Goal: Task Accomplishment & Management: Complete application form

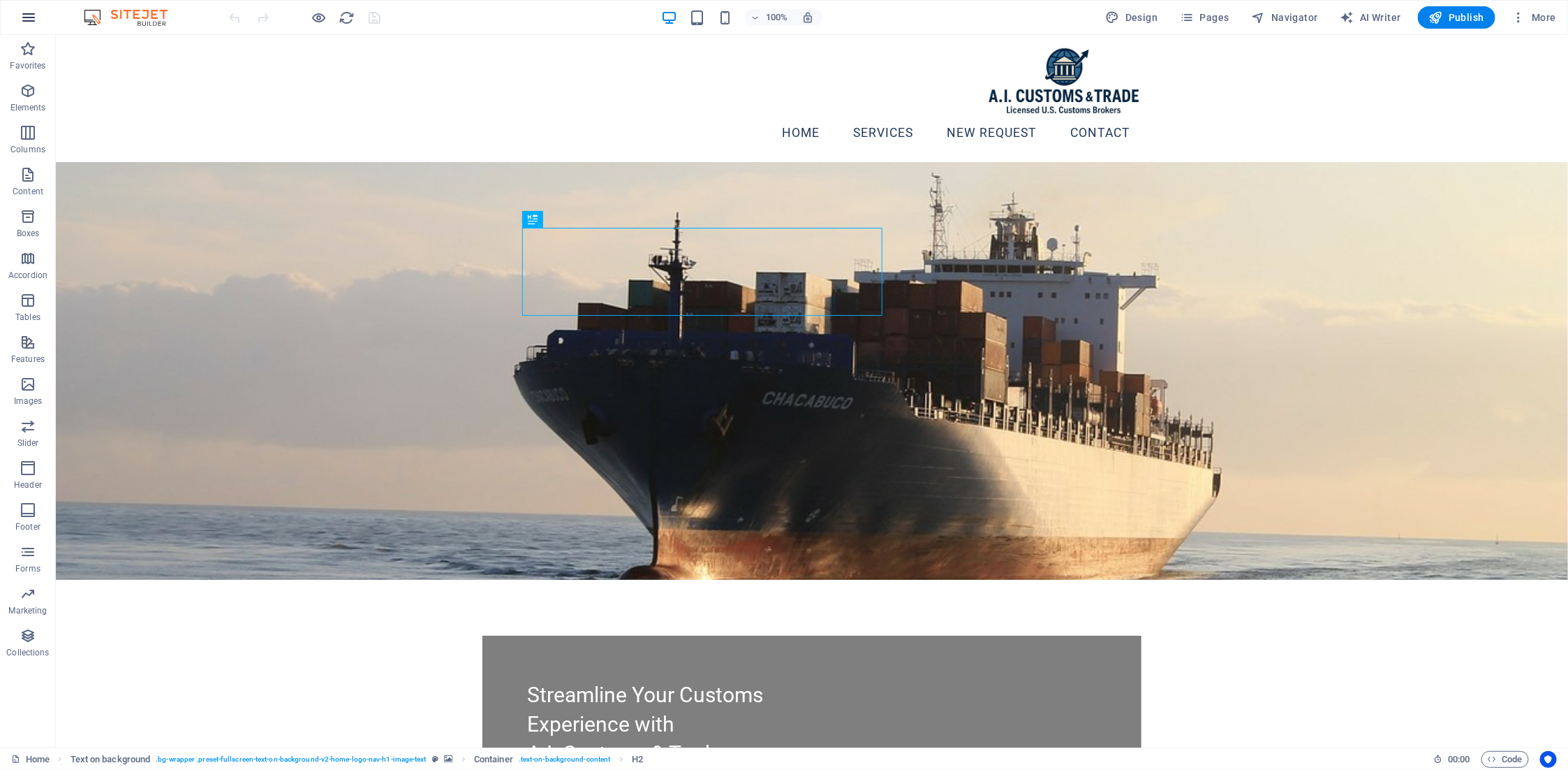
click at [30, 19] on icon "button" at bounding box center [28, 17] width 17 height 17
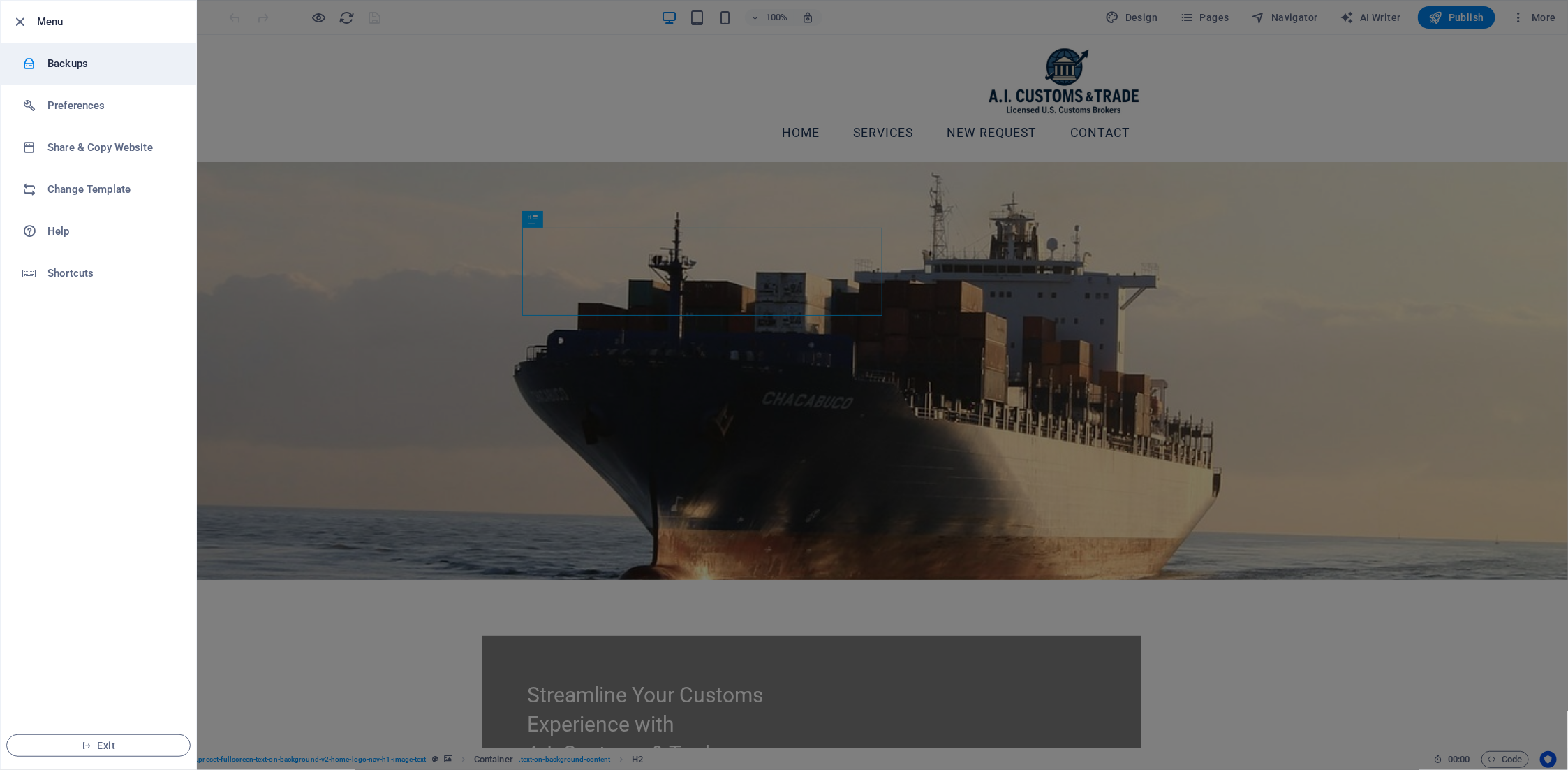
click at [52, 62] on h6 "Backups" at bounding box center [112, 63] width 129 height 17
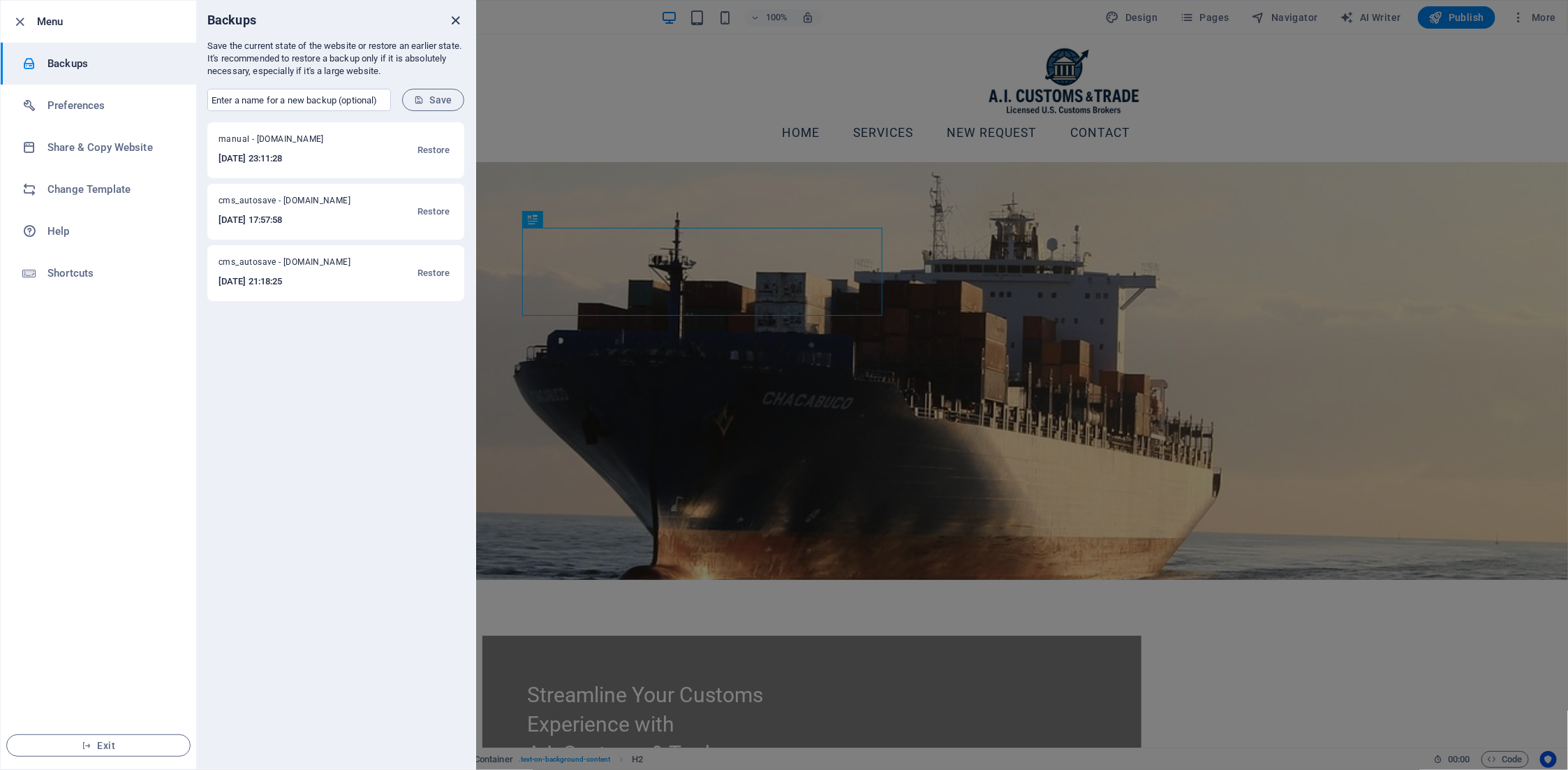
click at [459, 20] on icon "close" at bounding box center [456, 20] width 16 height 16
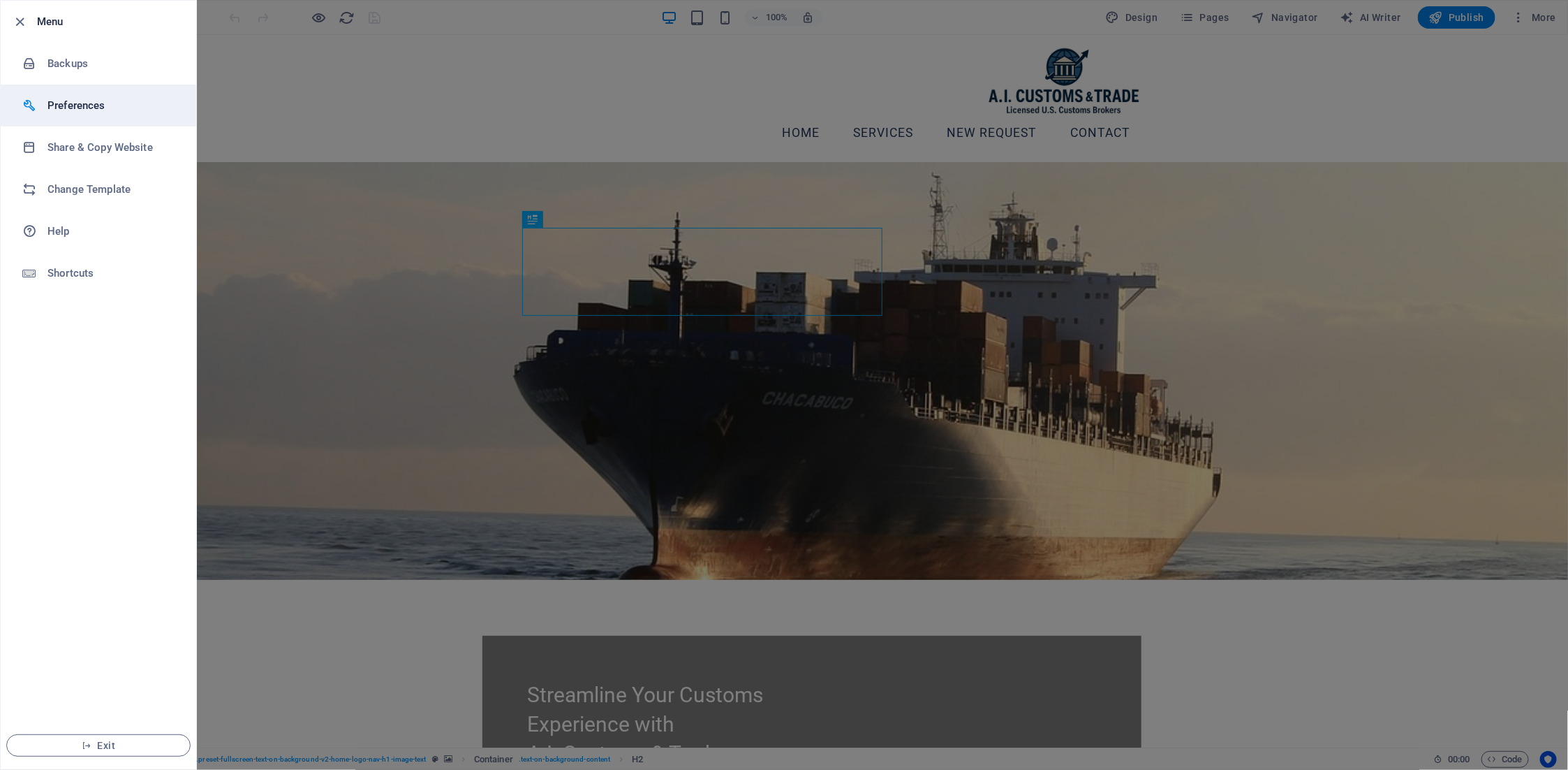
click at [70, 105] on h6 "Preferences" at bounding box center [112, 105] width 129 height 17
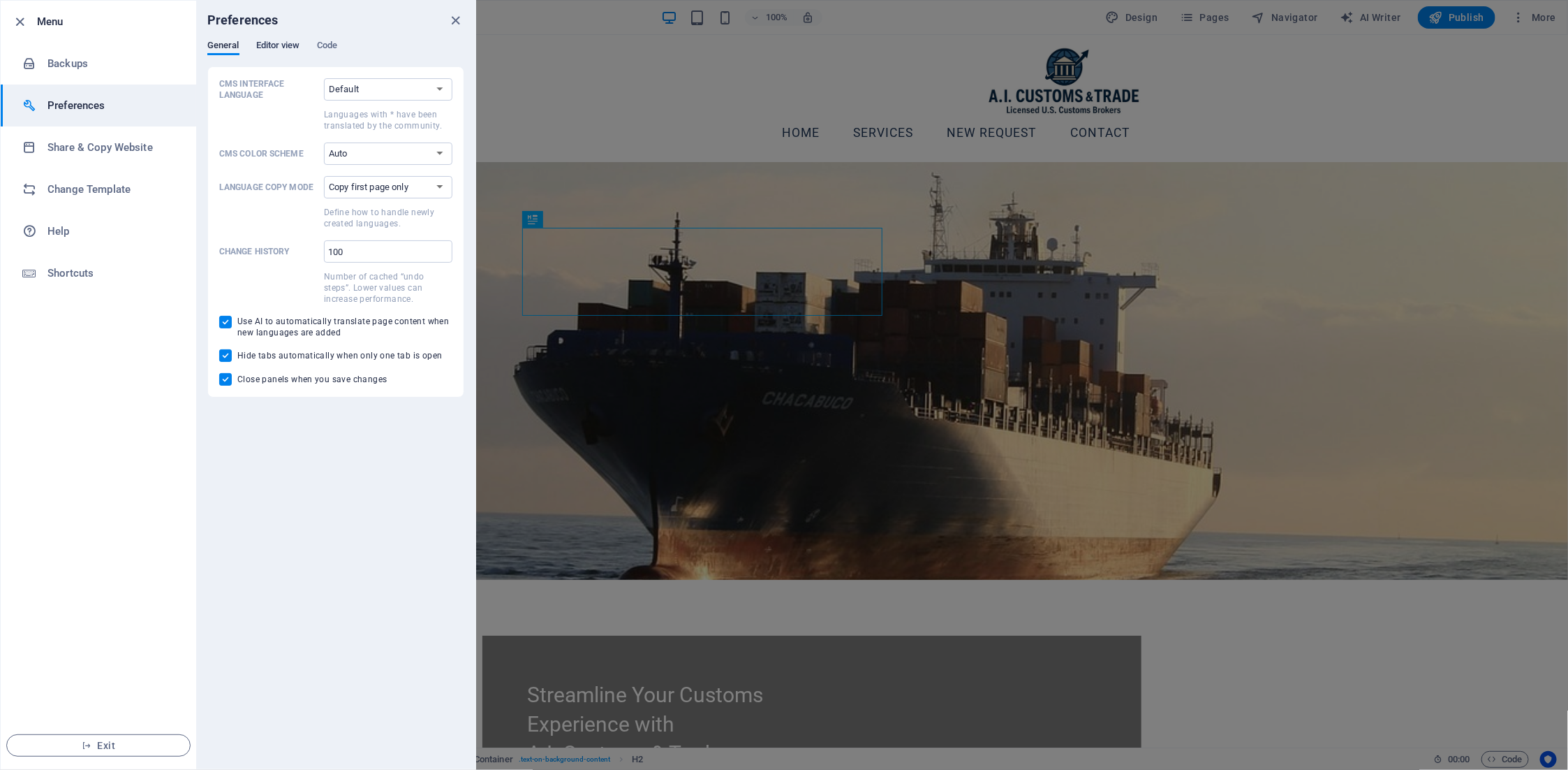
click at [279, 40] on span "Editor view" at bounding box center [278, 46] width 44 height 19
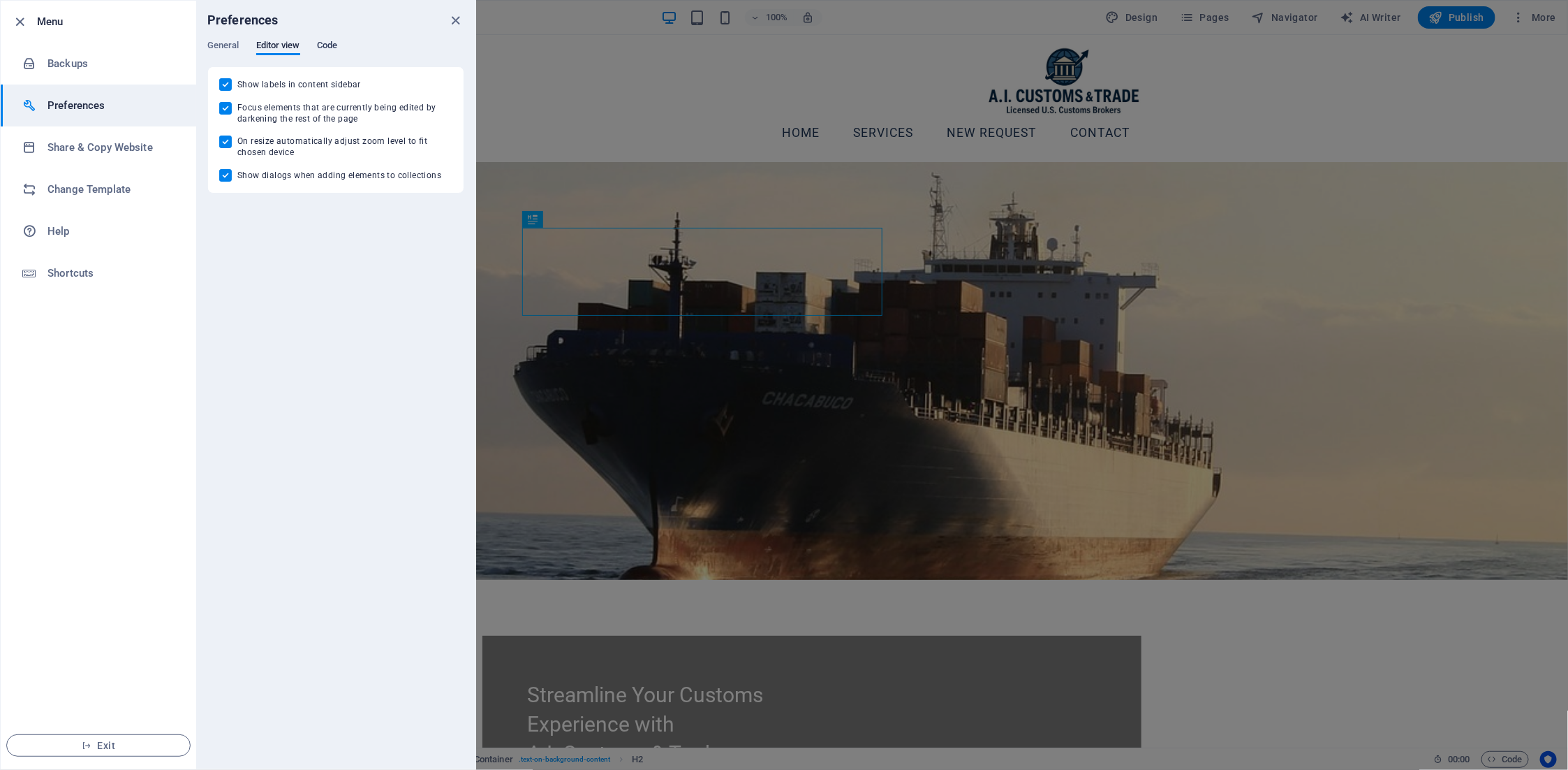
click at [332, 41] on span "Code" at bounding box center [326, 46] width 20 height 19
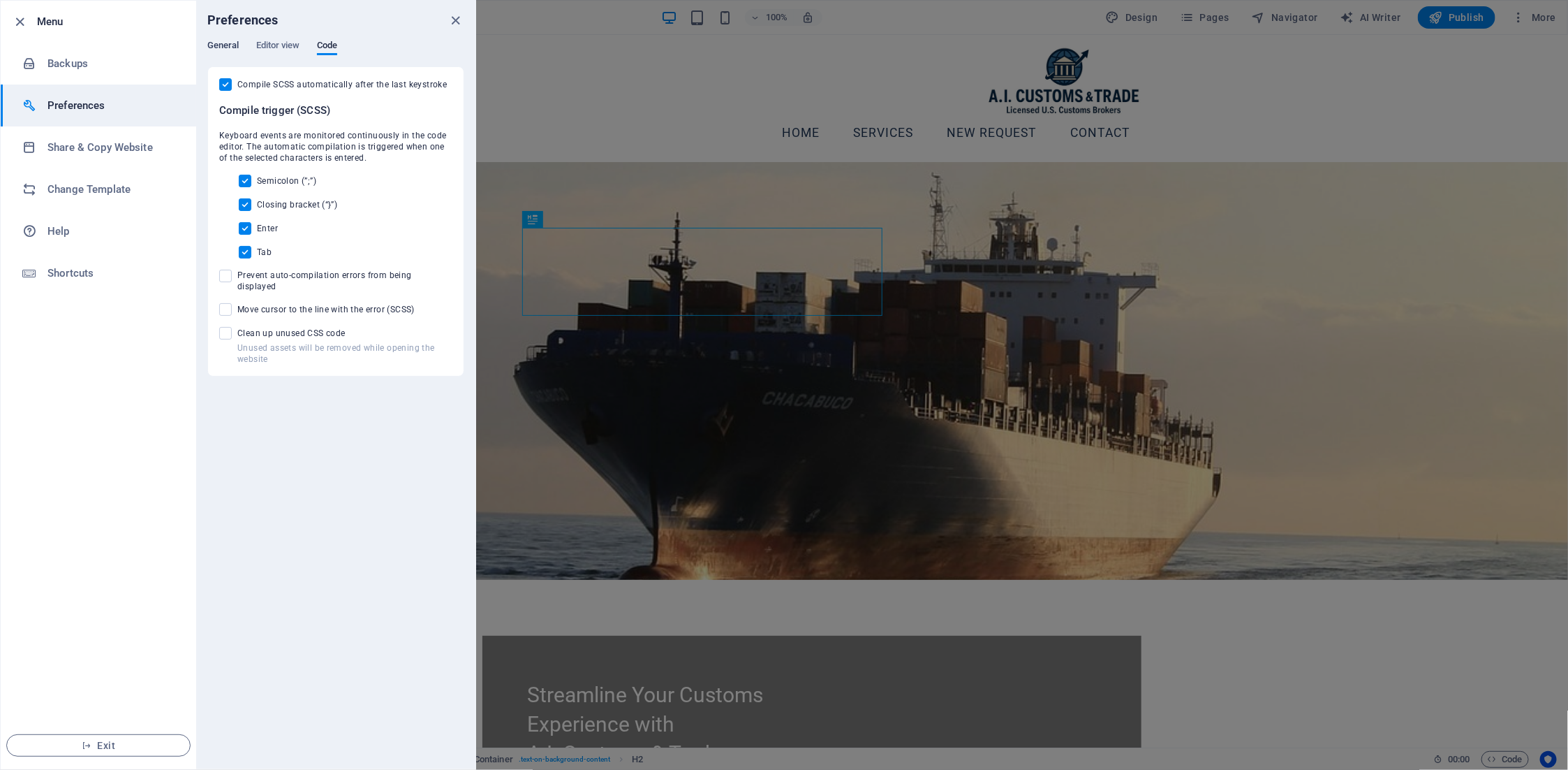
click at [227, 50] on span "General" at bounding box center [223, 46] width 32 height 19
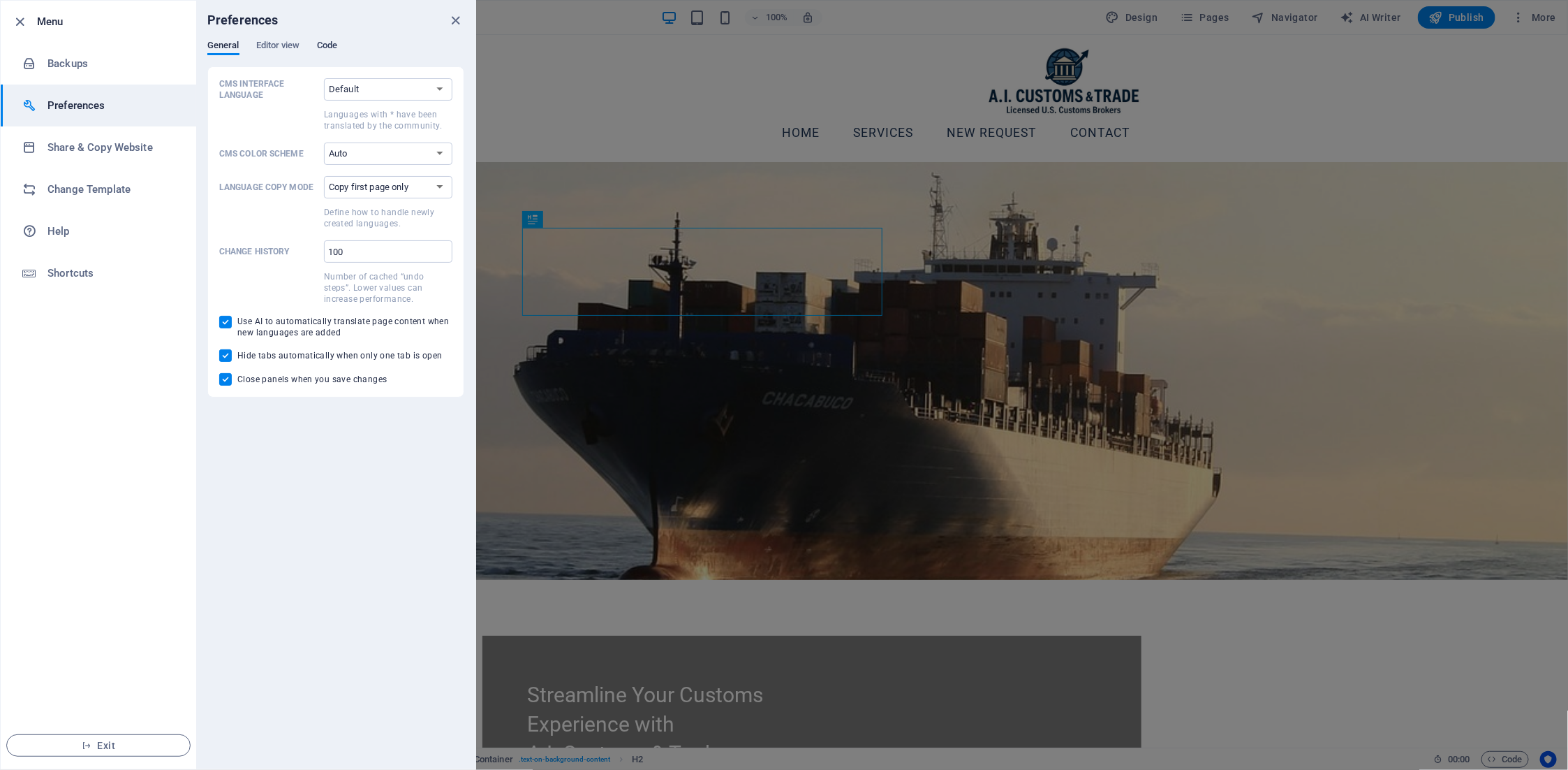
click at [326, 44] on span "Code" at bounding box center [326, 46] width 20 height 19
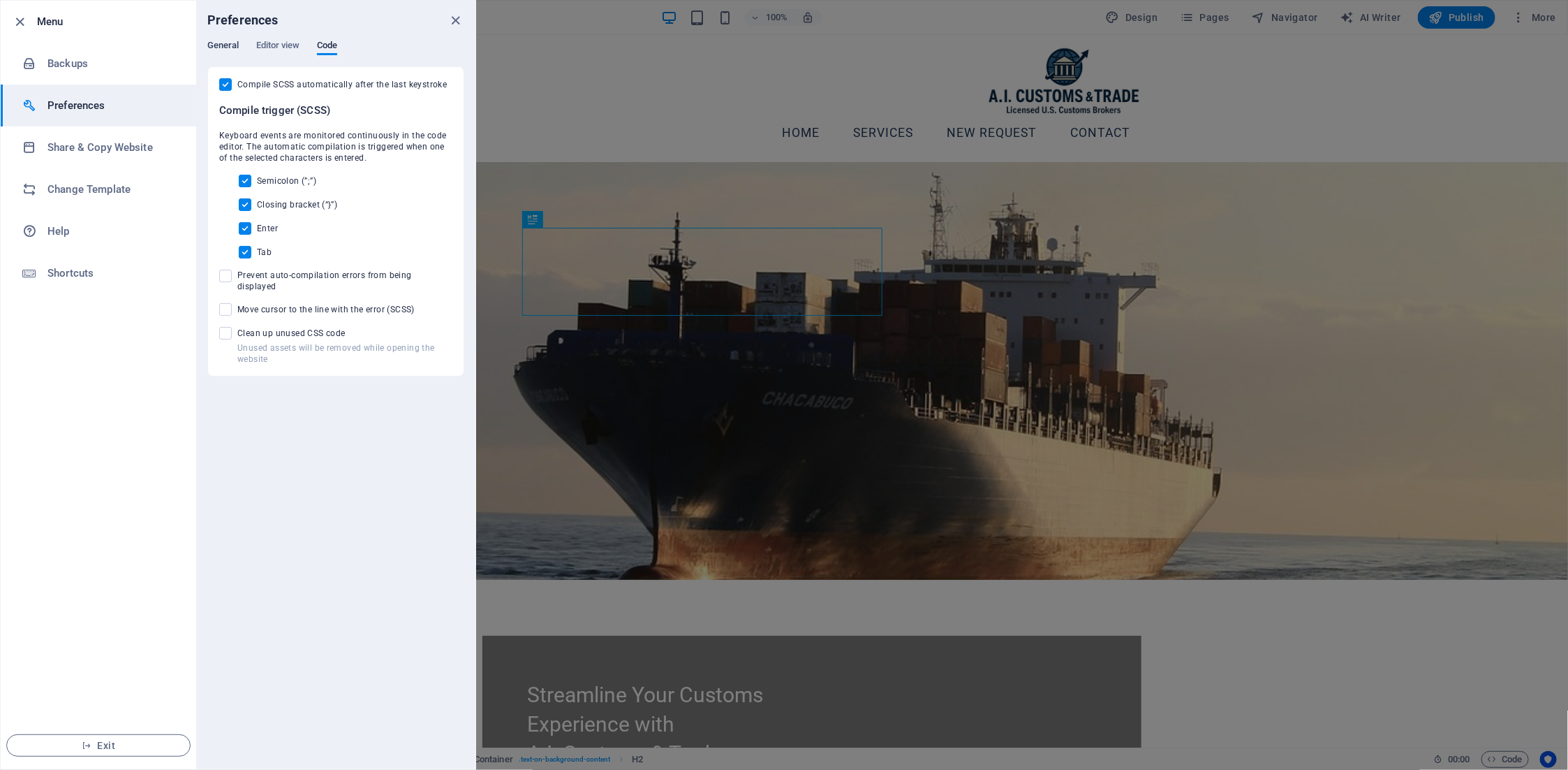
click at [224, 46] on span "General" at bounding box center [223, 46] width 32 height 19
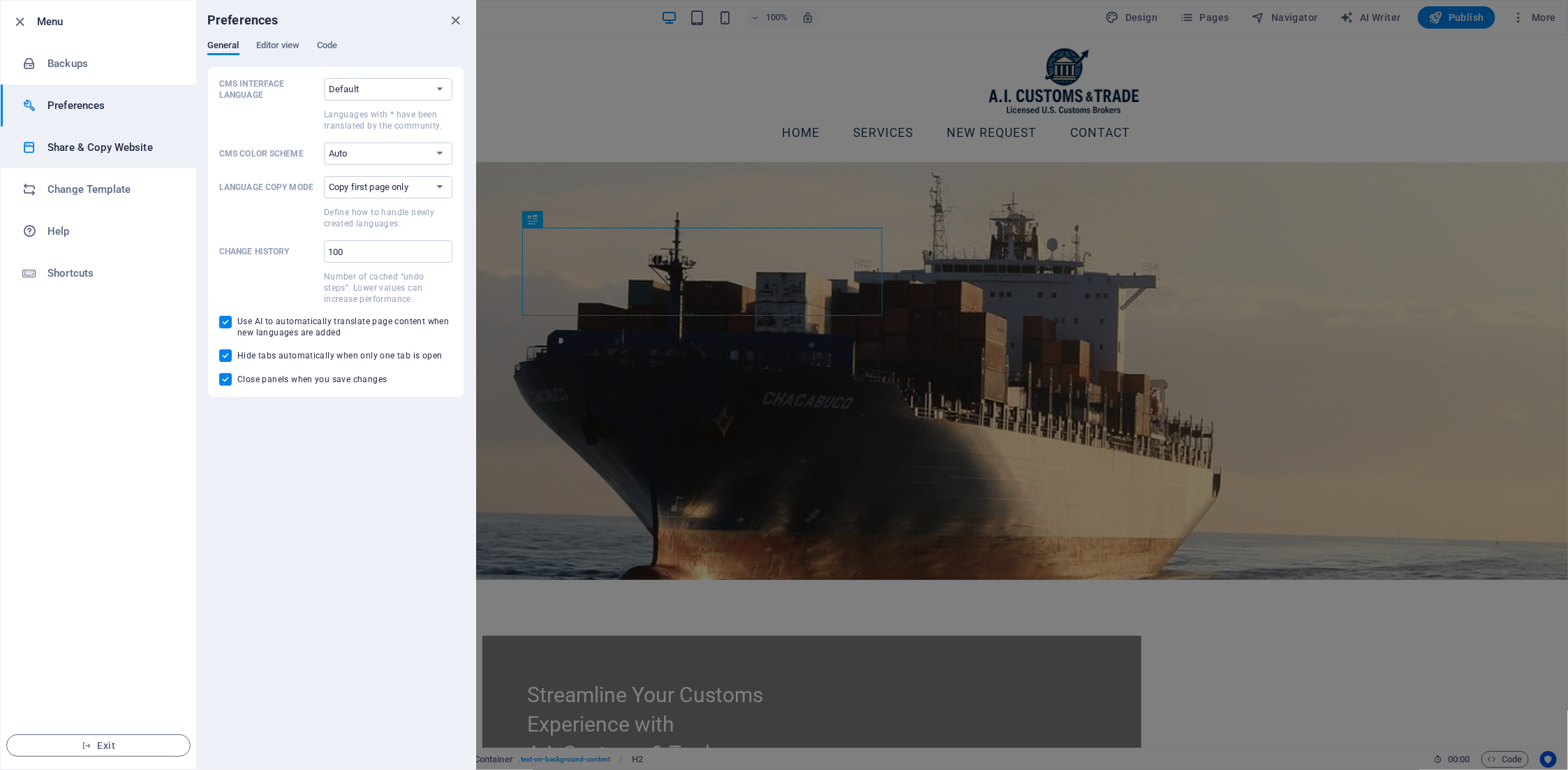
click at [89, 149] on h6 "Share & Copy Website" at bounding box center [112, 147] width 129 height 17
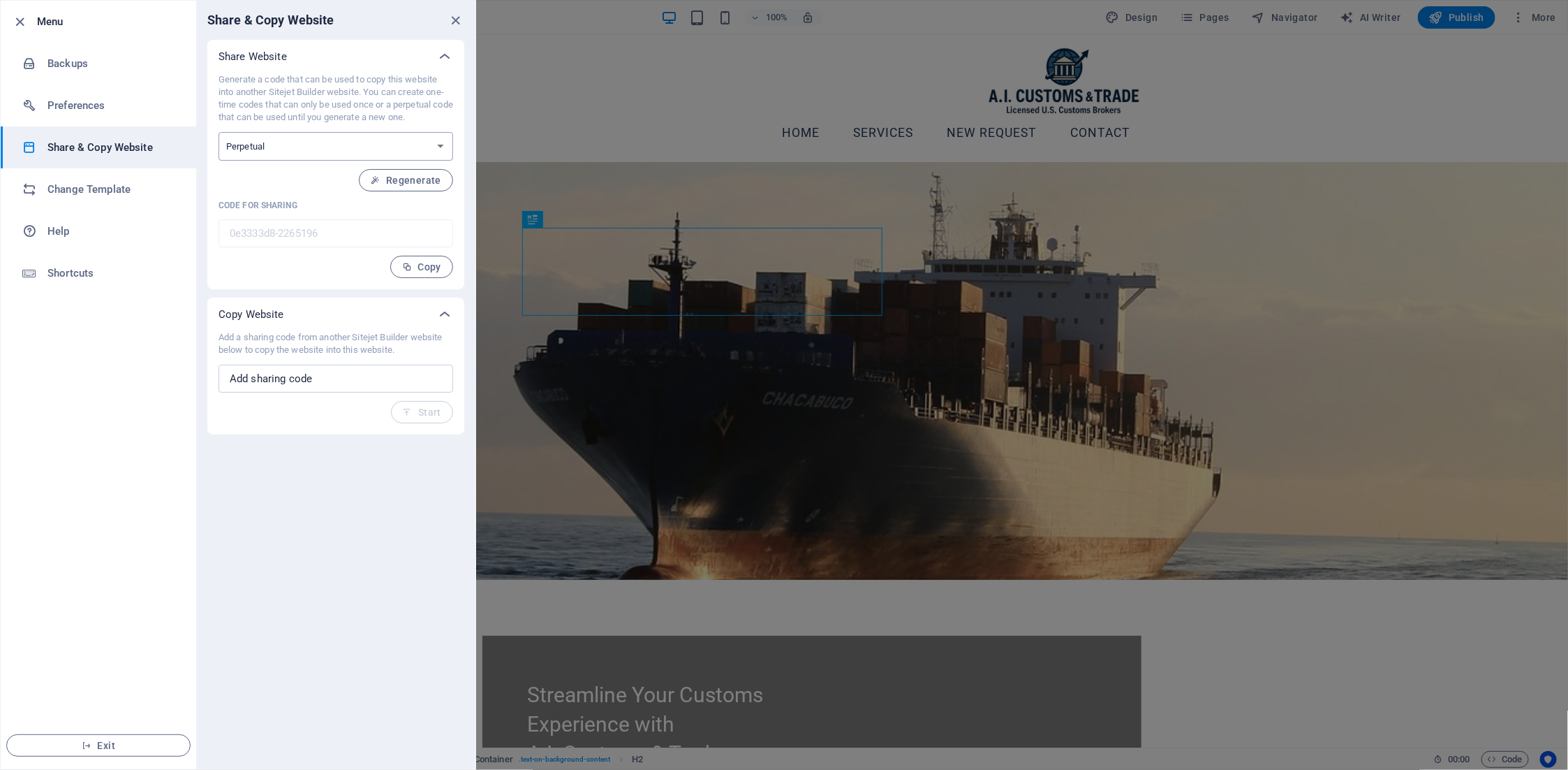
drag, startPoint x: 264, startPoint y: 151, endPoint x: 273, endPoint y: 147, distance: 9.8
click at [264, 151] on select "One-time Perpetual" at bounding box center [336, 146] width 234 height 29
click at [279, 144] on select "One-time Perpetual" at bounding box center [336, 146] width 234 height 29
click at [108, 189] on h6 "Change Template" at bounding box center [112, 189] width 129 height 17
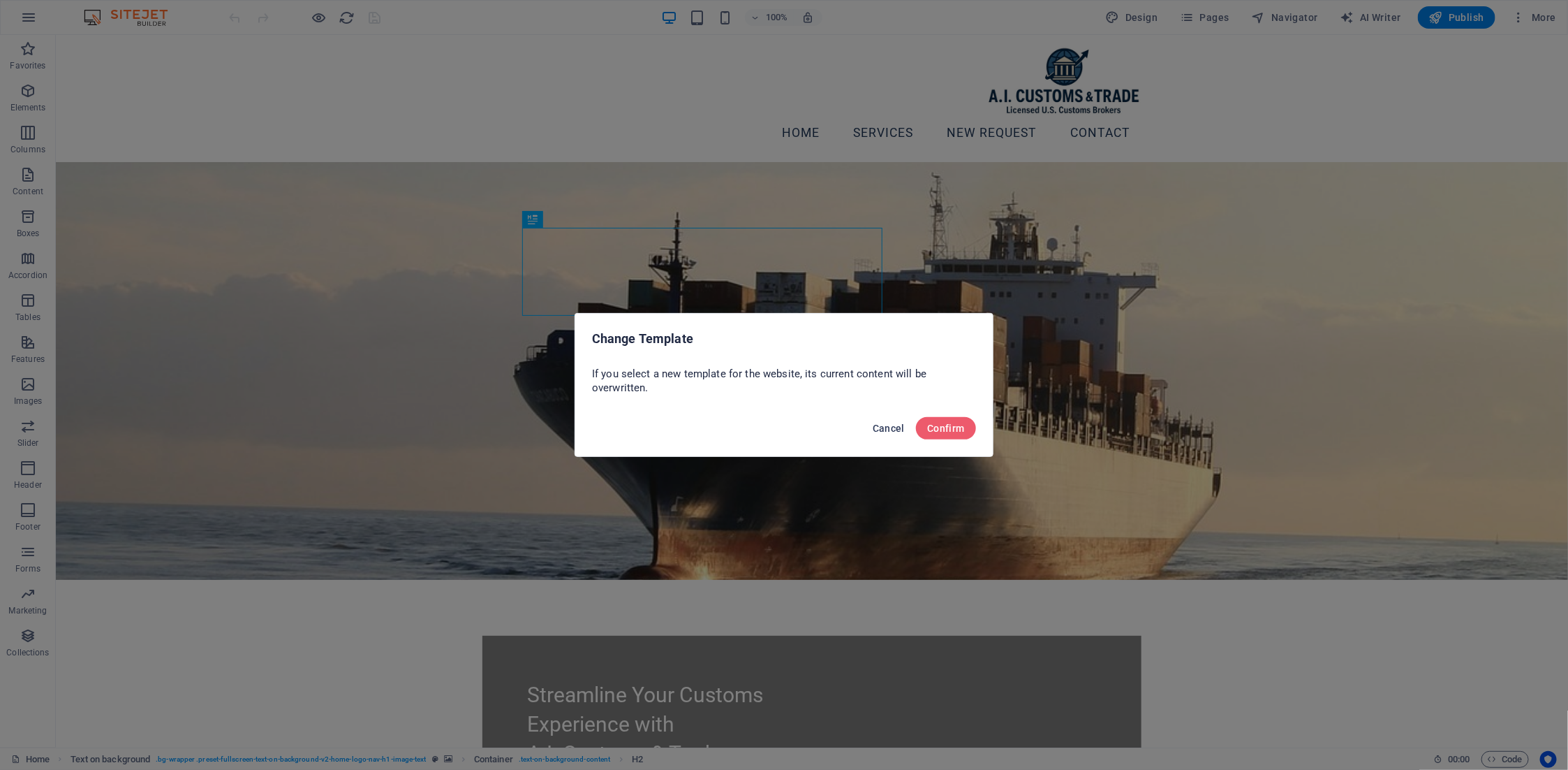
drag, startPoint x: 885, startPoint y: 426, endPoint x: 823, endPoint y: 390, distance: 71.7
click at [885, 426] on span "Cancel" at bounding box center [889, 428] width 32 height 11
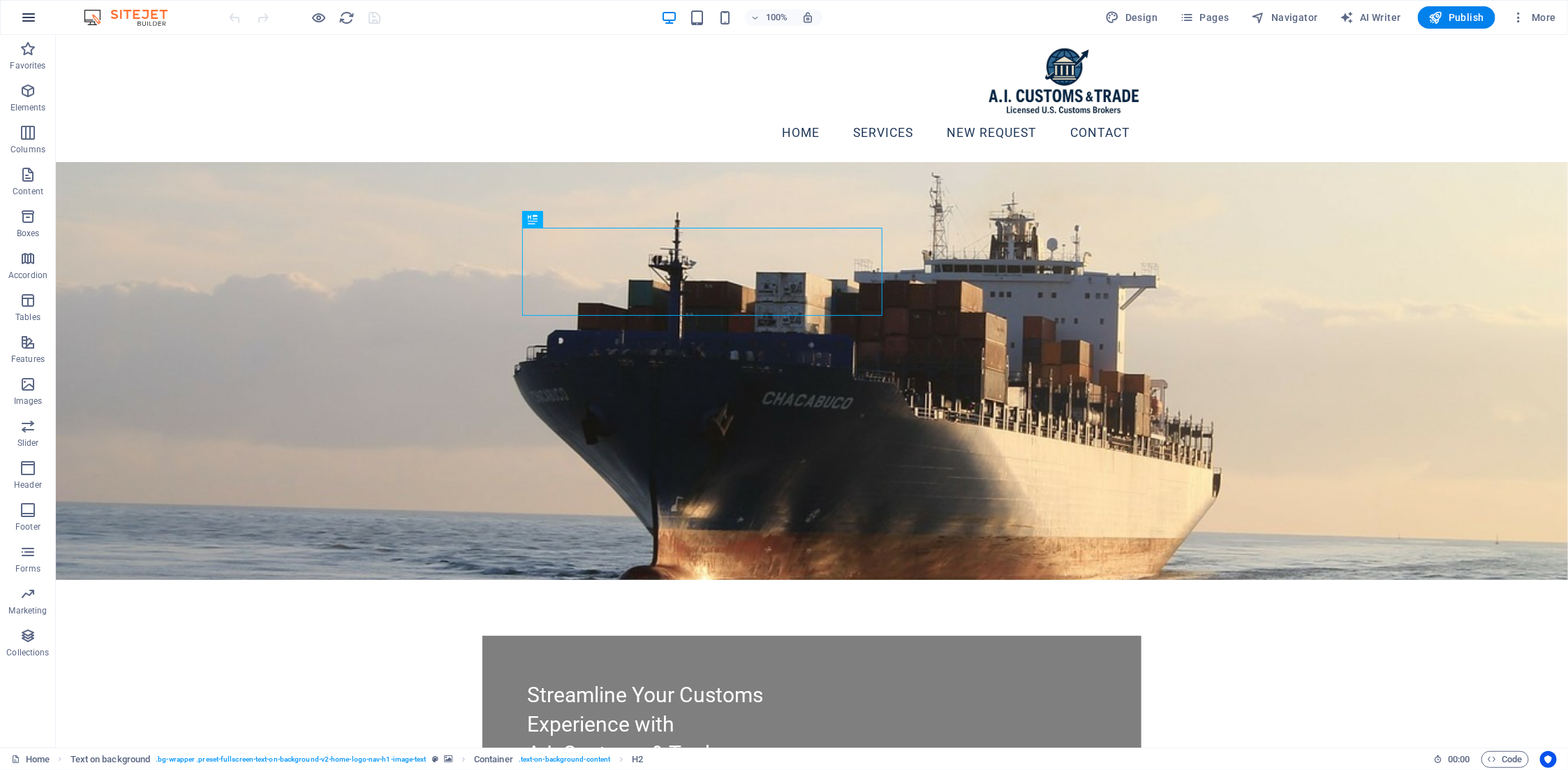
click at [37, 27] on button "button" at bounding box center [29, 18] width 33 height 33
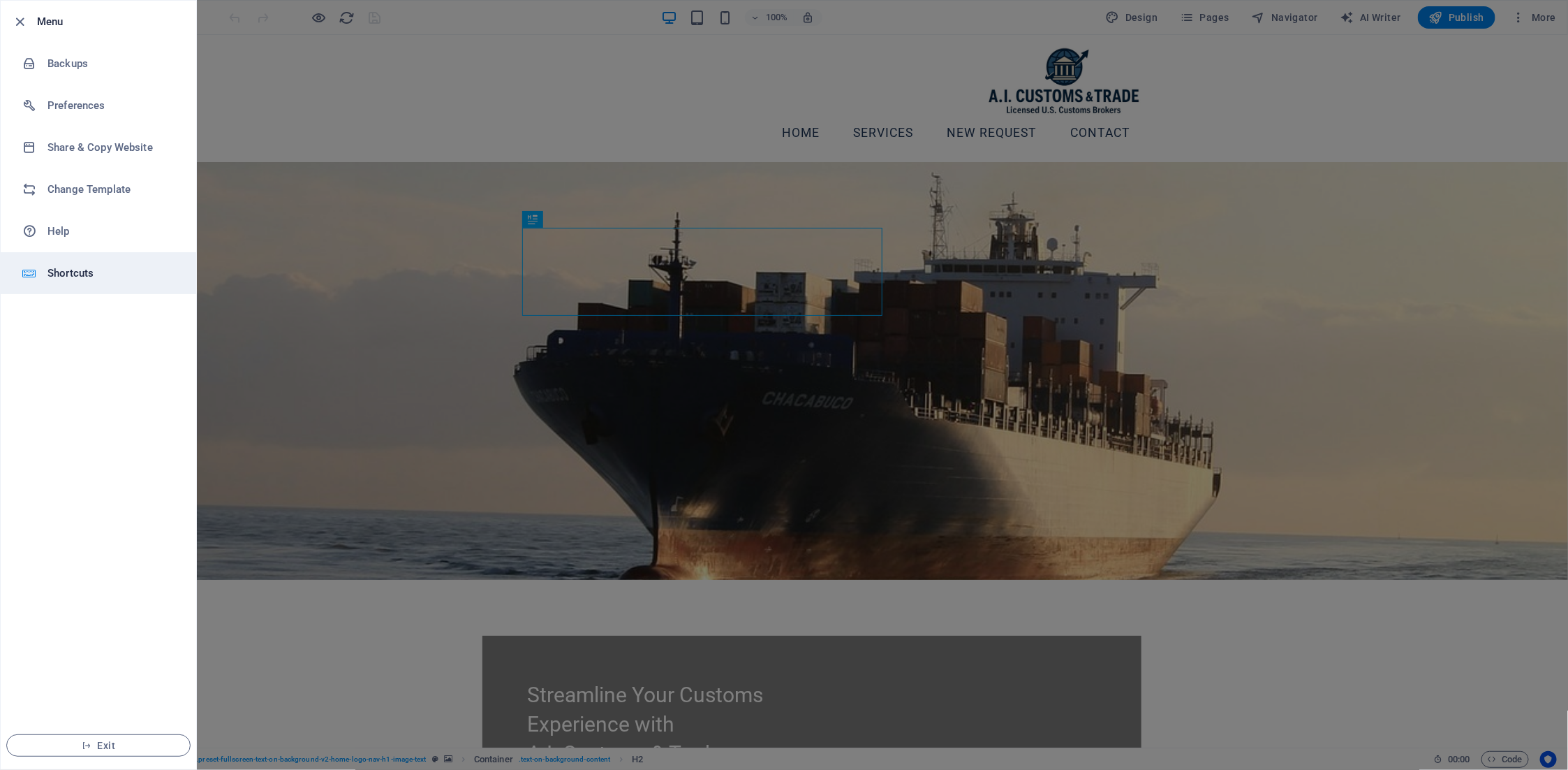
click at [77, 272] on h6 "Shortcuts" at bounding box center [112, 273] width 129 height 17
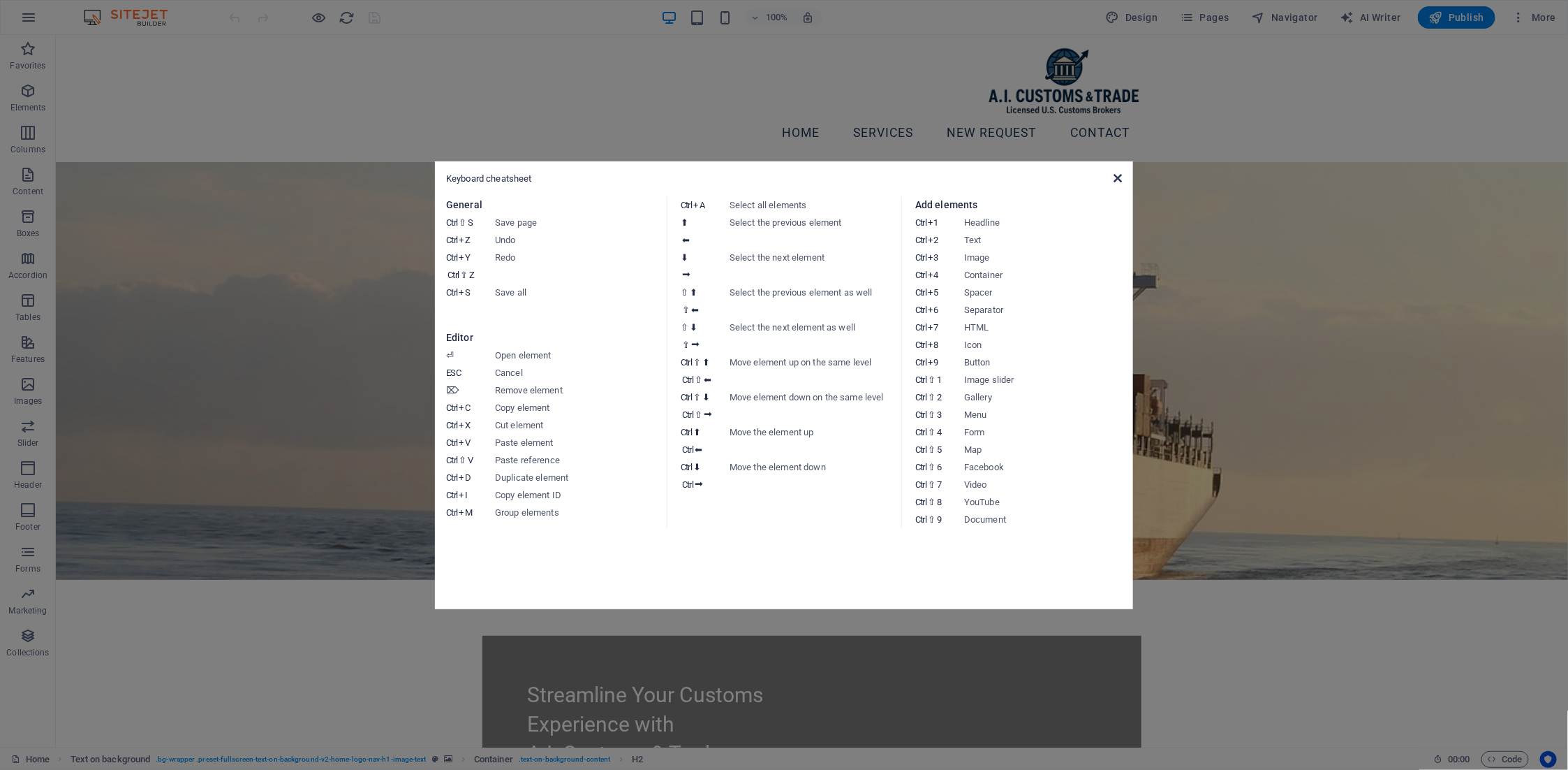
drag, startPoint x: 1114, startPoint y: 179, endPoint x: 497, endPoint y: 255, distance: 621.7
click at [1114, 179] on icon at bounding box center [1119, 178] width 9 height 11
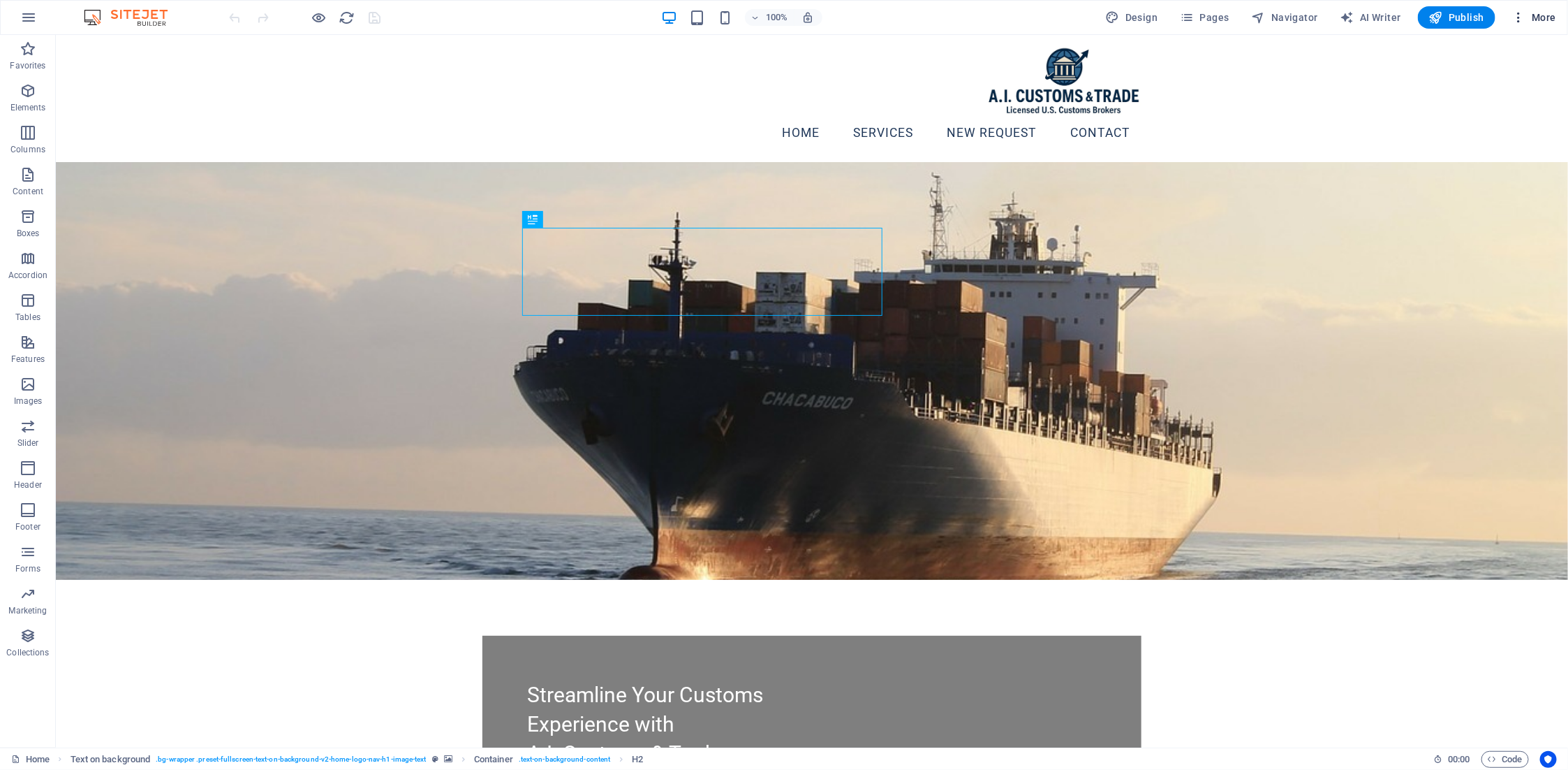
click at [1539, 12] on span "More" at bounding box center [1534, 18] width 44 height 14
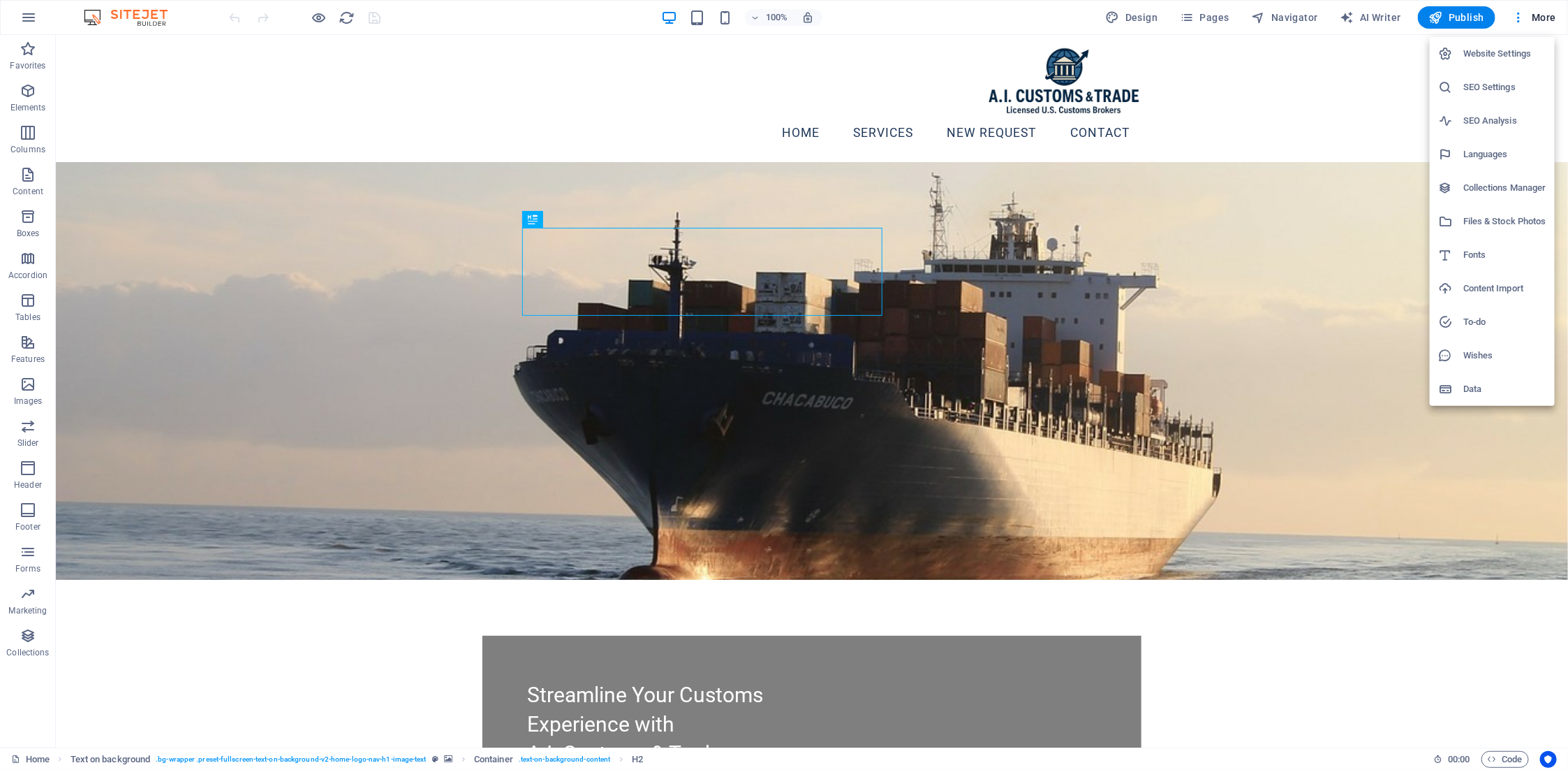
click at [1515, 51] on h6 "Website Settings" at bounding box center [1505, 53] width 83 height 17
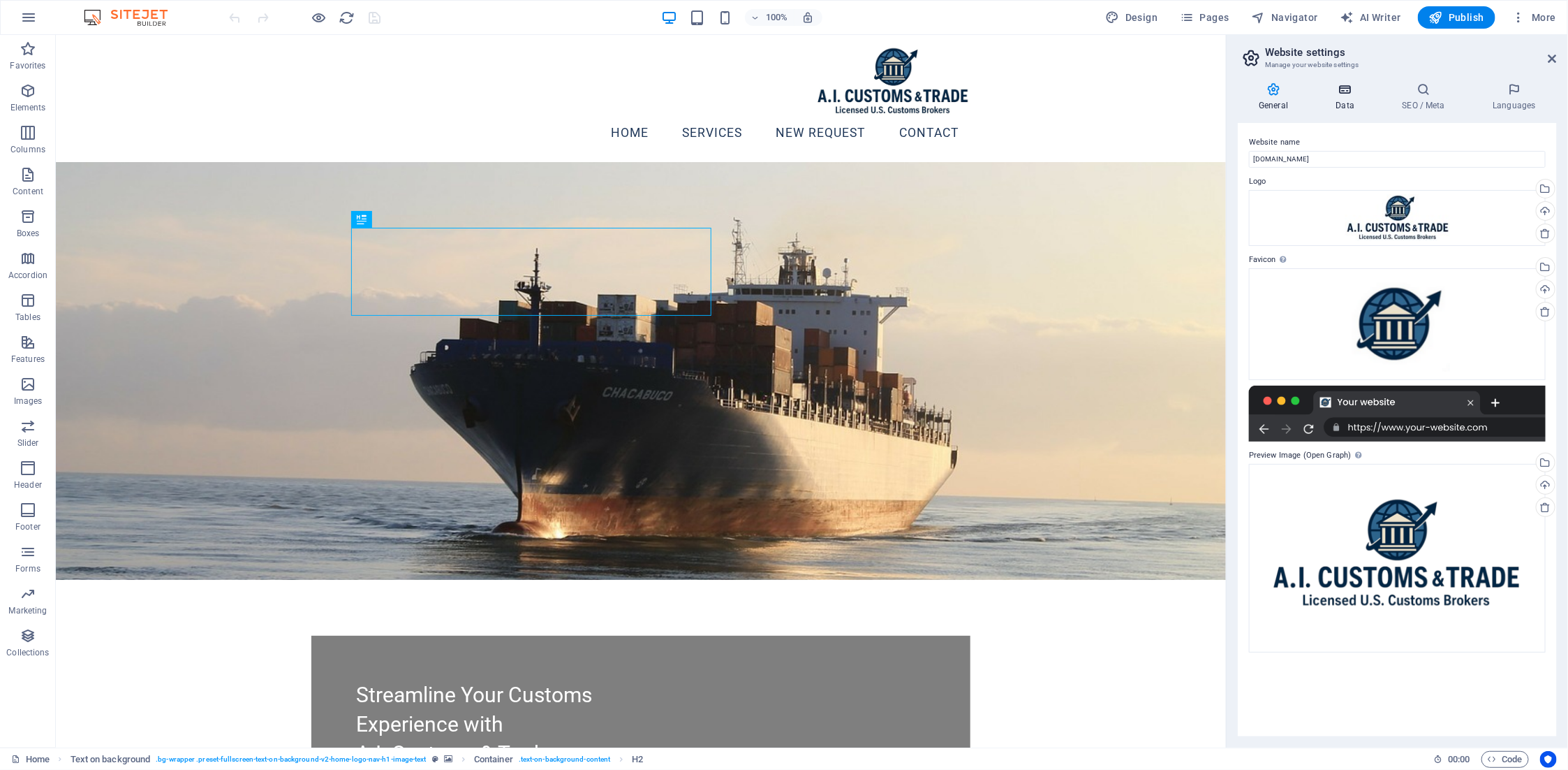
click at [1327, 90] on icon at bounding box center [1344, 89] width 60 height 14
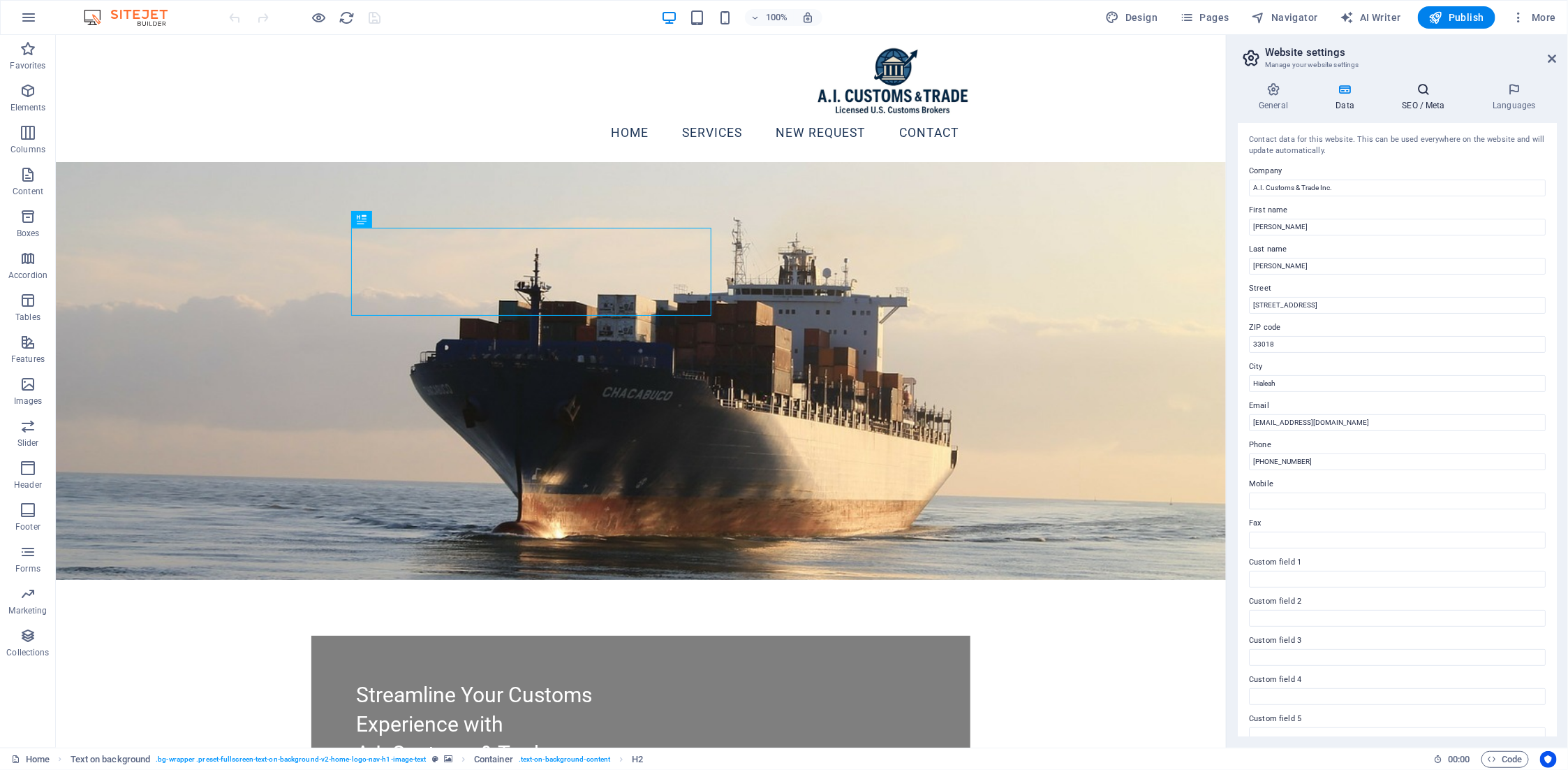
click at [1408, 90] on icon at bounding box center [1423, 89] width 85 height 14
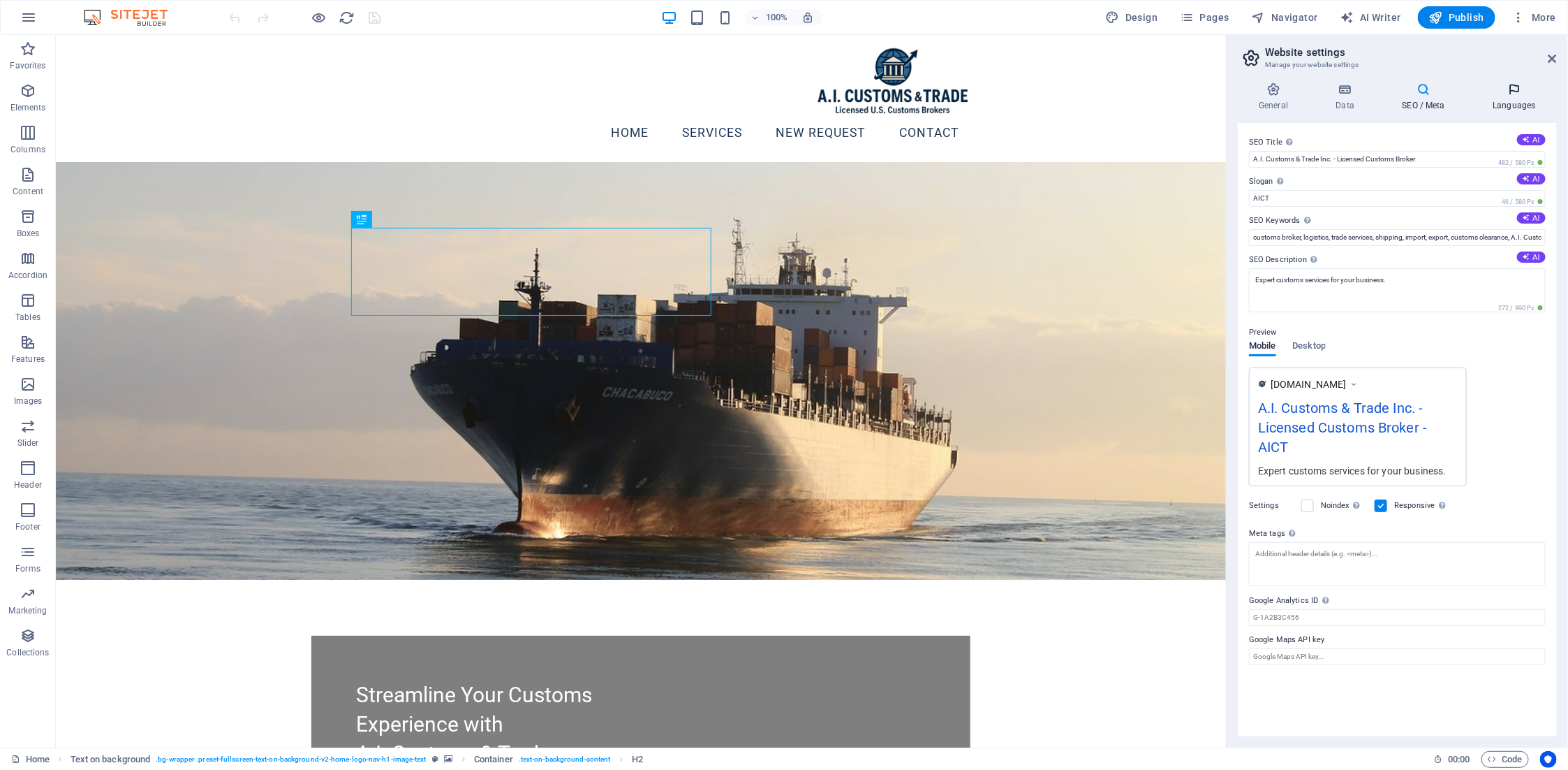
click at [1512, 88] on icon at bounding box center [1514, 89] width 85 height 14
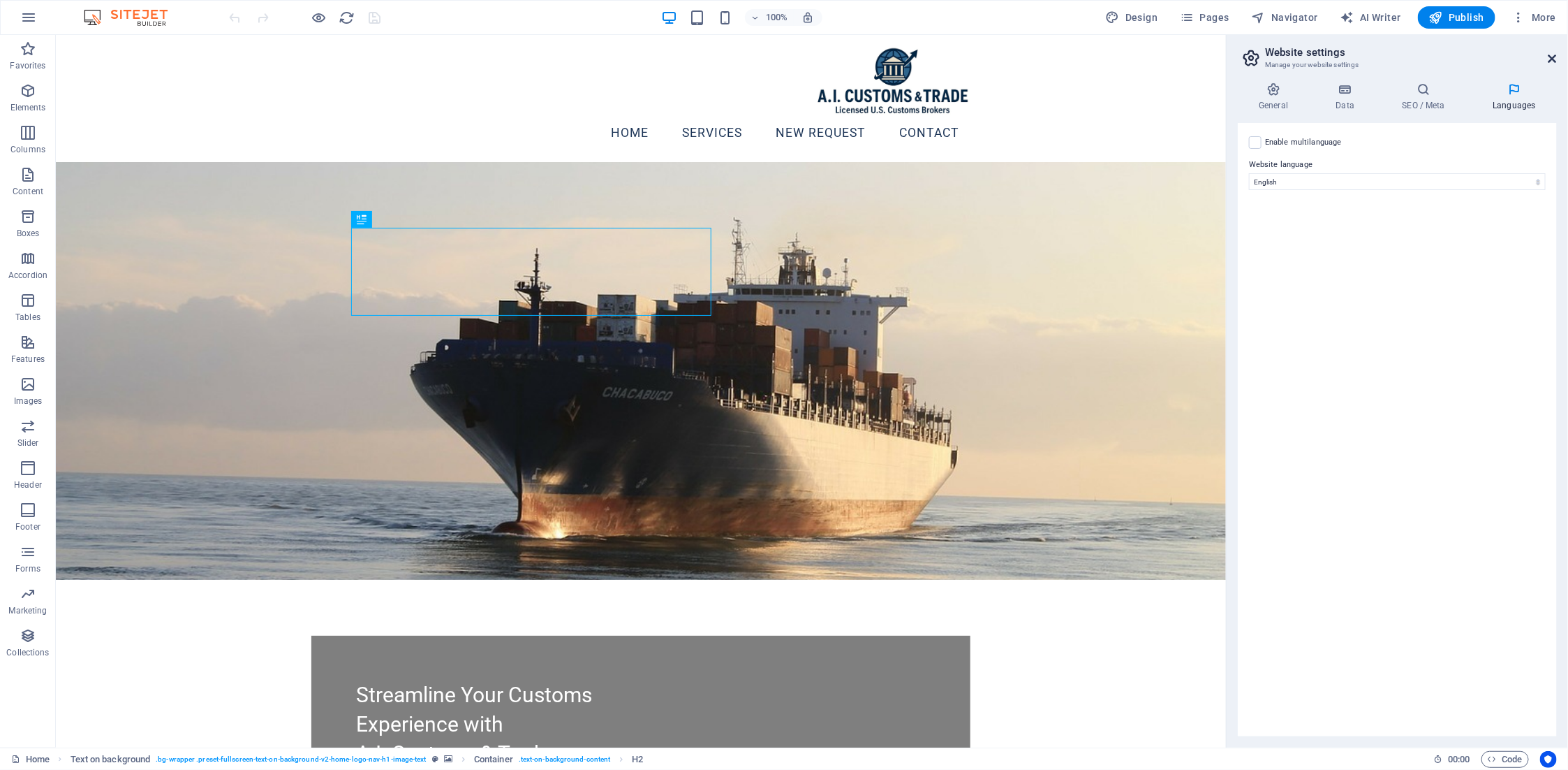
click at [1550, 60] on icon at bounding box center [1553, 59] width 9 height 11
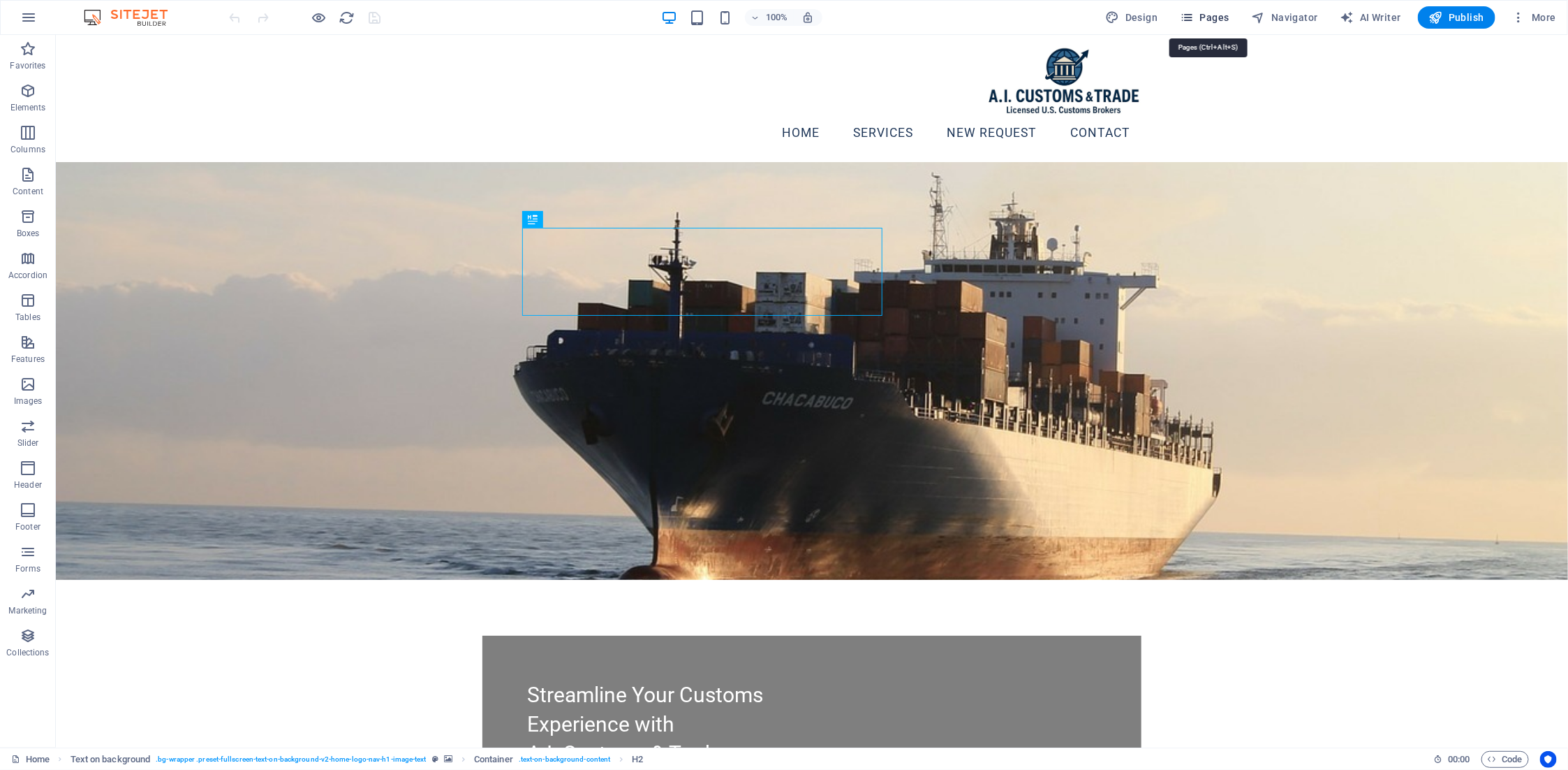
click at [1210, 19] on span "Pages" at bounding box center [1204, 18] width 49 height 14
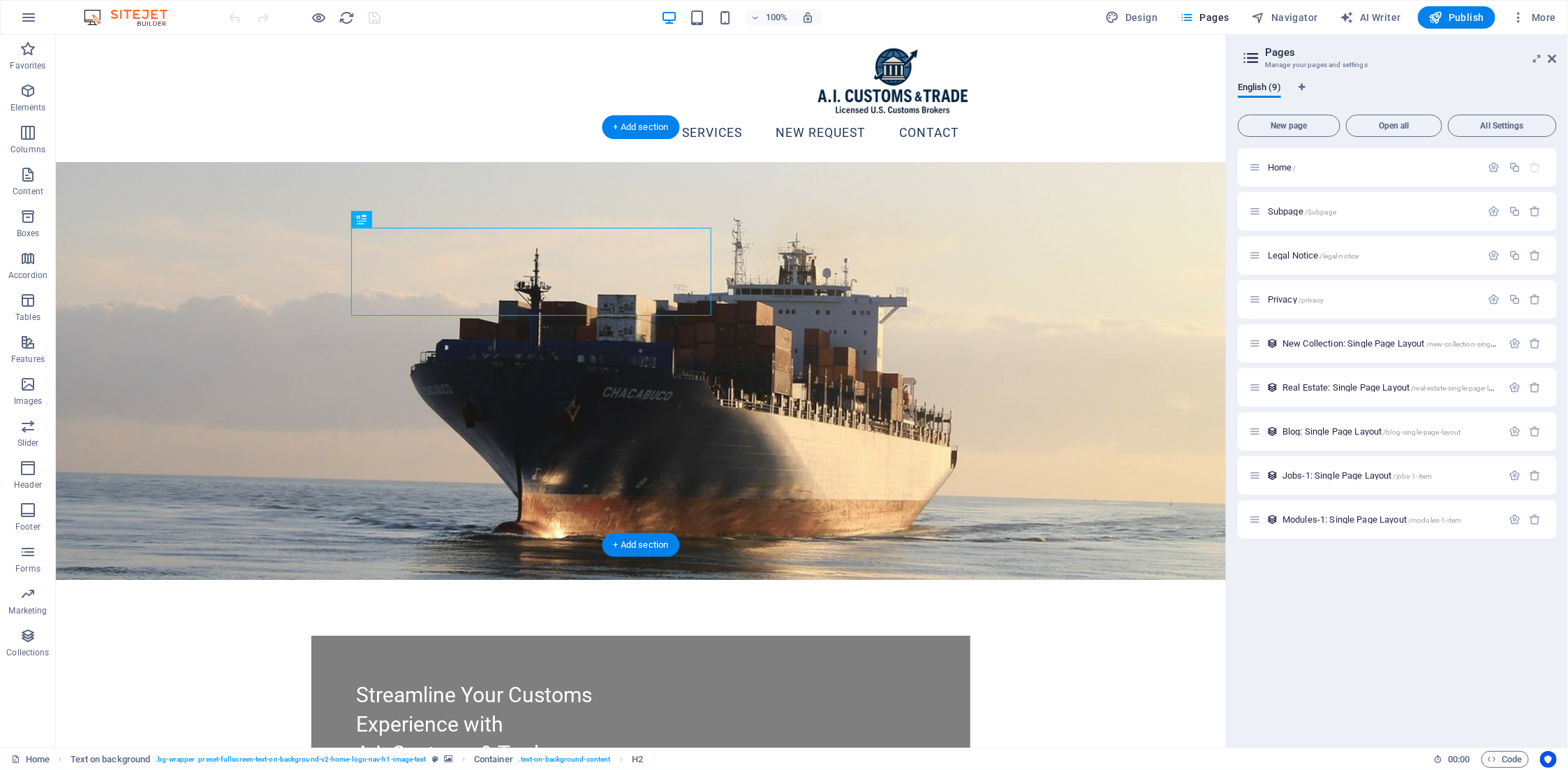
scroll to position [349, 0]
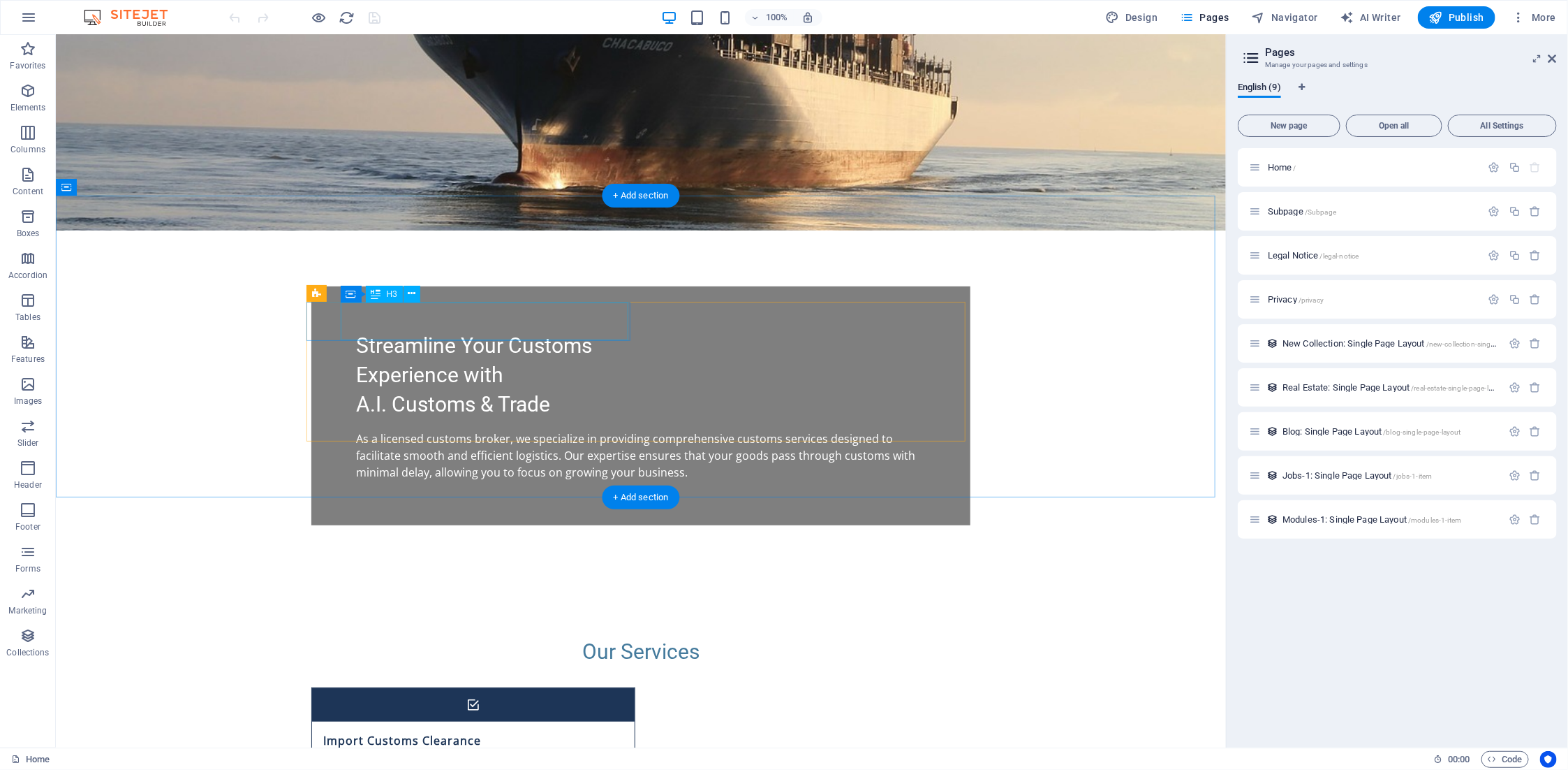
click at [447, 721] on div "Import Customs Clearance" at bounding box center [455, 739] width 288 height 38
click at [458, 721] on div "Import Customs Clearance" at bounding box center [455, 739] width 288 height 38
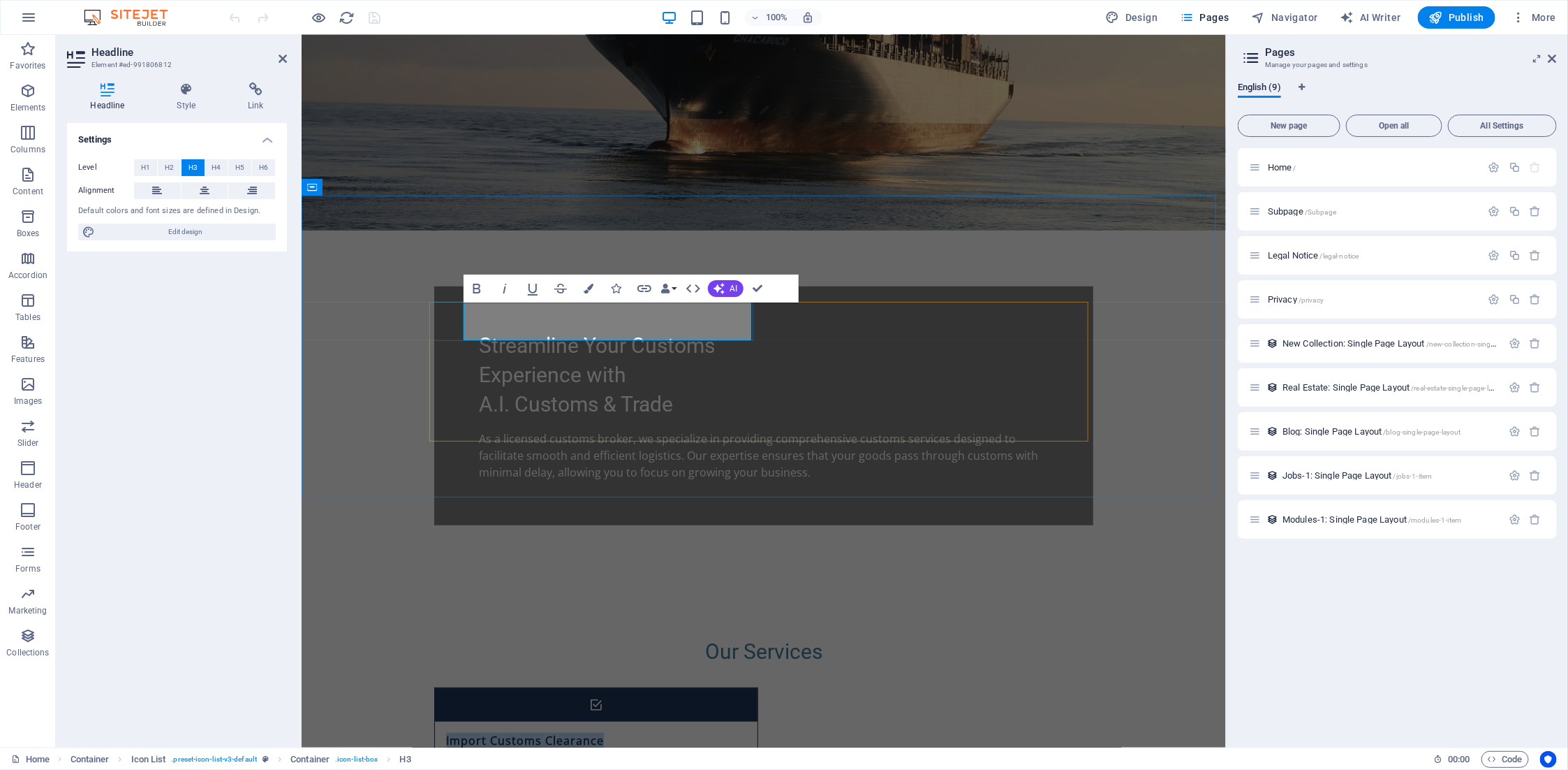
click at [516, 732] on h3 "Import Customs Clearance" at bounding box center [524, 740] width 157 height 16
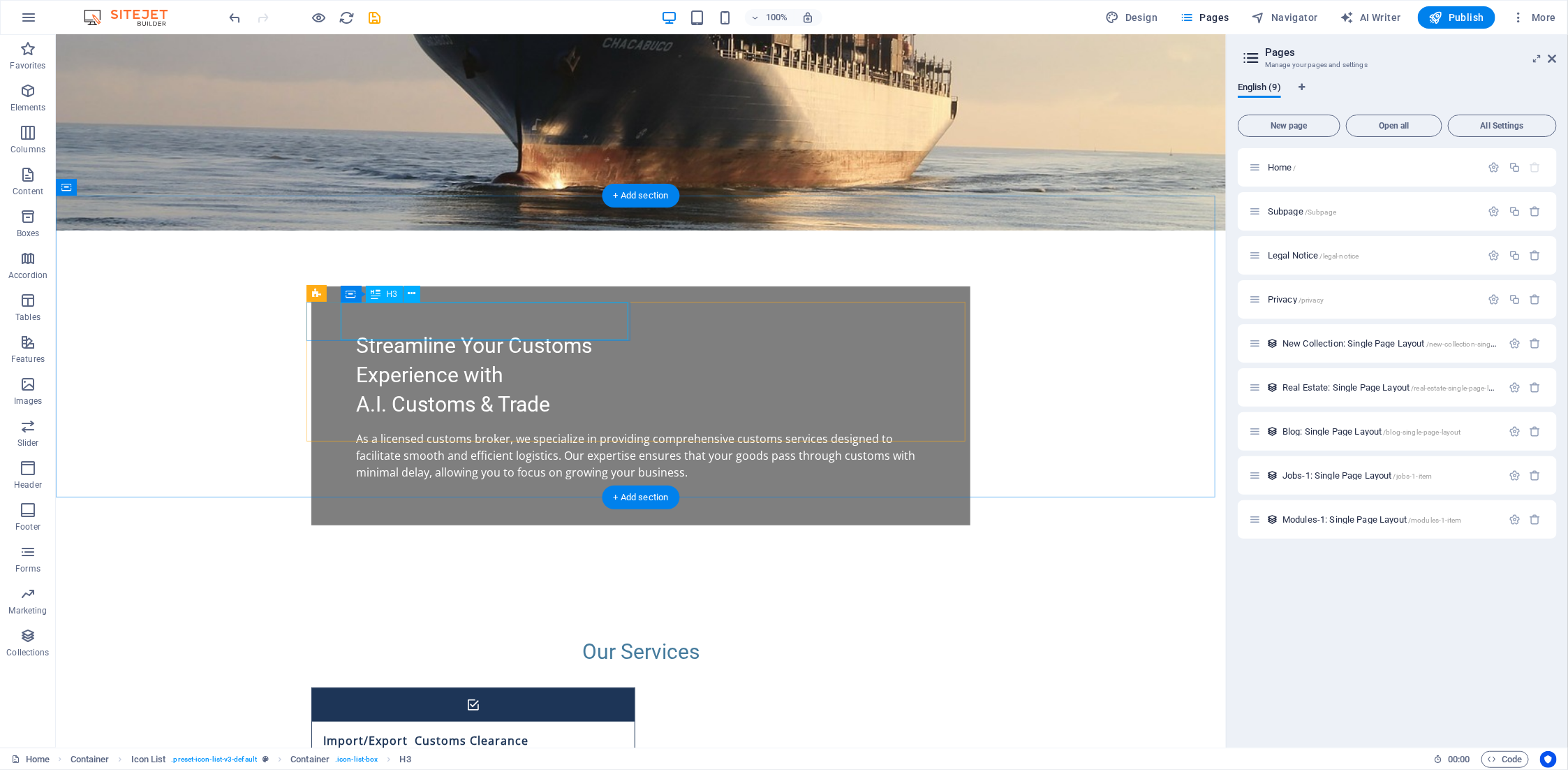
click at [382, 721] on div "Import/Export Customs Clearance" at bounding box center [455, 739] width 288 height 38
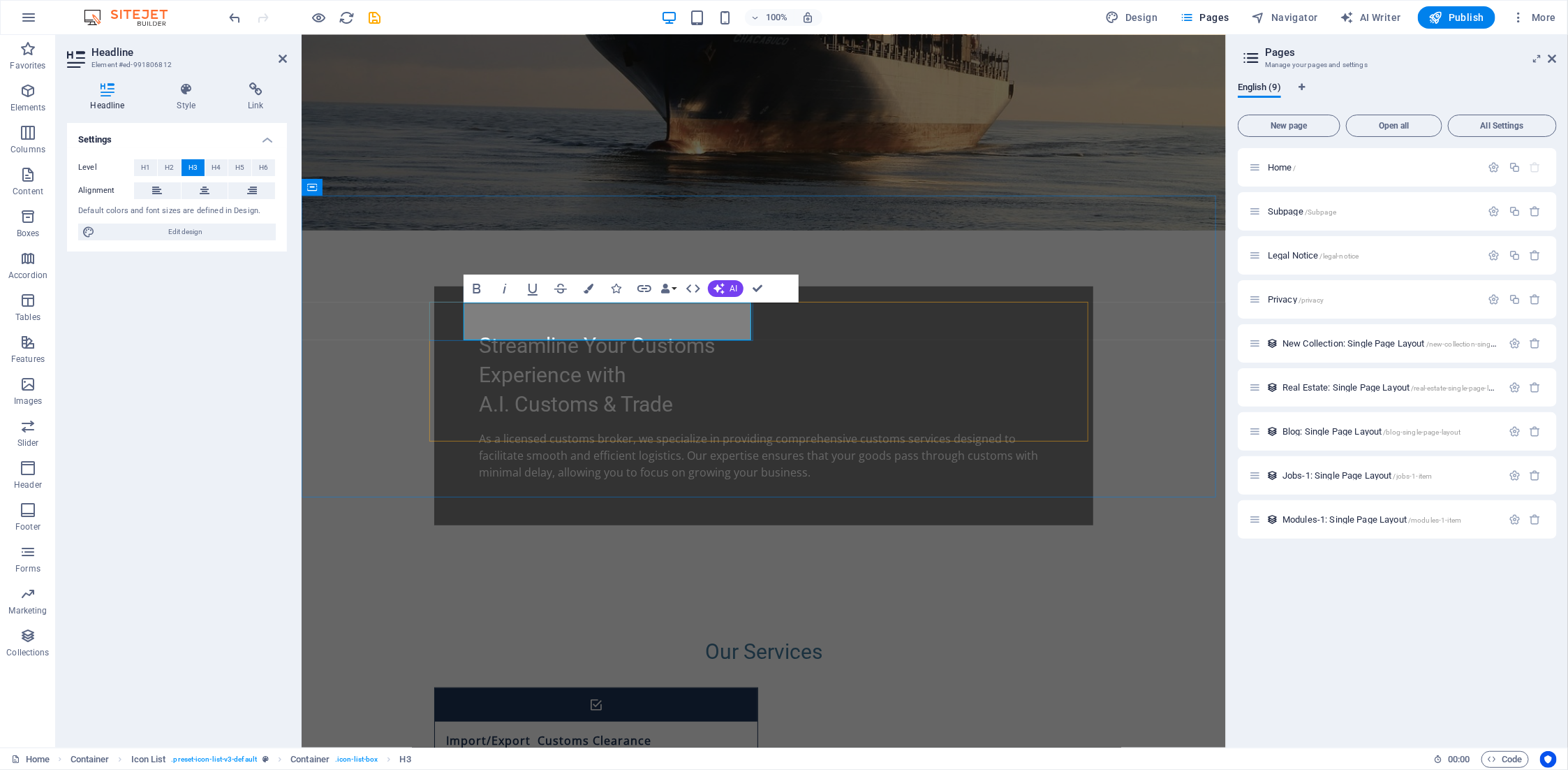
click at [512, 732] on h3 "Import/Export Customs Clearance" at bounding box center [547, 740] width 206 height 16
click at [520, 732] on h3 "Import /Export Customs Clearance" at bounding box center [549, 740] width 209 height 16
click at [523, 732] on h3 "Import /Export Customs Clearance" at bounding box center [549, 740] width 209 height 16
drag, startPoint x: 759, startPoint y: 288, endPoint x: 695, endPoint y: 263, distance: 68.7
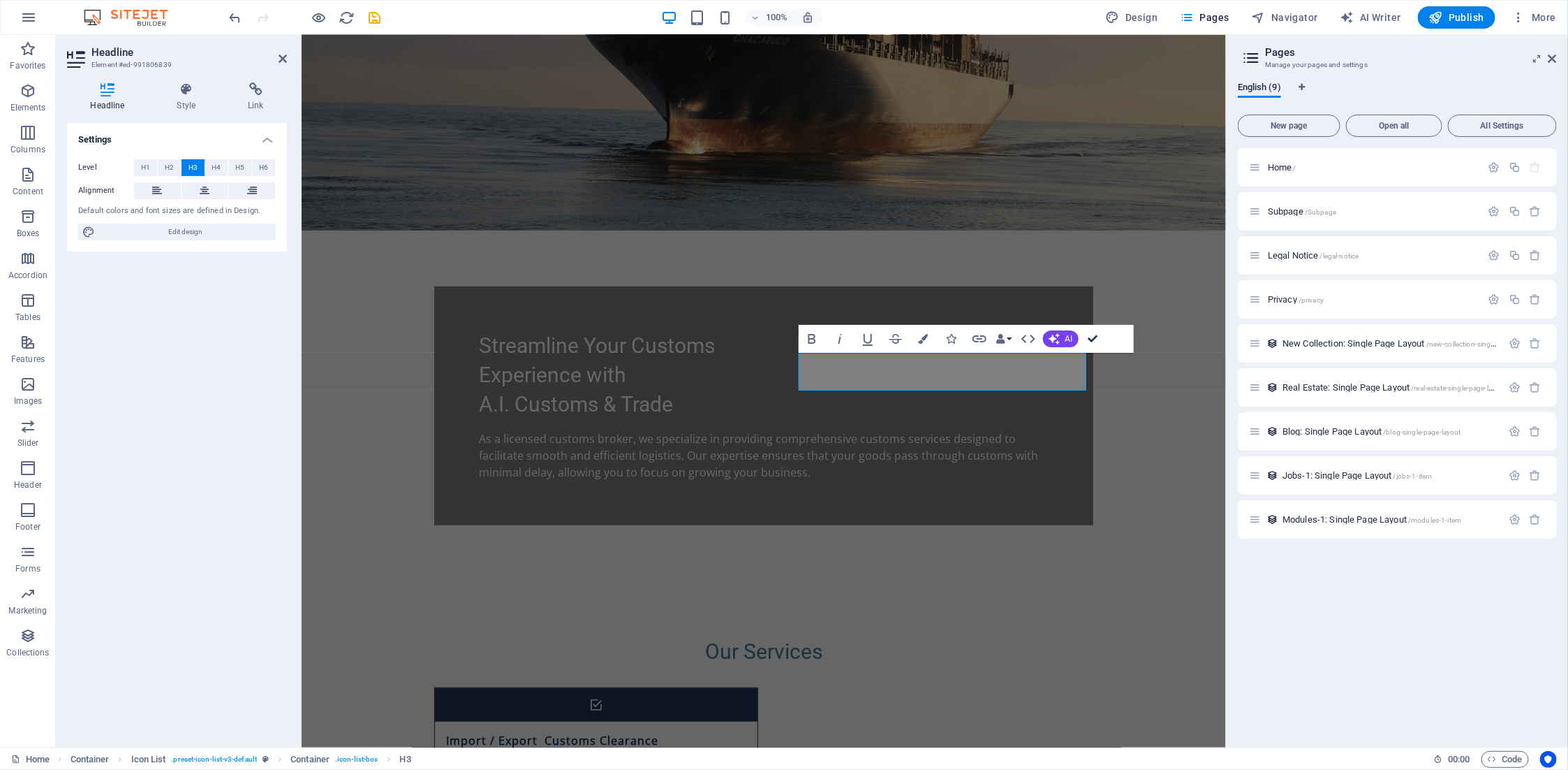
drag, startPoint x: 1098, startPoint y: 338, endPoint x: 1007, endPoint y: 304, distance: 97.1
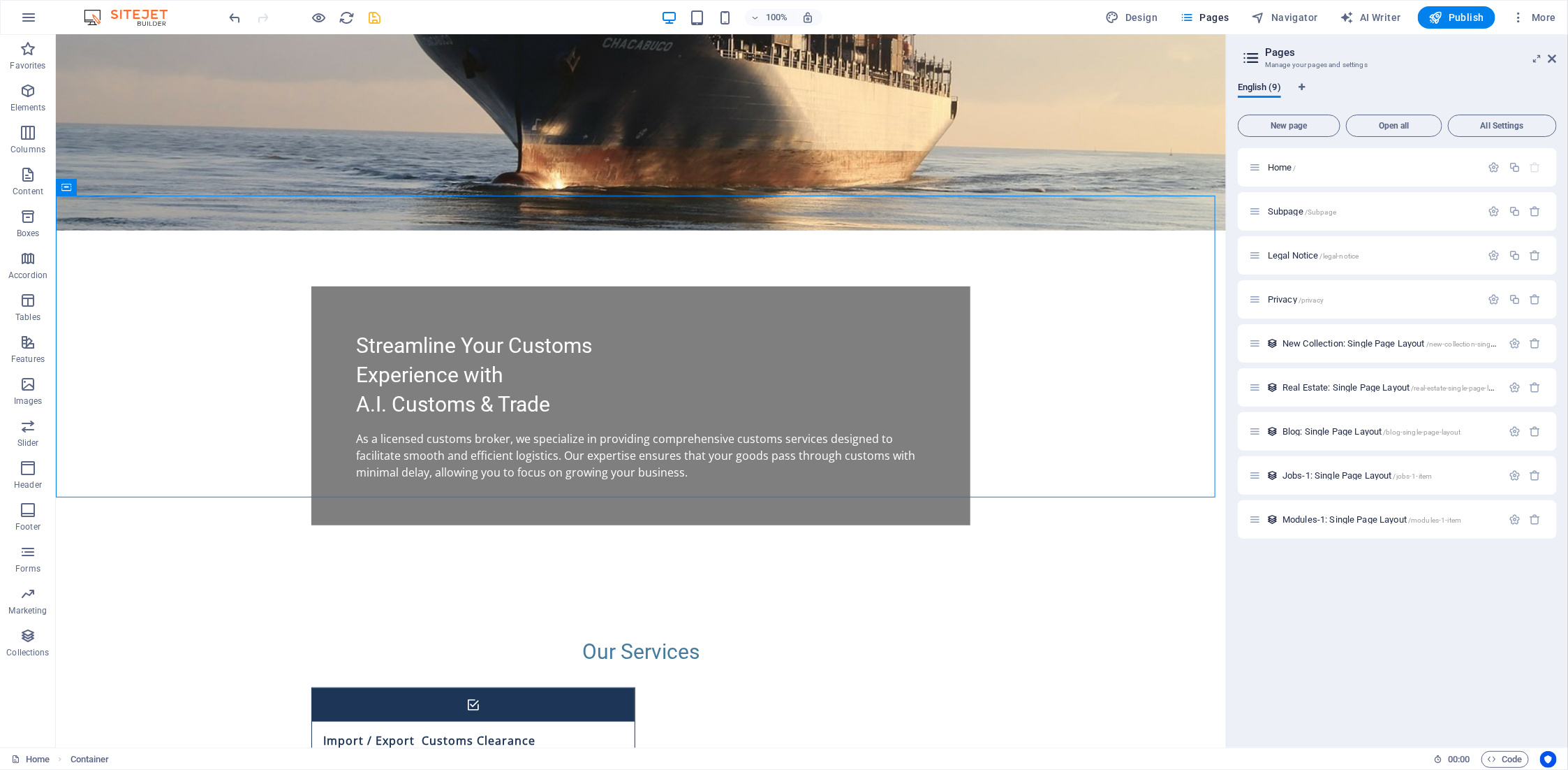
click at [383, 16] on icon "save" at bounding box center [375, 18] width 16 height 16
checkbox input "false"
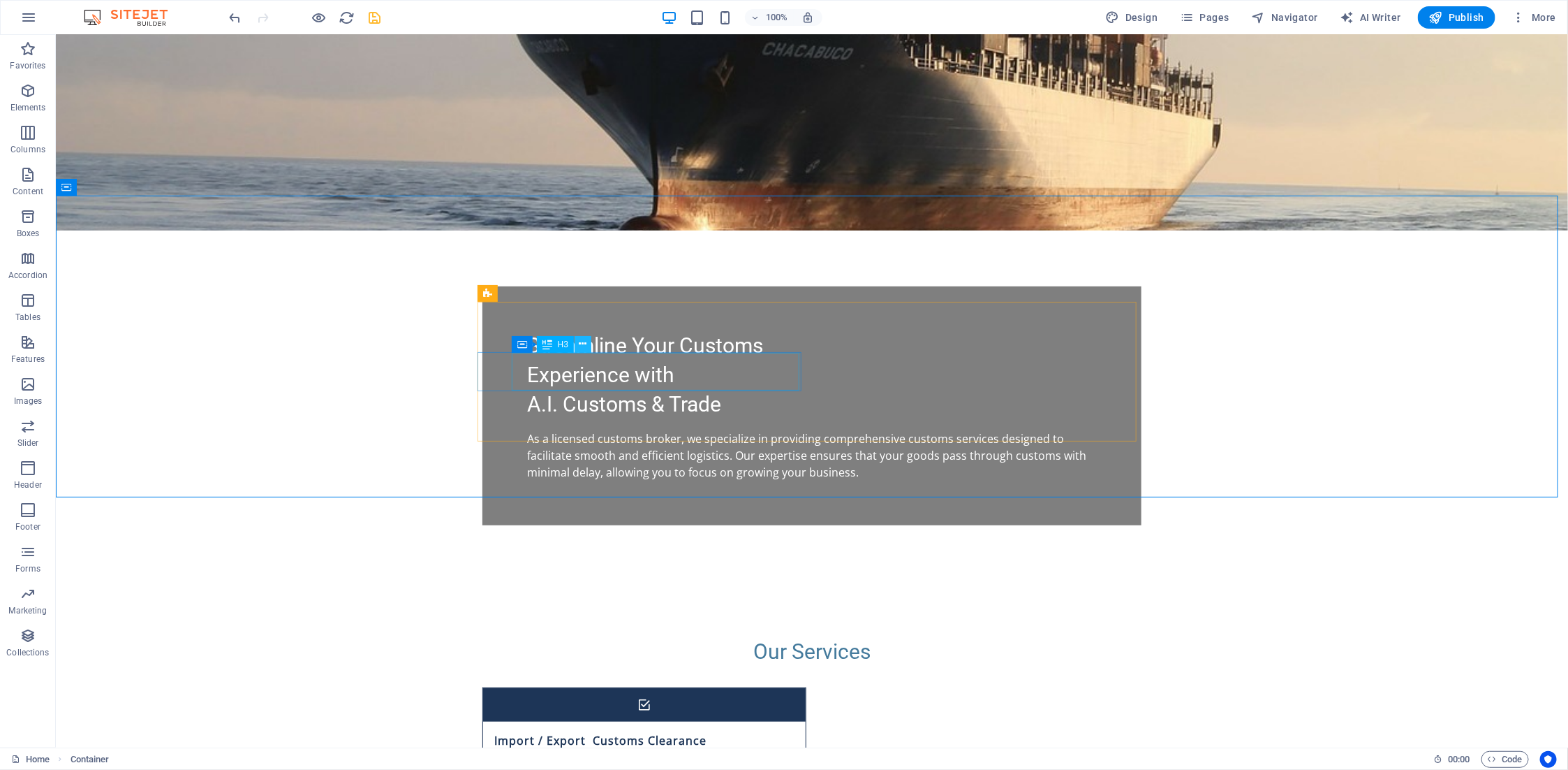
click at [583, 345] on icon at bounding box center [583, 344] width 8 height 15
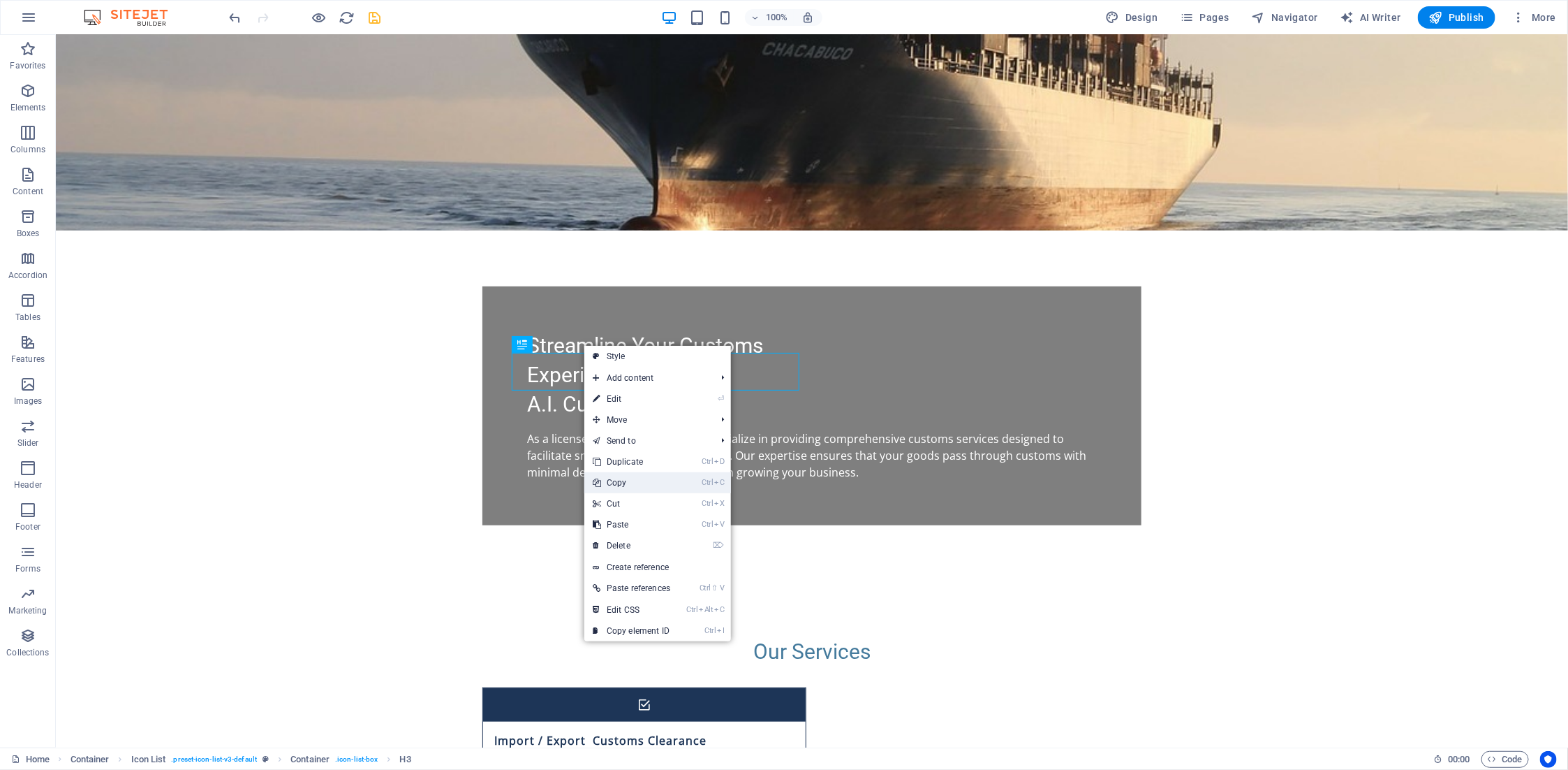
click at [624, 484] on link "Ctrl C Copy" at bounding box center [631, 483] width 94 height 21
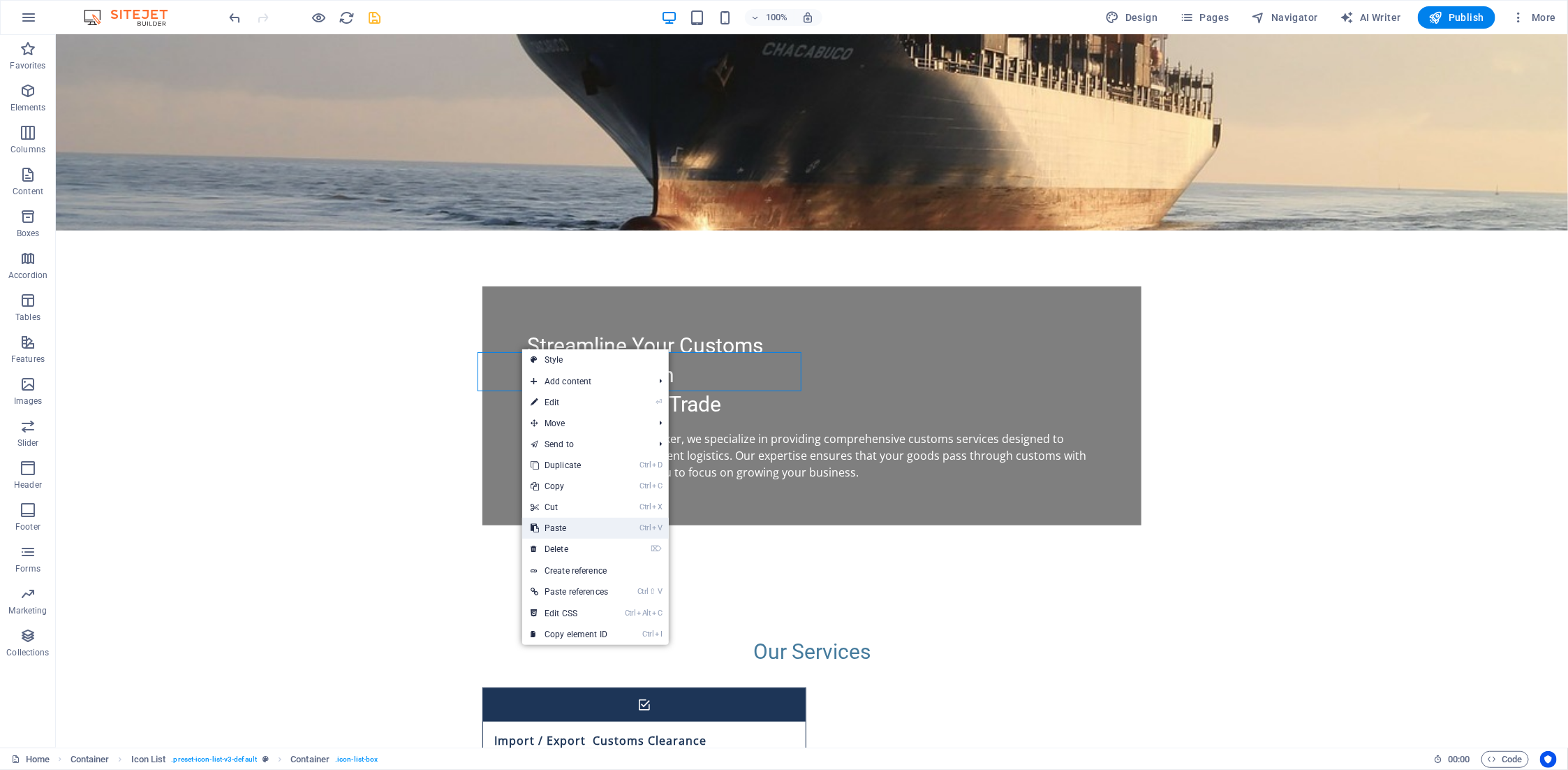
click at [566, 524] on link "Ctrl V Paste" at bounding box center [569, 528] width 94 height 21
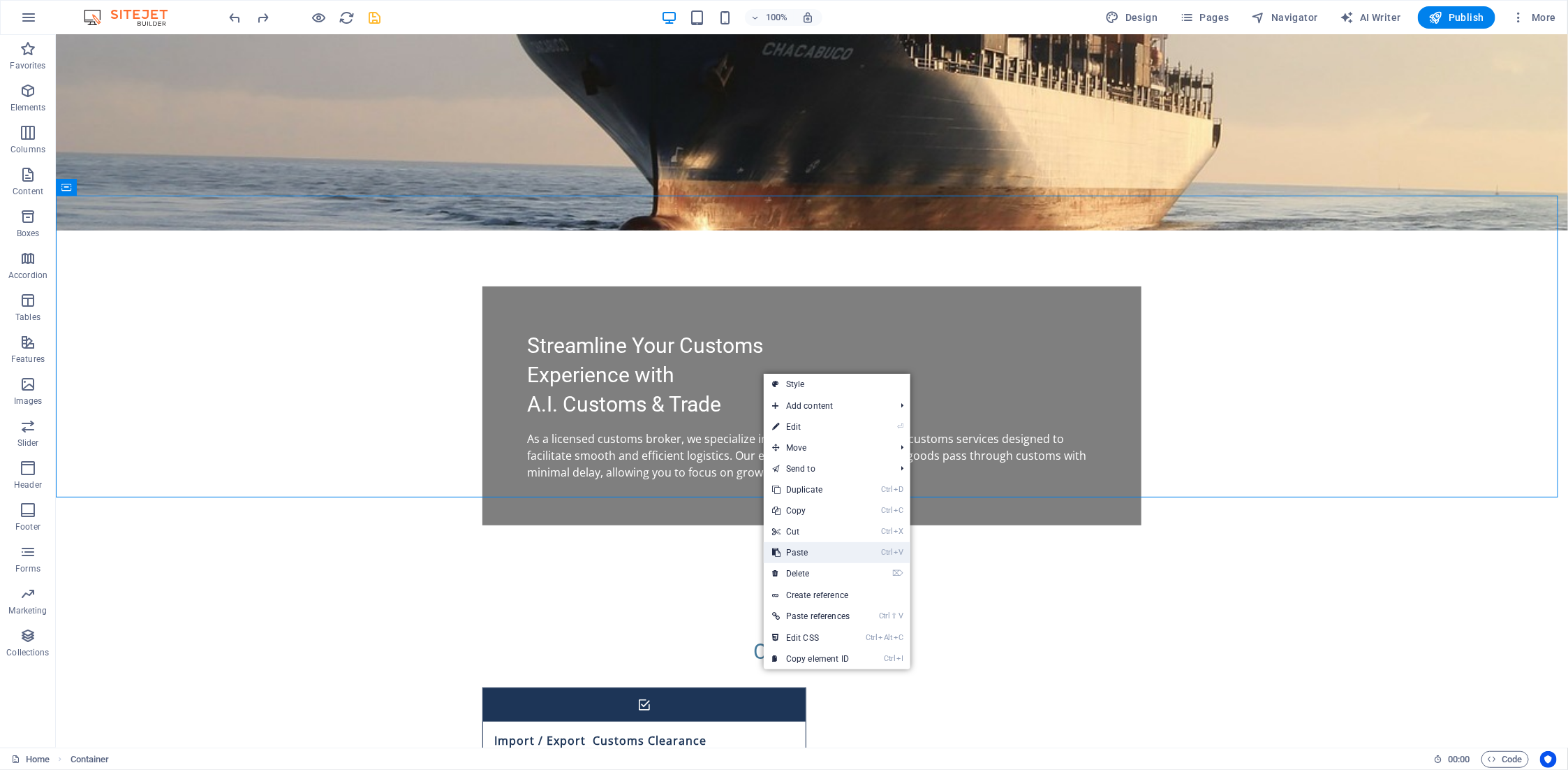
click at [814, 550] on link "Ctrl V Paste" at bounding box center [811, 553] width 94 height 21
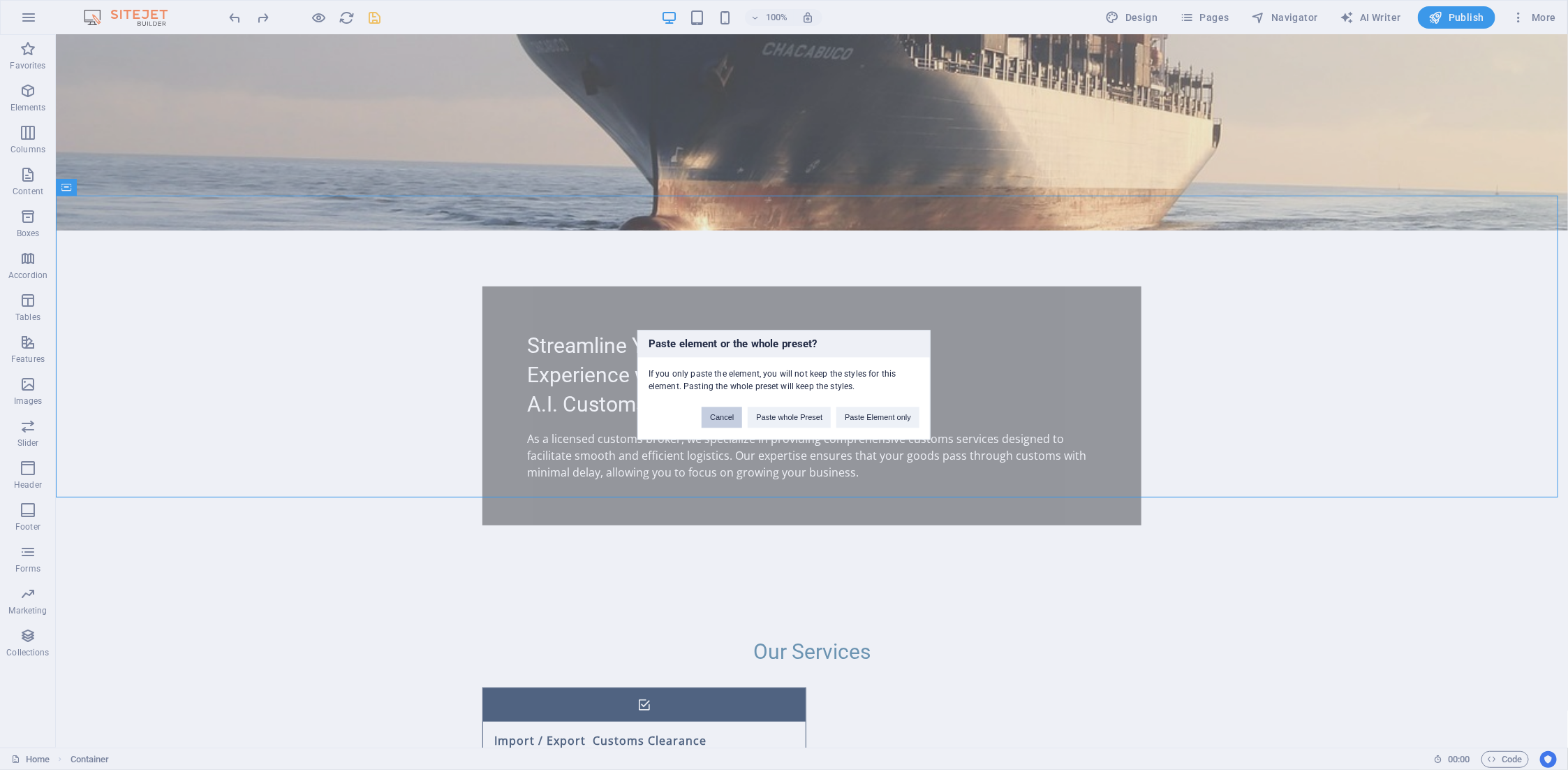
click at [722, 418] on button "Cancel" at bounding box center [721, 417] width 40 height 21
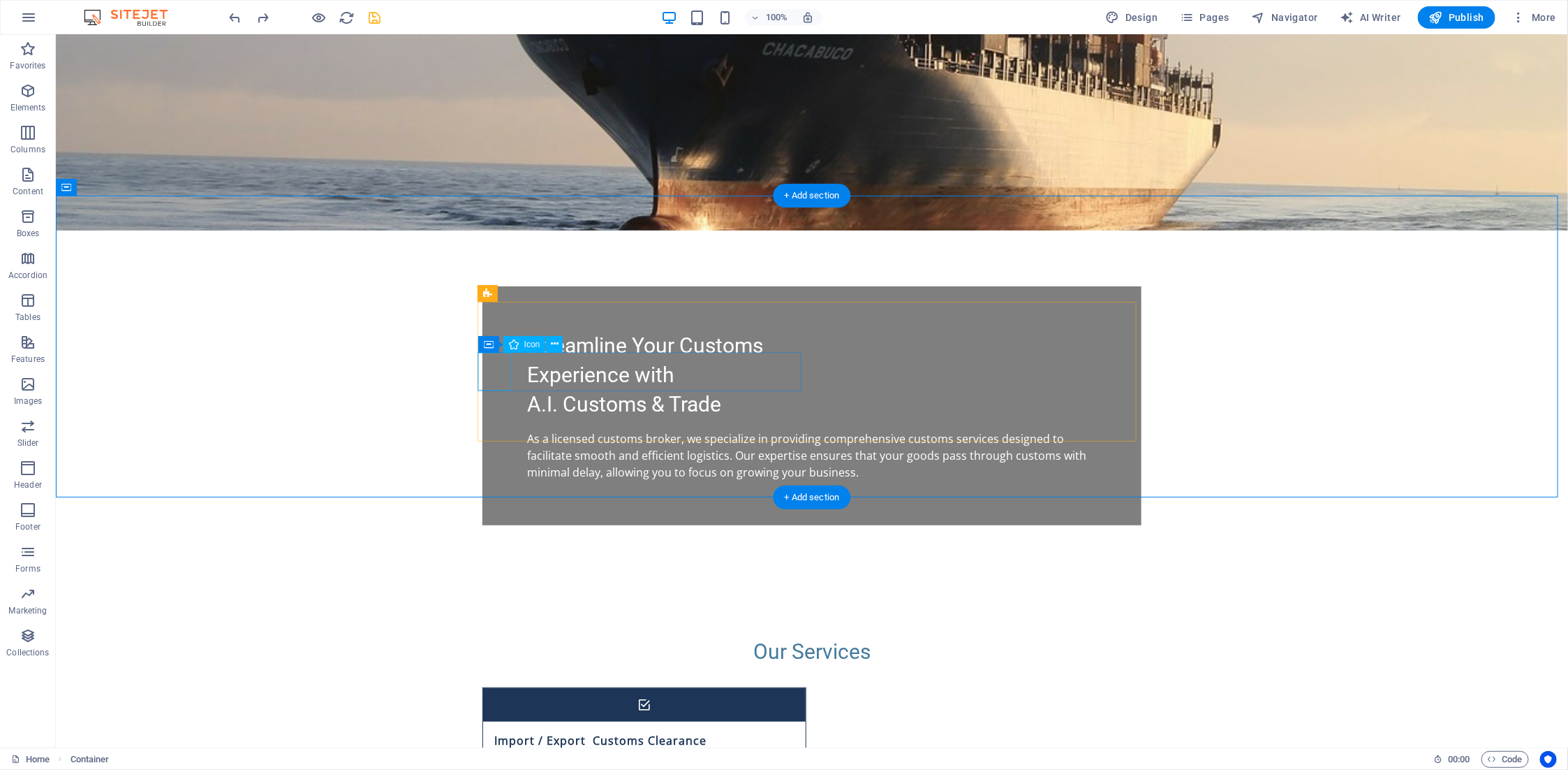
click at [494, 341] on div "Container" at bounding box center [509, 343] width 63 height 17
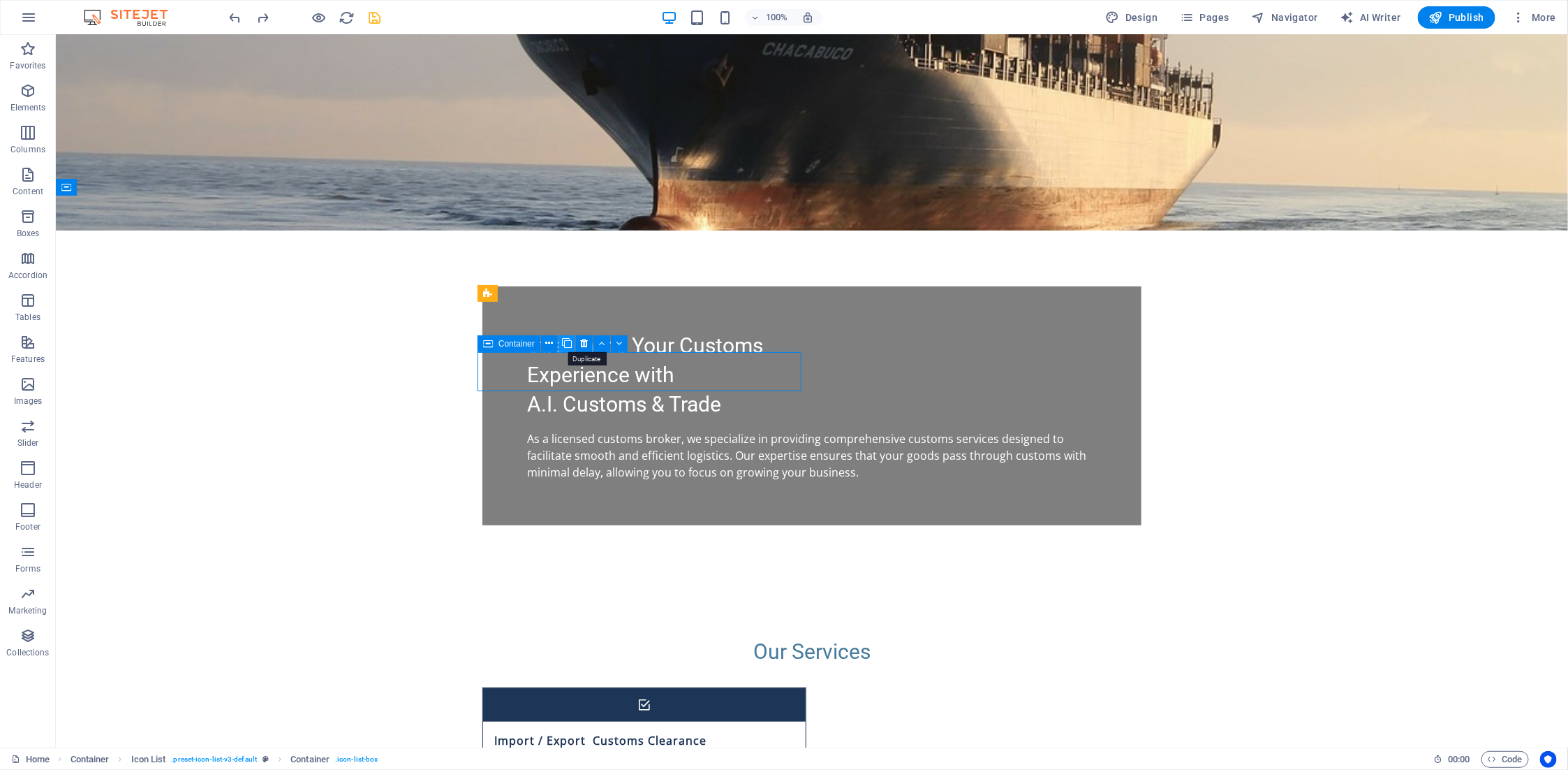
click at [567, 343] on icon at bounding box center [567, 343] width 10 height 15
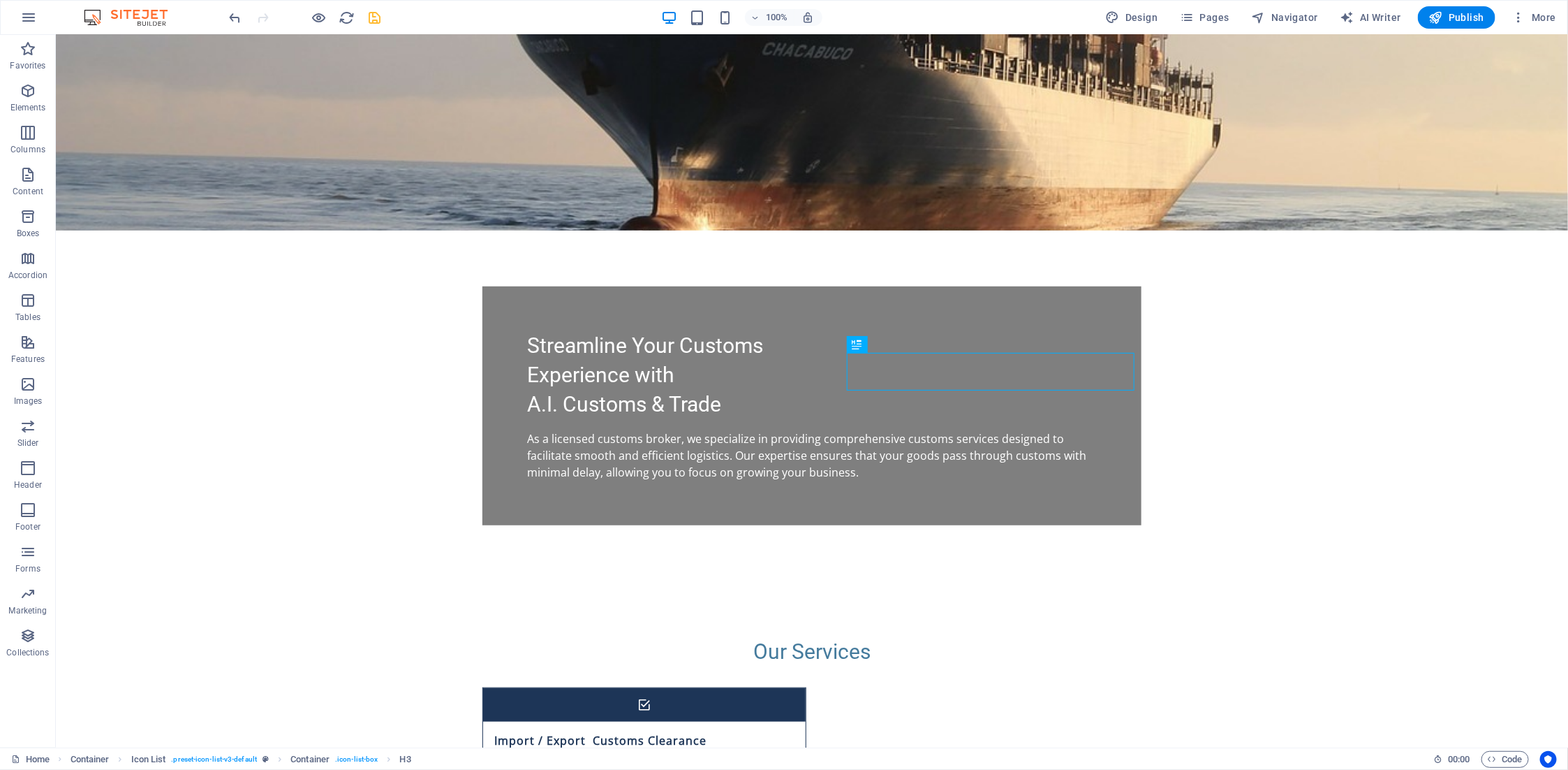
click at [380, 18] on icon "save" at bounding box center [375, 18] width 16 height 16
checkbox input "false"
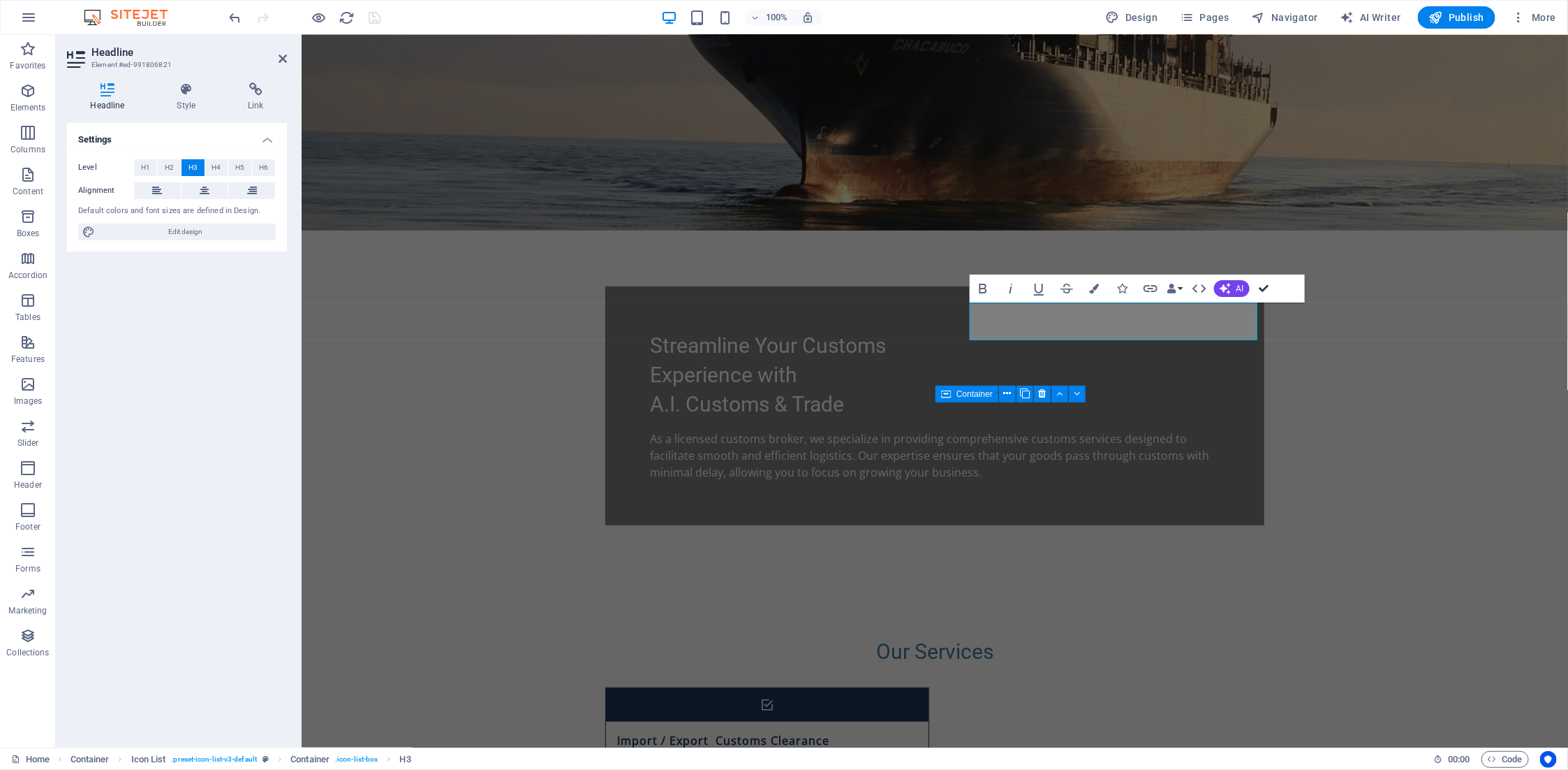
drag, startPoint x: 1262, startPoint y: 284, endPoint x: 1223, endPoint y: 367, distance: 91.7
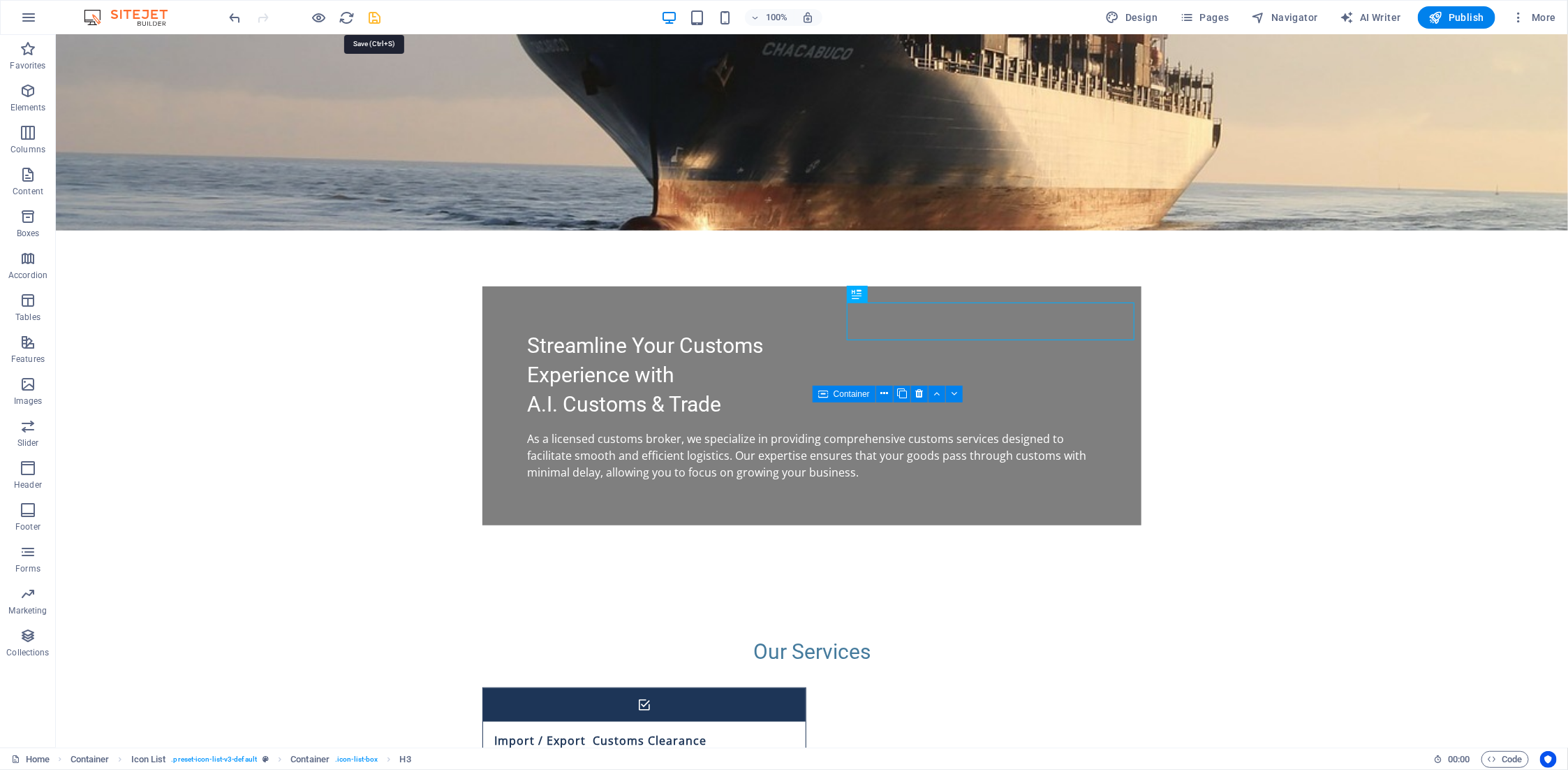
click at [375, 18] on icon "save" at bounding box center [375, 18] width 16 height 16
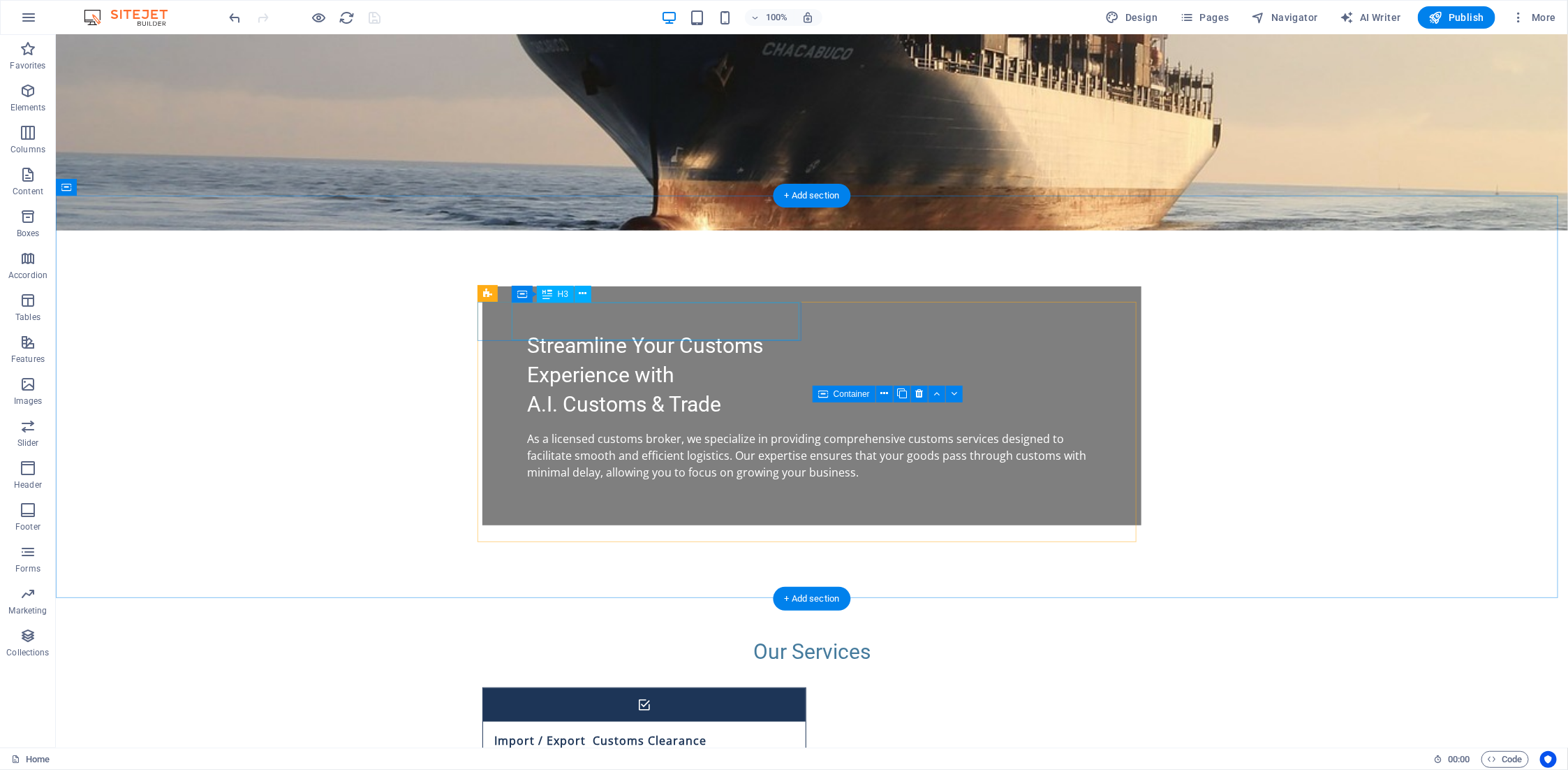
click at [604, 721] on div "Import / Export Customs Clearance" at bounding box center [626, 739] width 288 height 38
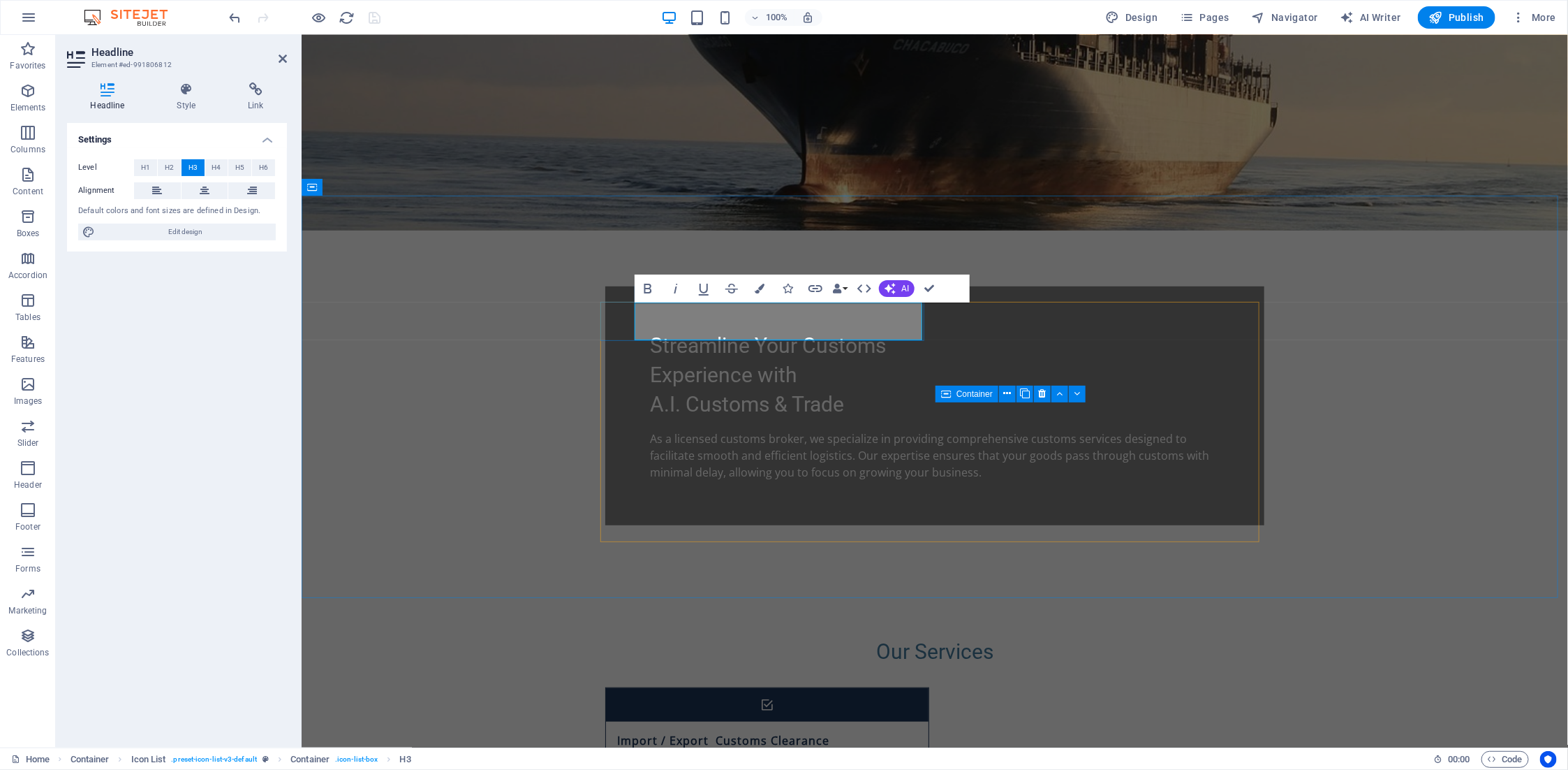
click at [693, 732] on h3 "Import / Export Customs Clearance" at bounding box center [722, 740] width 213 height 16
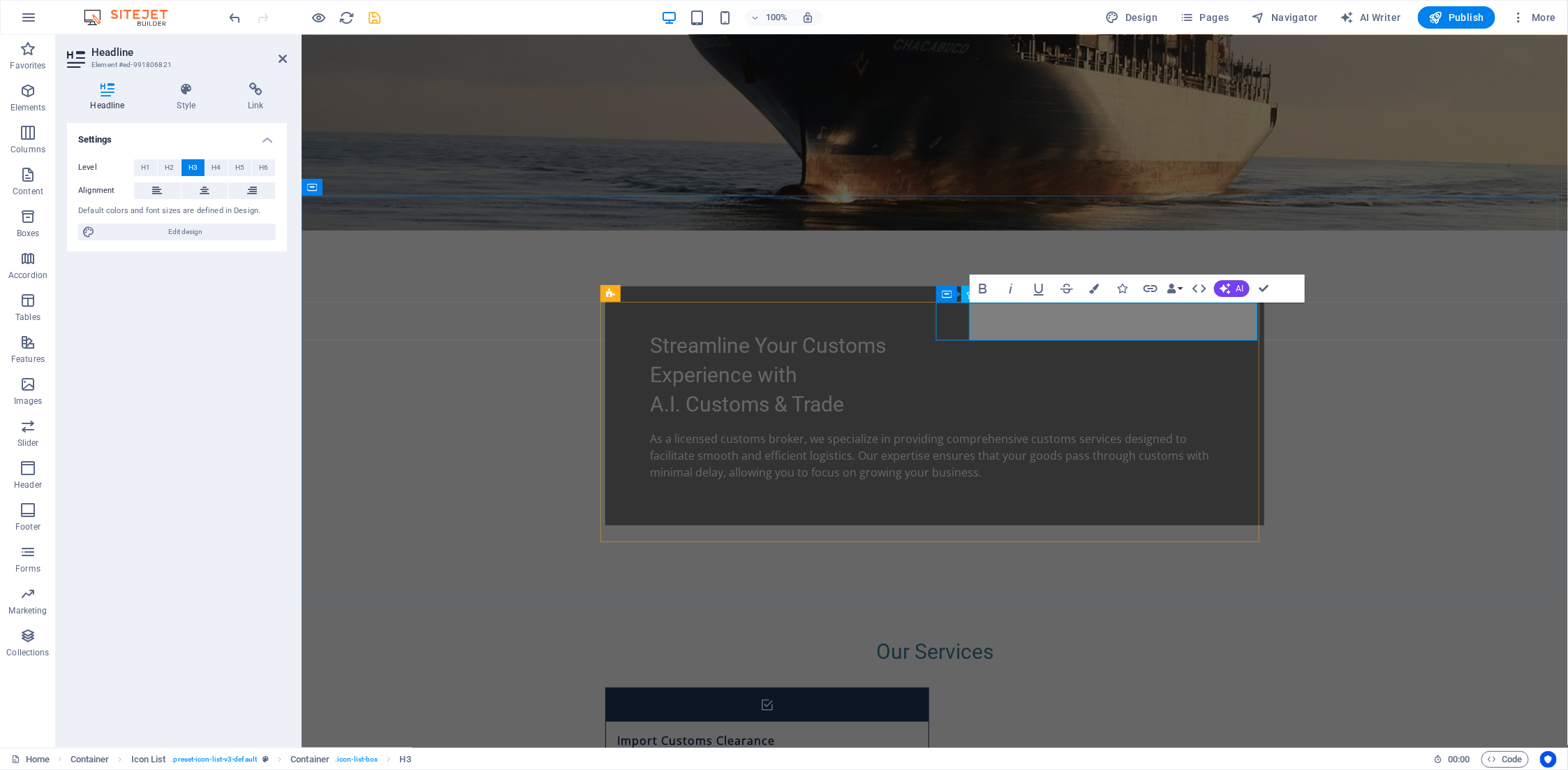
click at [928, 766] on figure at bounding box center [766, 782] width 323 height 33
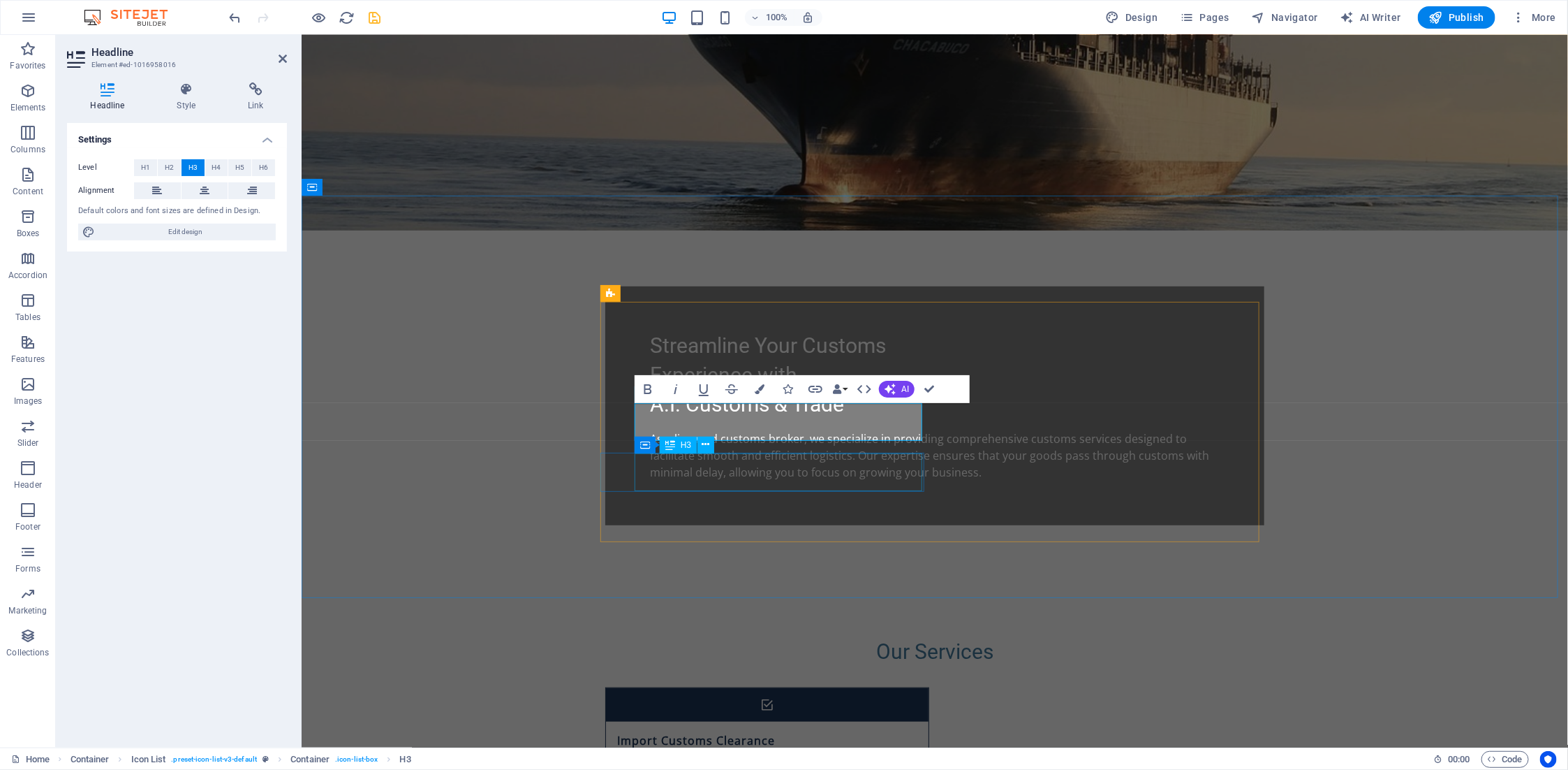
drag, startPoint x: 805, startPoint y: 488, endPoint x: 795, endPoint y: 484, distance: 10.8
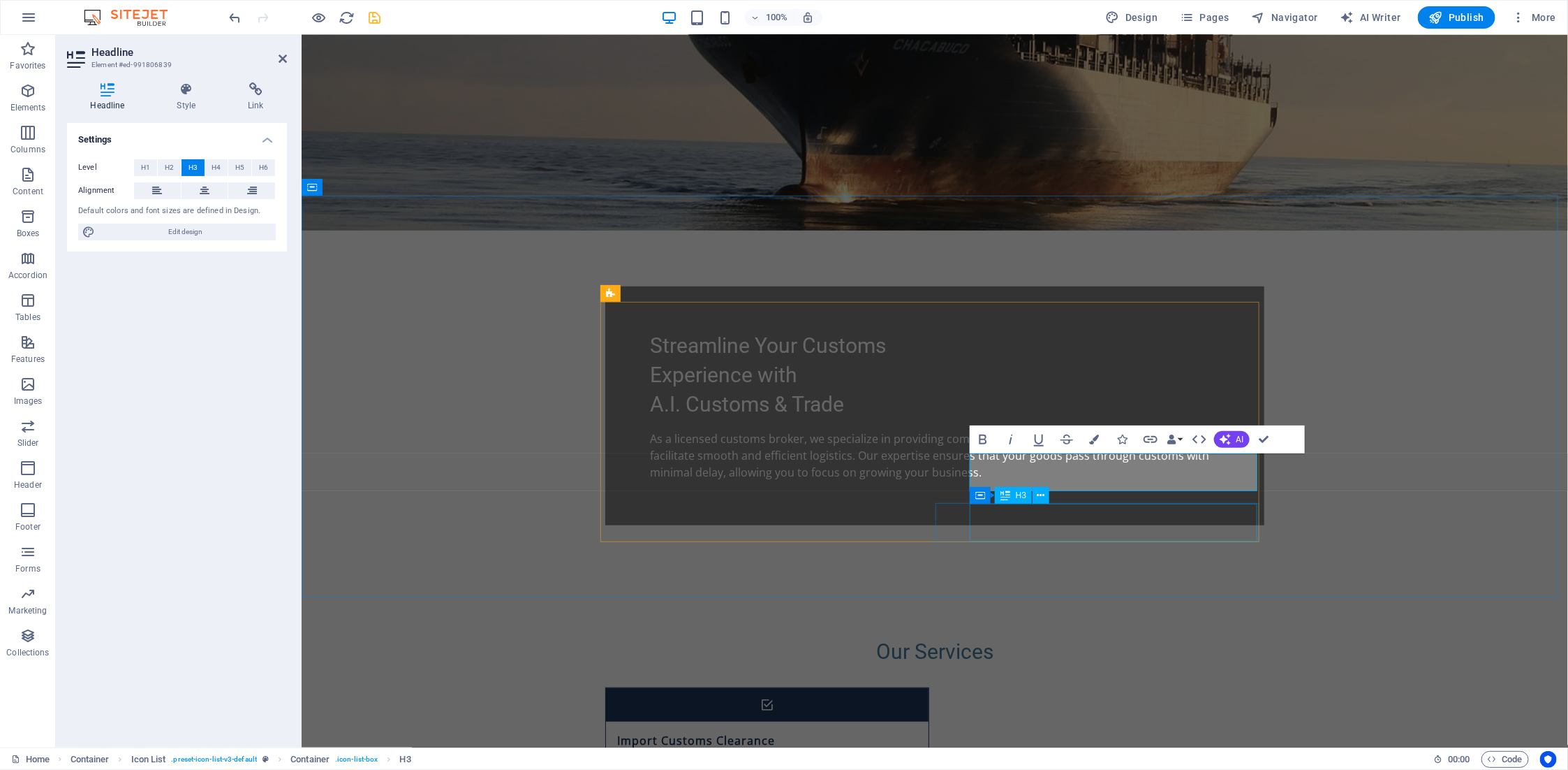
drag, startPoint x: 1077, startPoint y: 517, endPoint x: 1043, endPoint y: 525, distance: 34.9
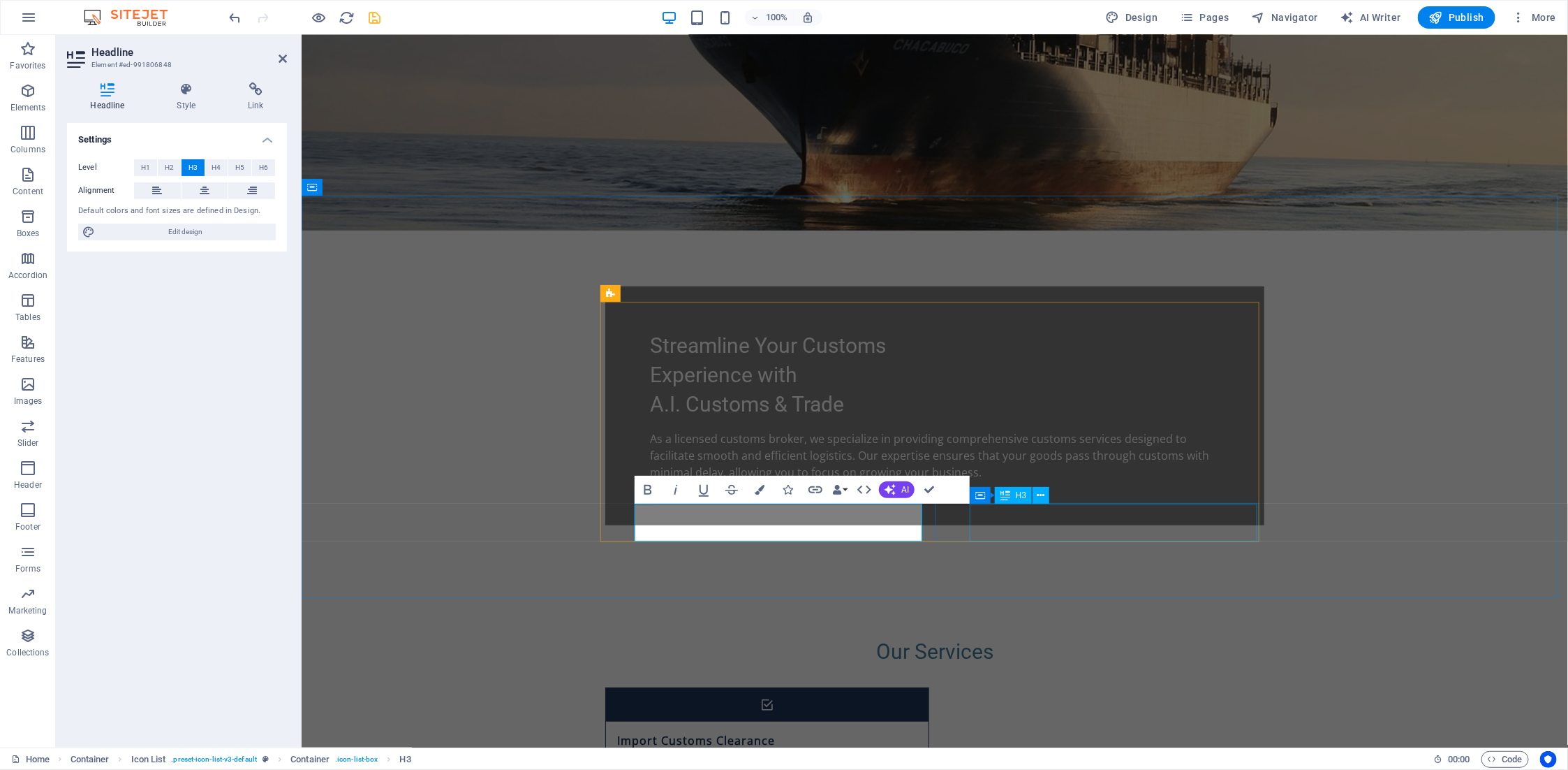
scroll to position [0, 5]
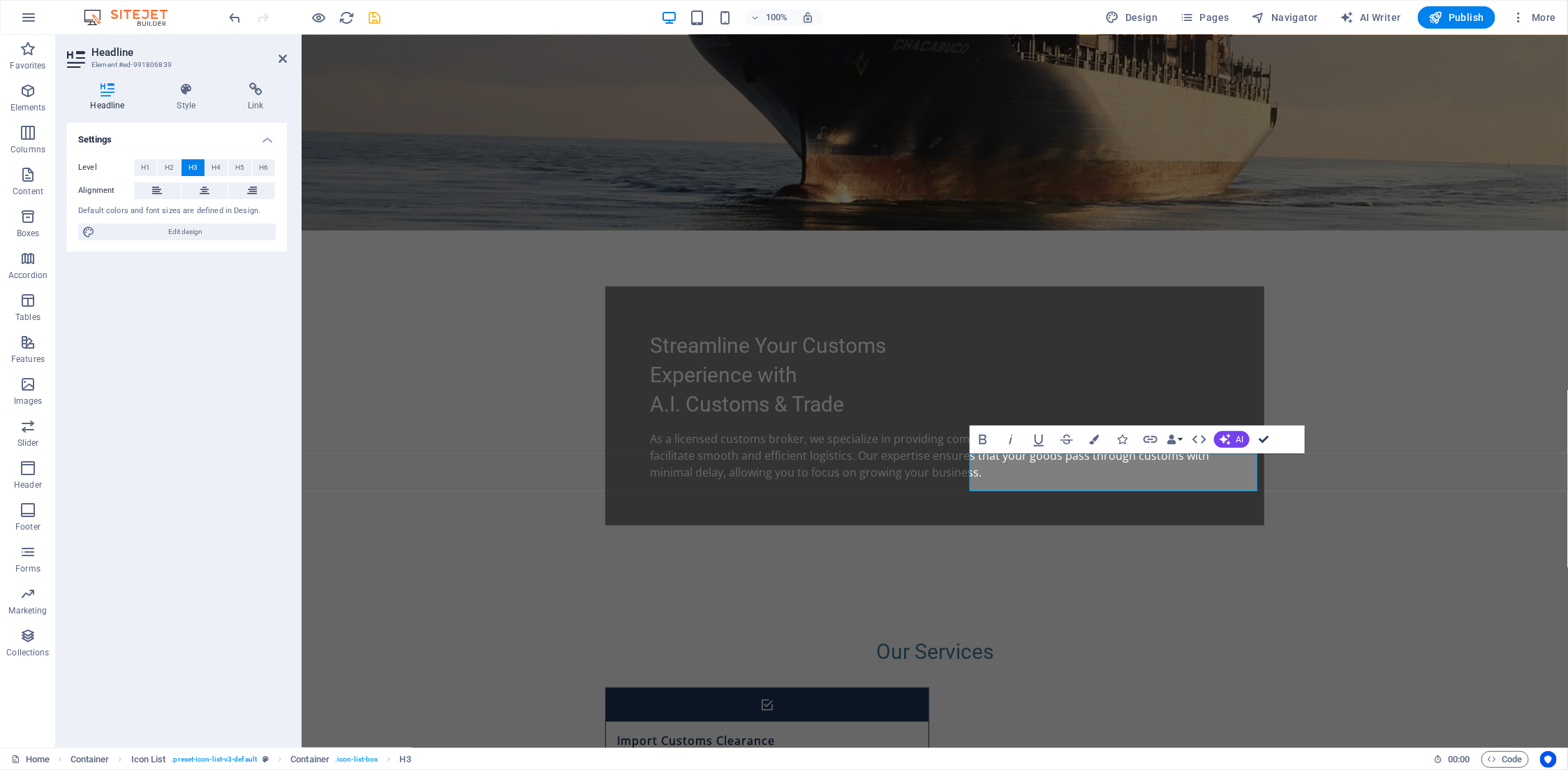
drag, startPoint x: 1272, startPoint y: 438, endPoint x: 1216, endPoint y: 403, distance: 66.0
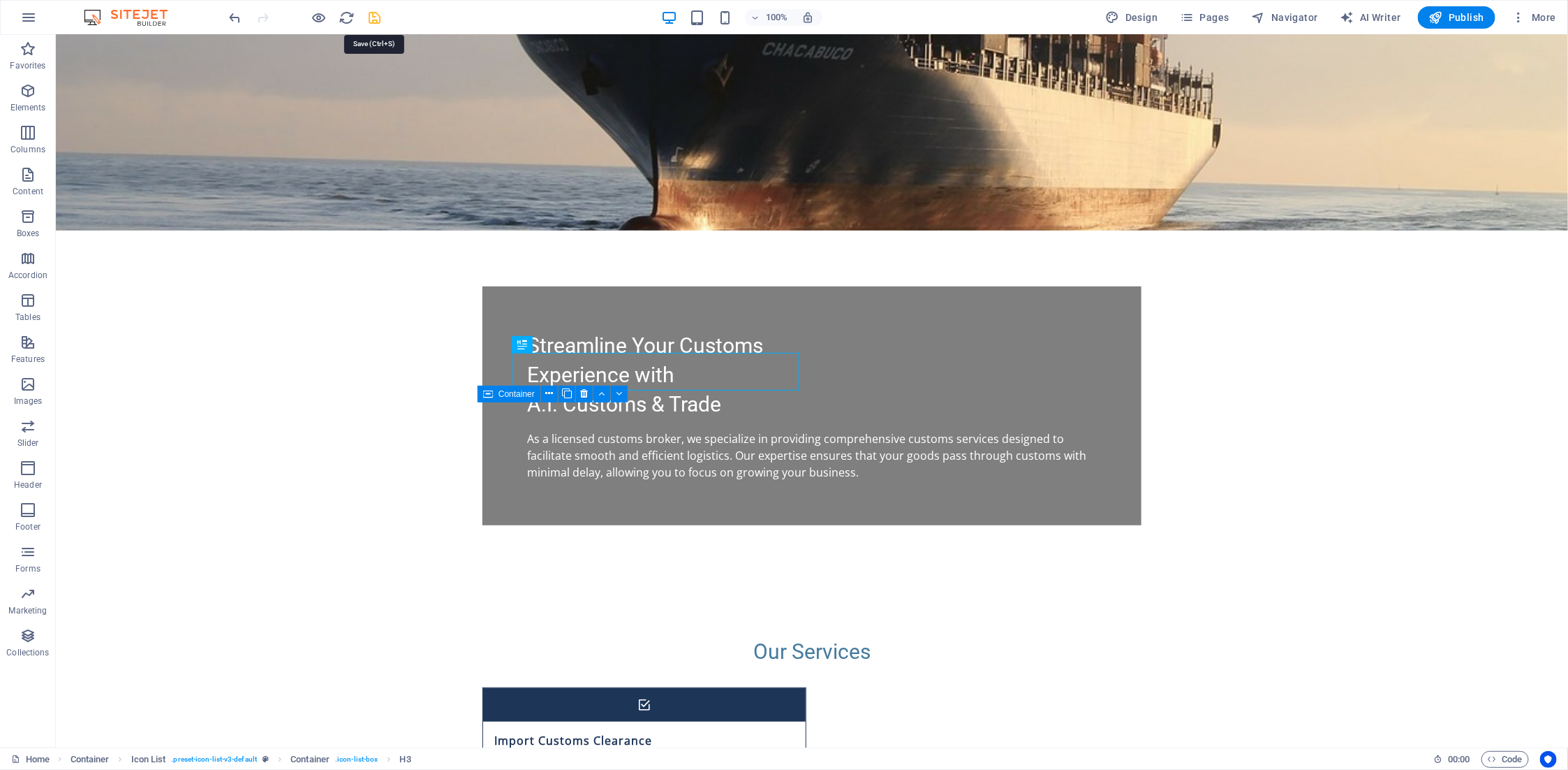
click at [373, 20] on icon "save" at bounding box center [375, 18] width 16 height 16
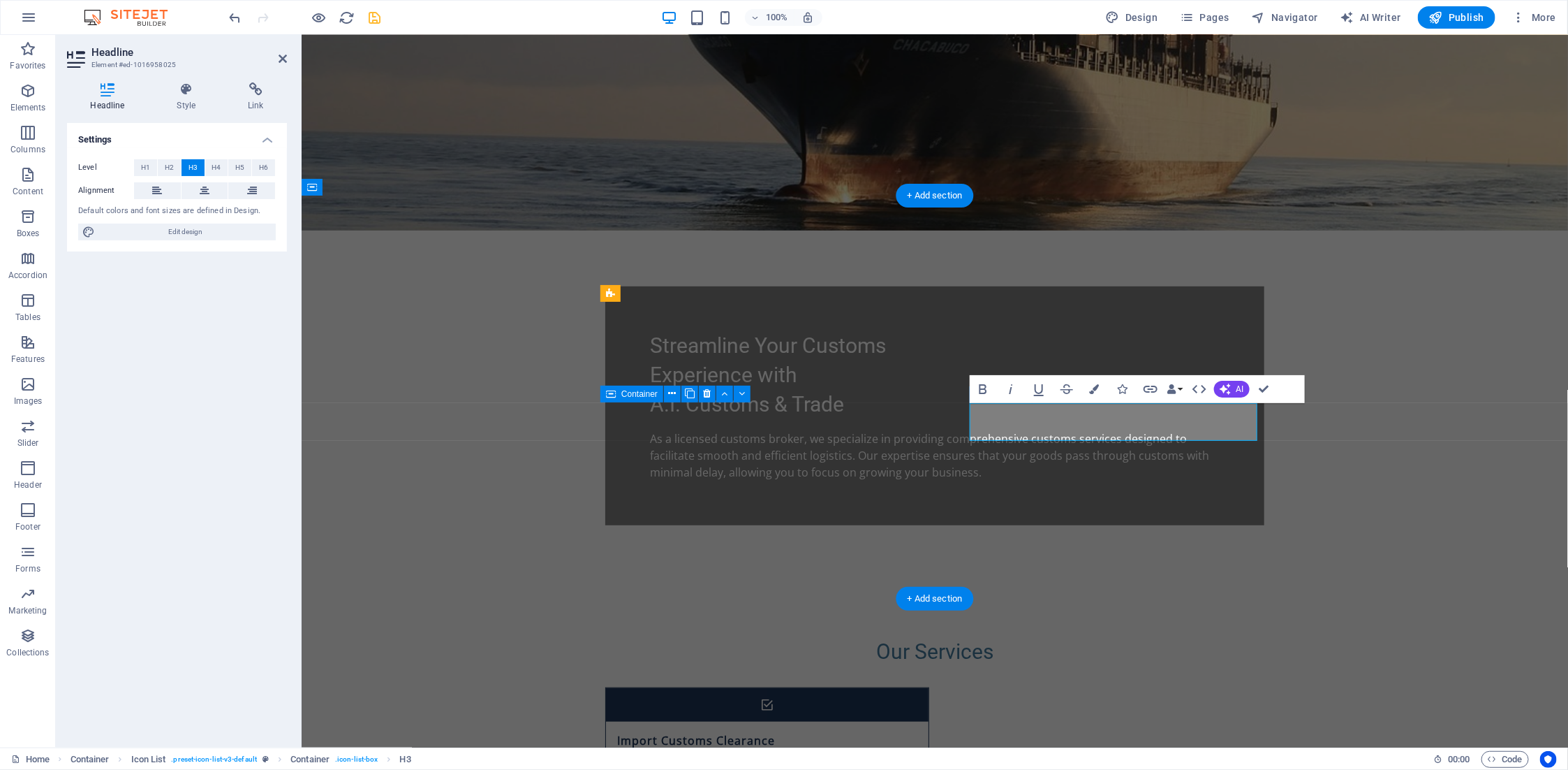
scroll to position [0, 4]
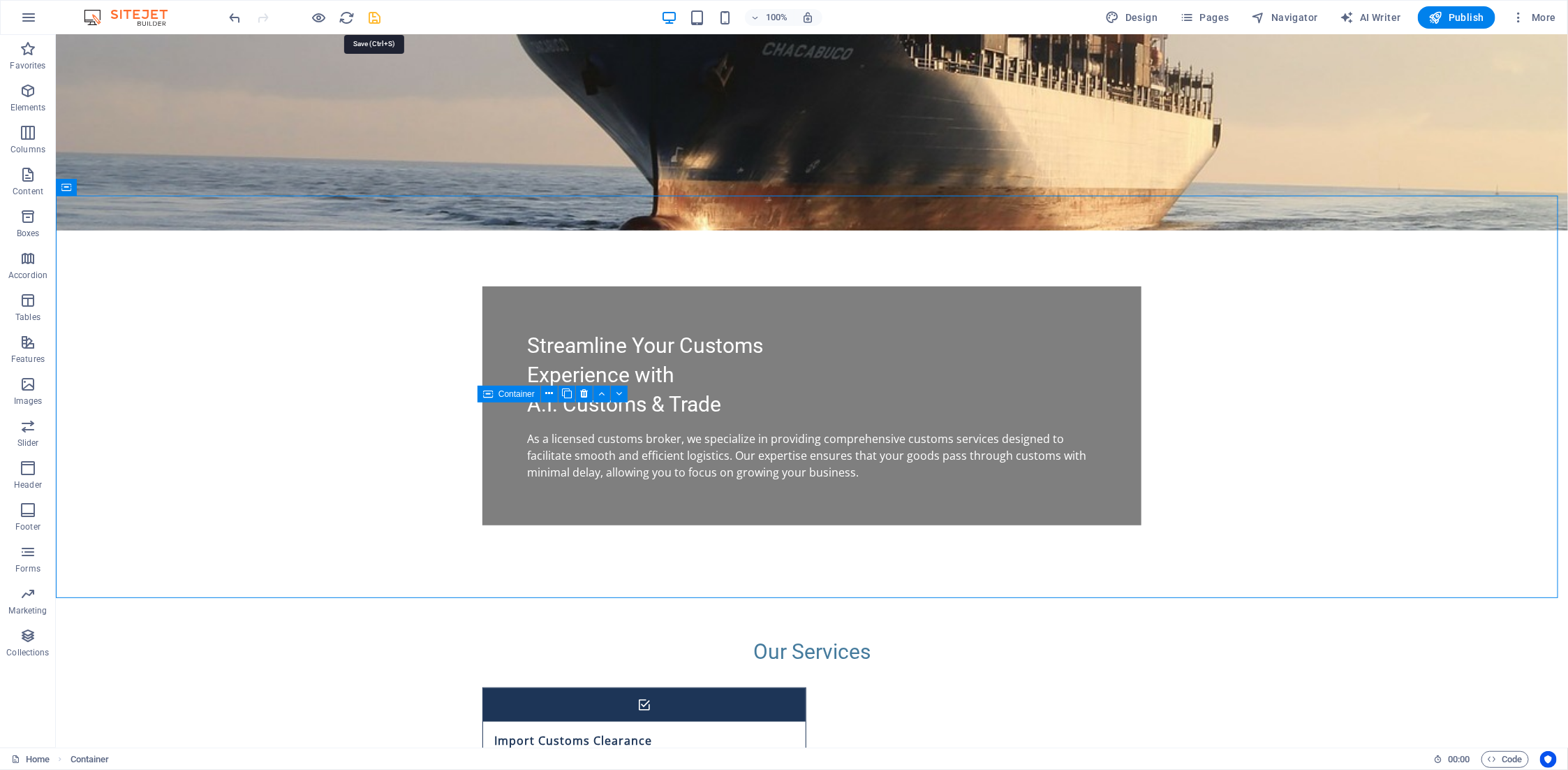
drag, startPoint x: 373, startPoint y: 19, endPoint x: 561, endPoint y: 76, distance: 196.5
click at [373, 19] on icon "save" at bounding box center [375, 18] width 16 height 16
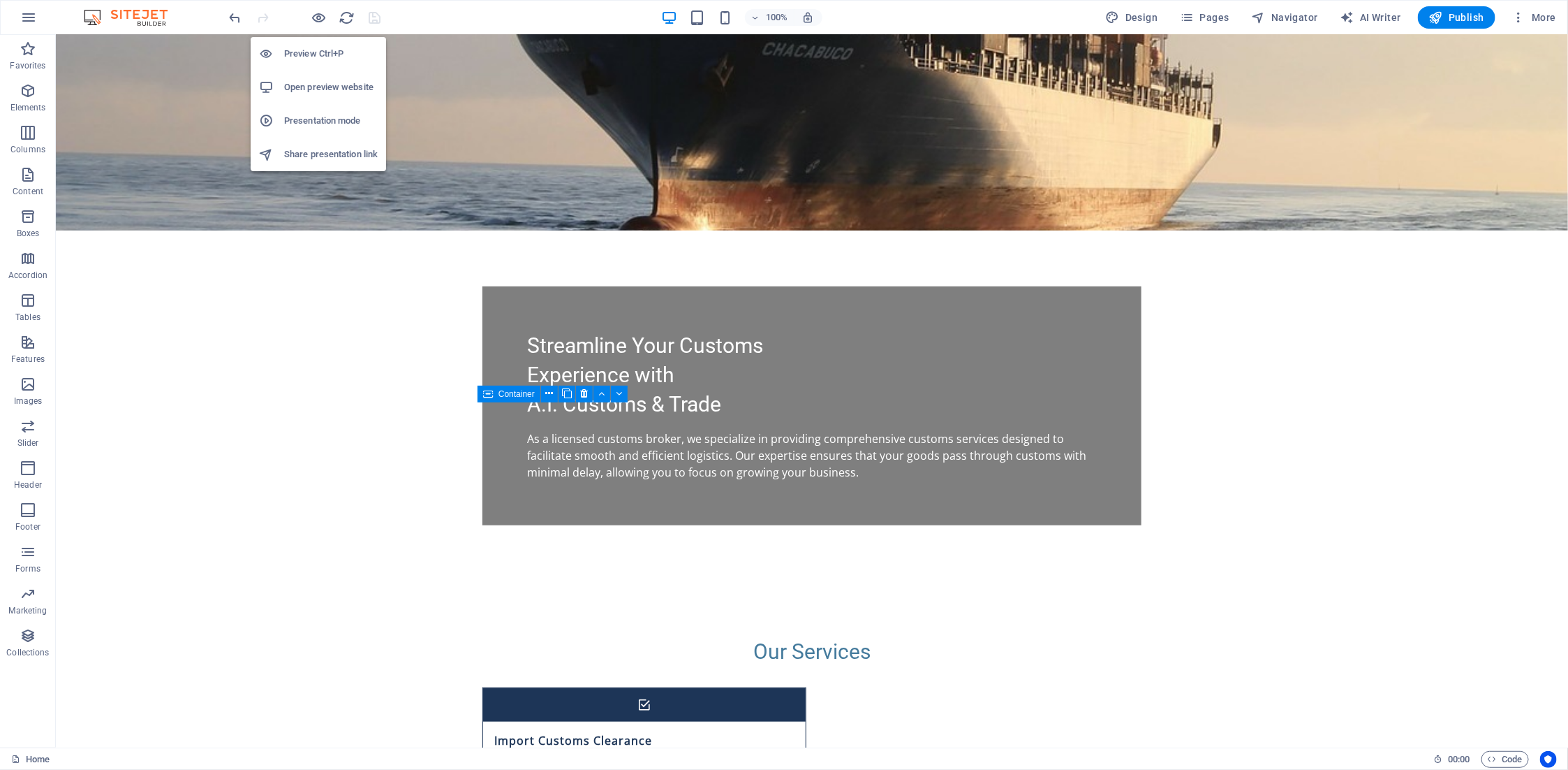
click at [317, 46] on h6 "Preview Ctrl+P" at bounding box center [331, 53] width 94 height 17
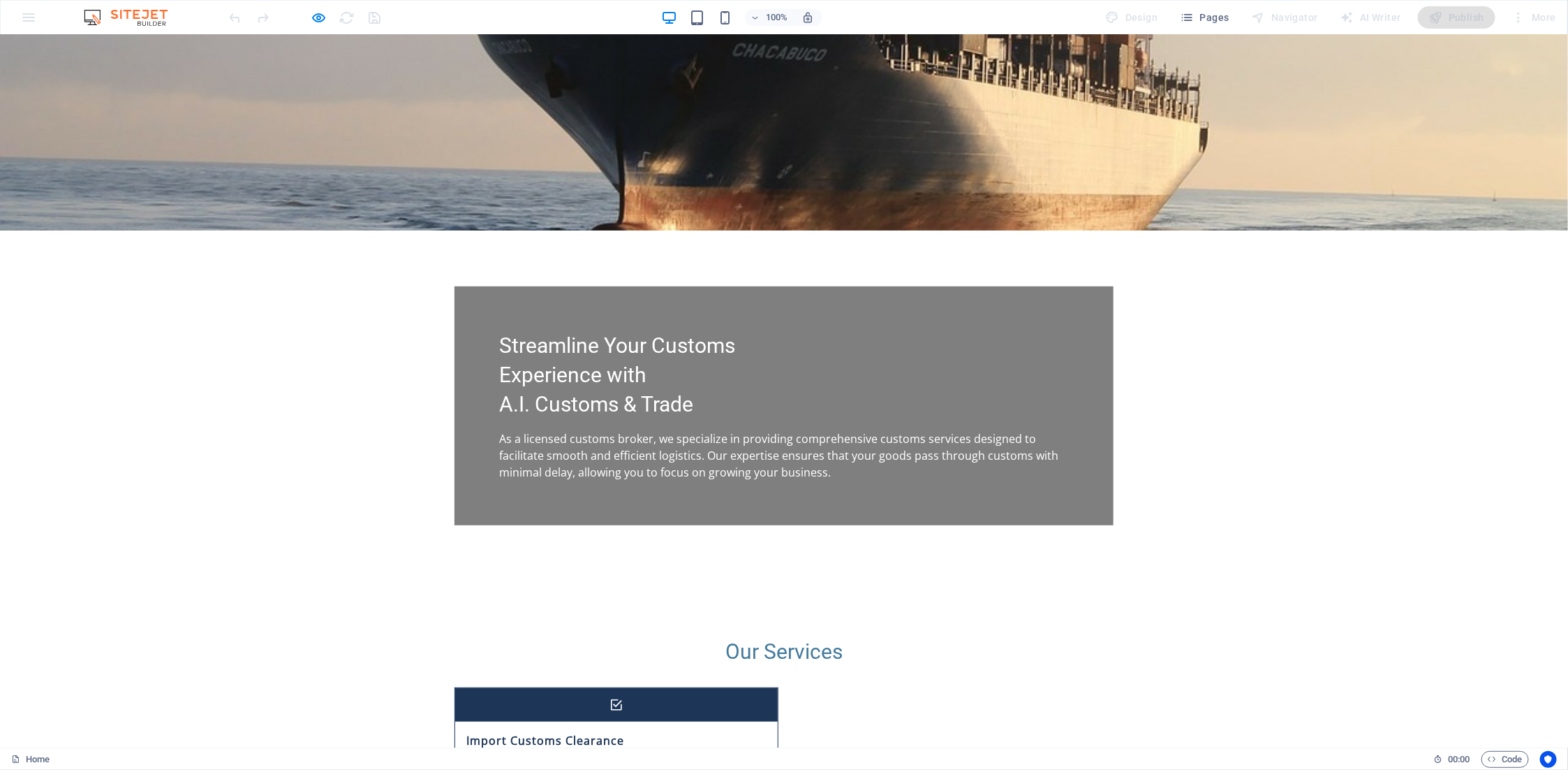
scroll to position [0, 0]
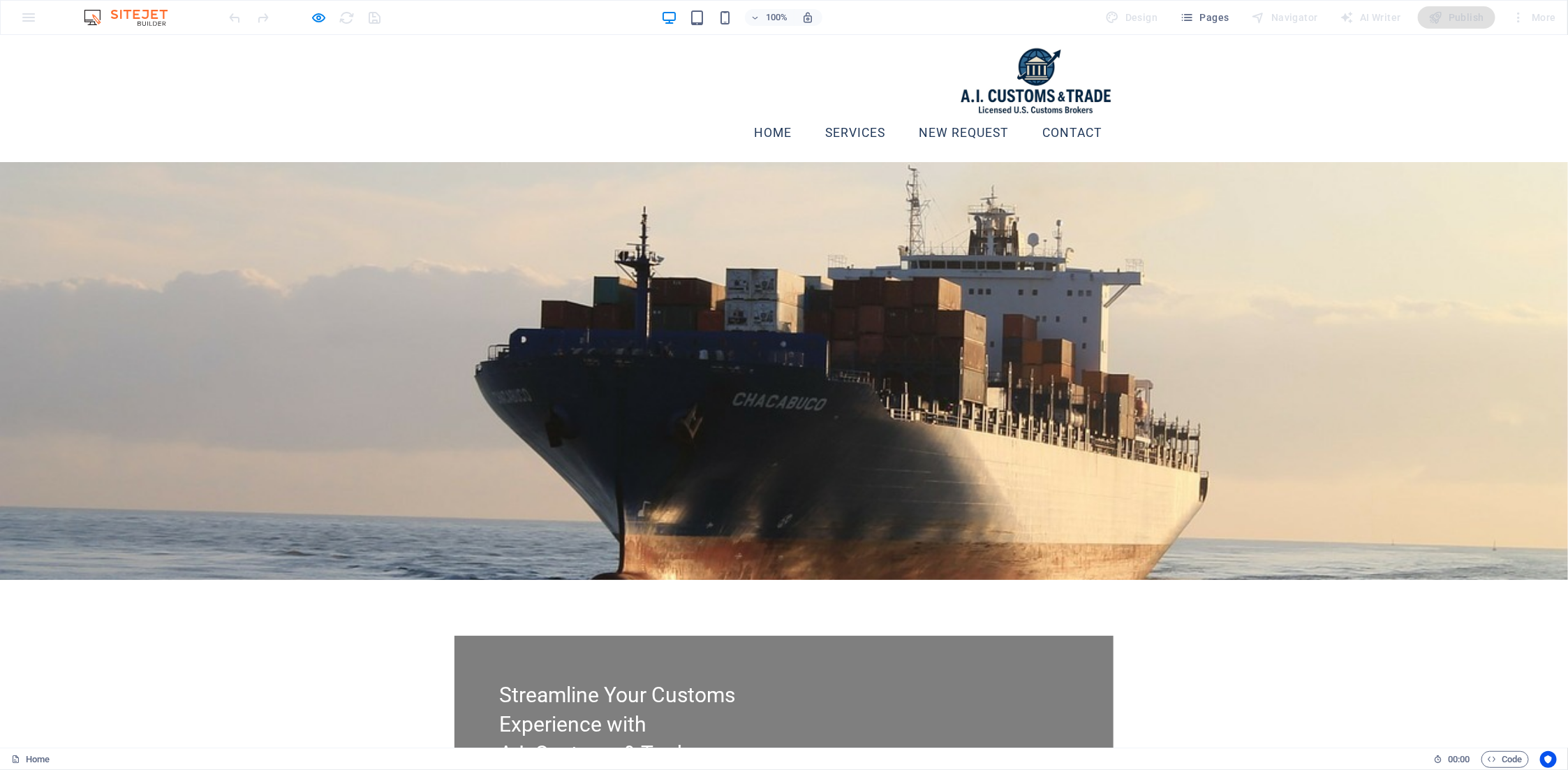
click at [830, 116] on link "Services" at bounding box center [855, 133] width 82 height 35
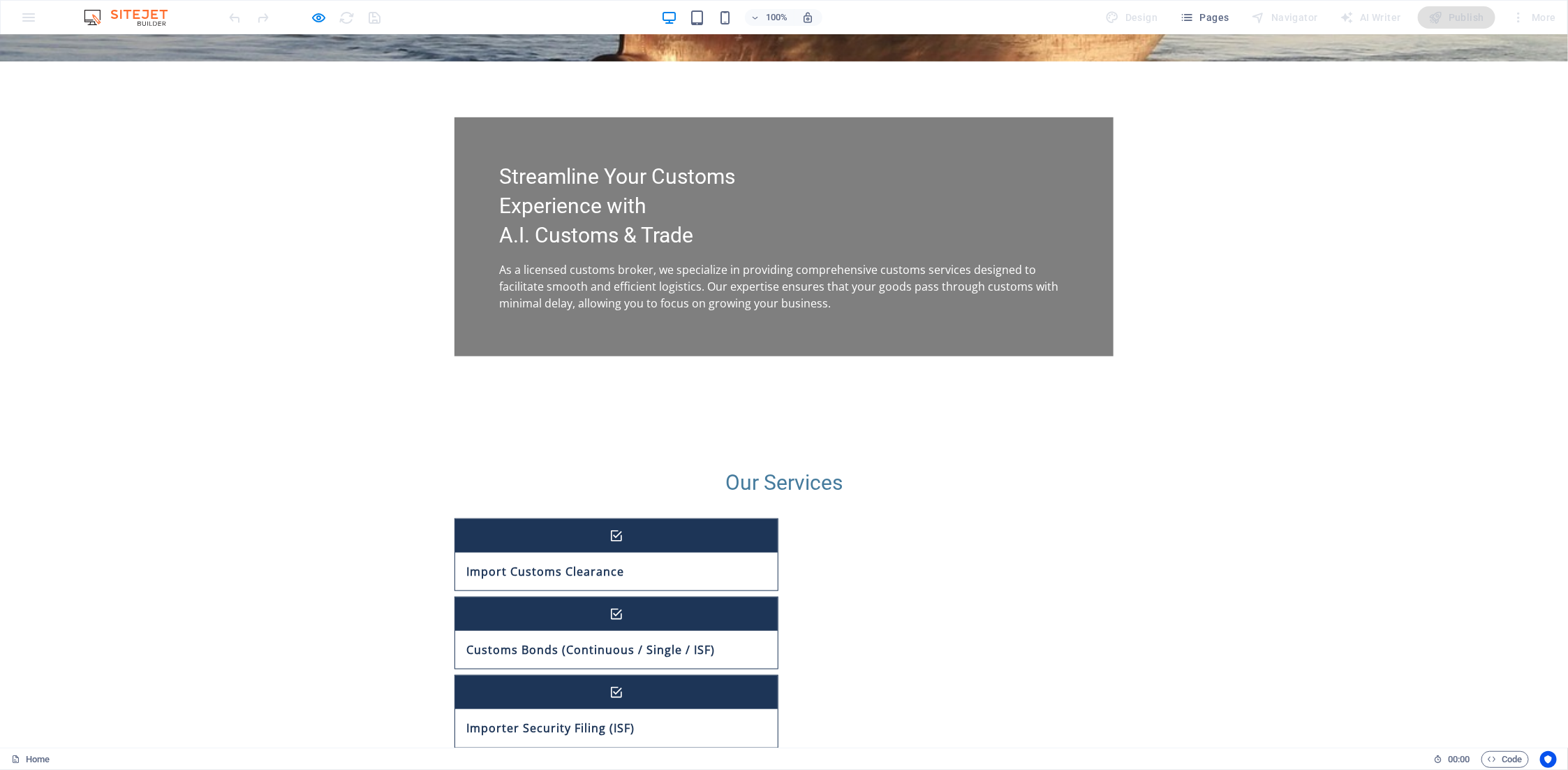
scroll to position [565, 0]
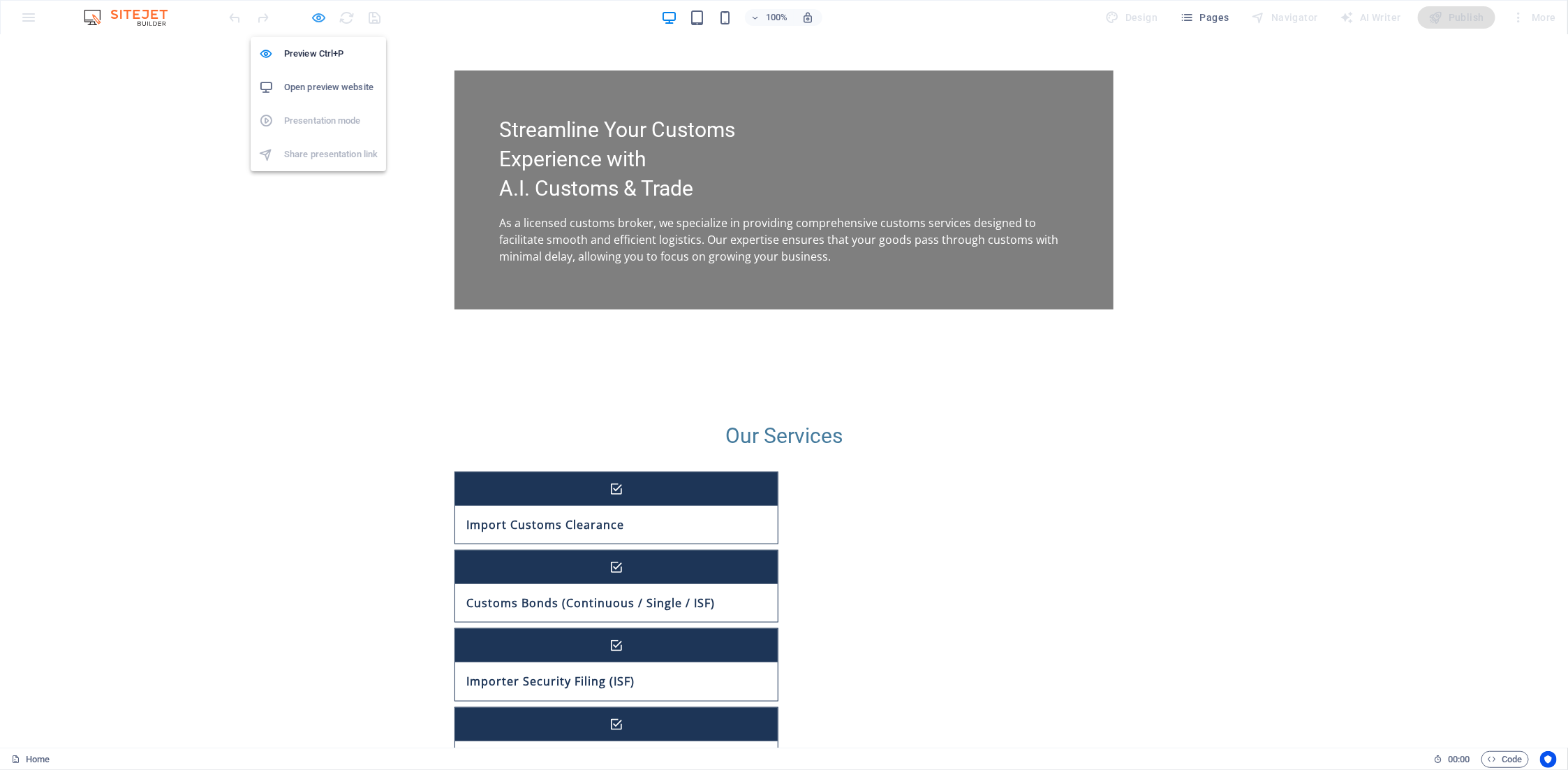
click at [312, 16] on icon "button" at bounding box center [319, 18] width 16 height 16
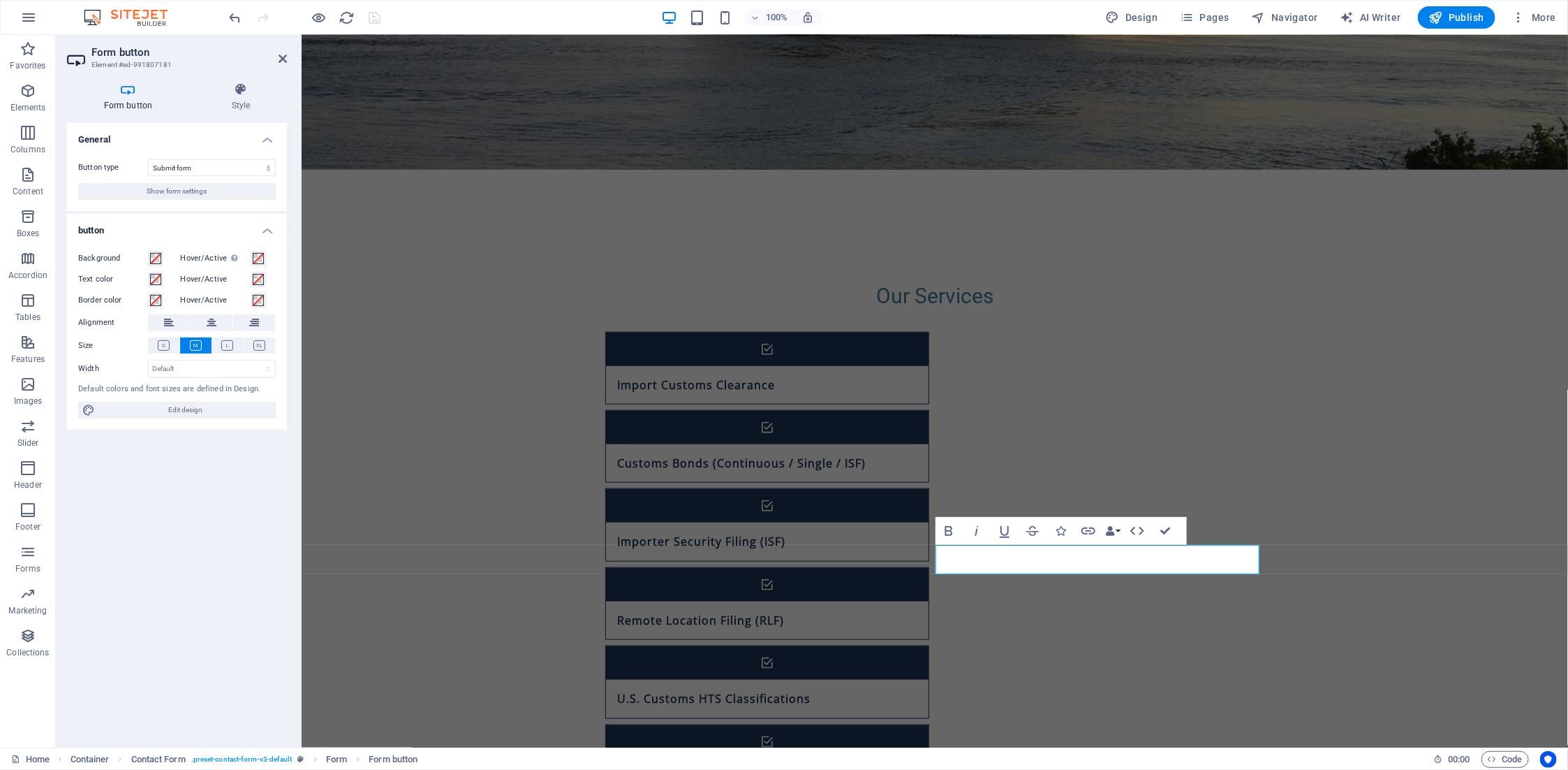
click at [194, 537] on div "General Button type Submit form Reset form No action Show form settings button …" at bounding box center [178, 430] width 220 height 613
click at [289, 62] on aside "Form button Element #ed-991807181 Form button Style General Button type Submit …" at bounding box center [178, 391] width 246 height 712
click at [284, 61] on icon at bounding box center [283, 59] width 9 height 11
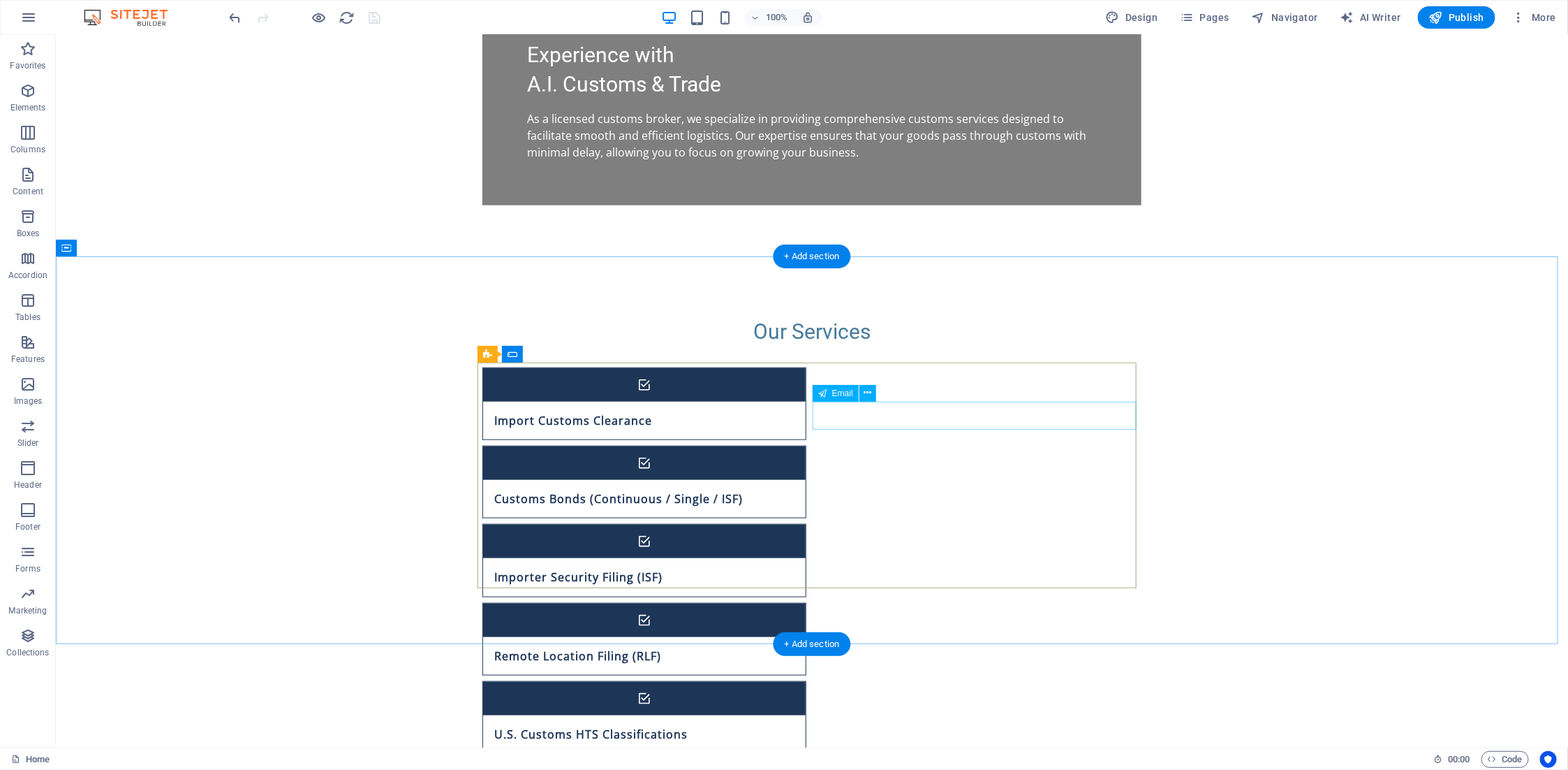
scroll to position [698, 0]
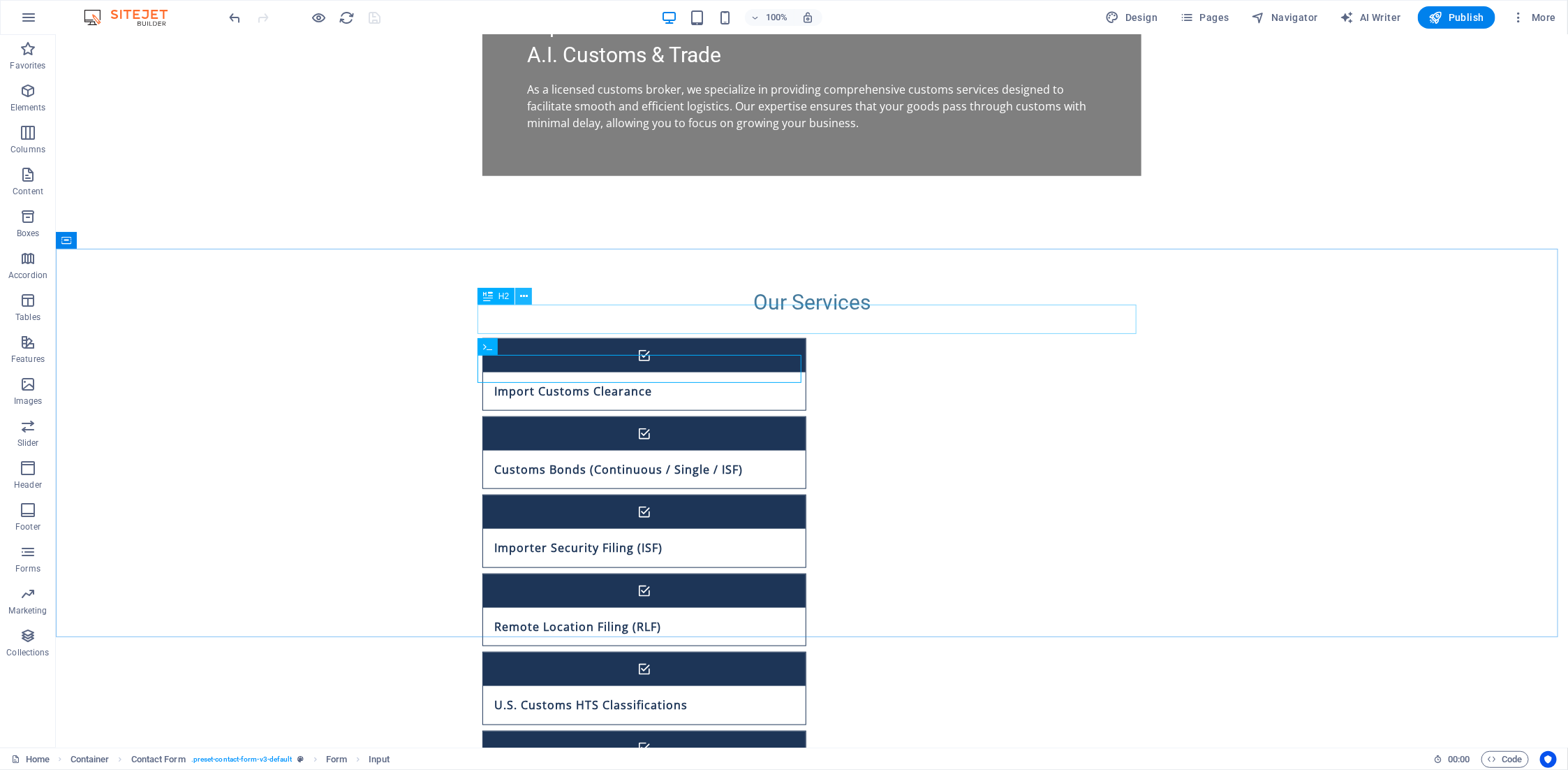
click at [524, 296] on icon at bounding box center [524, 297] width 8 height 15
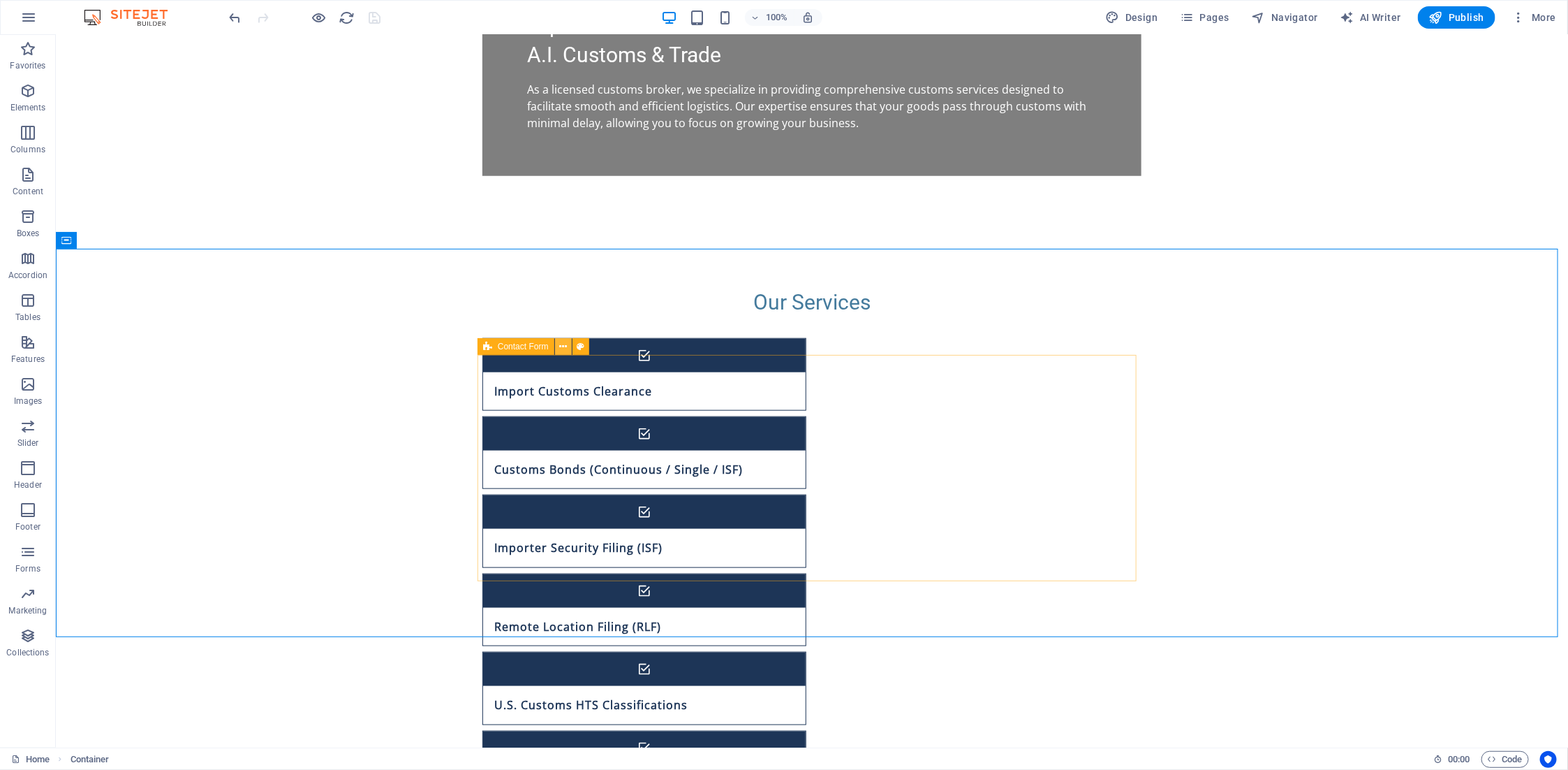
click at [564, 345] on icon at bounding box center [563, 346] width 8 height 15
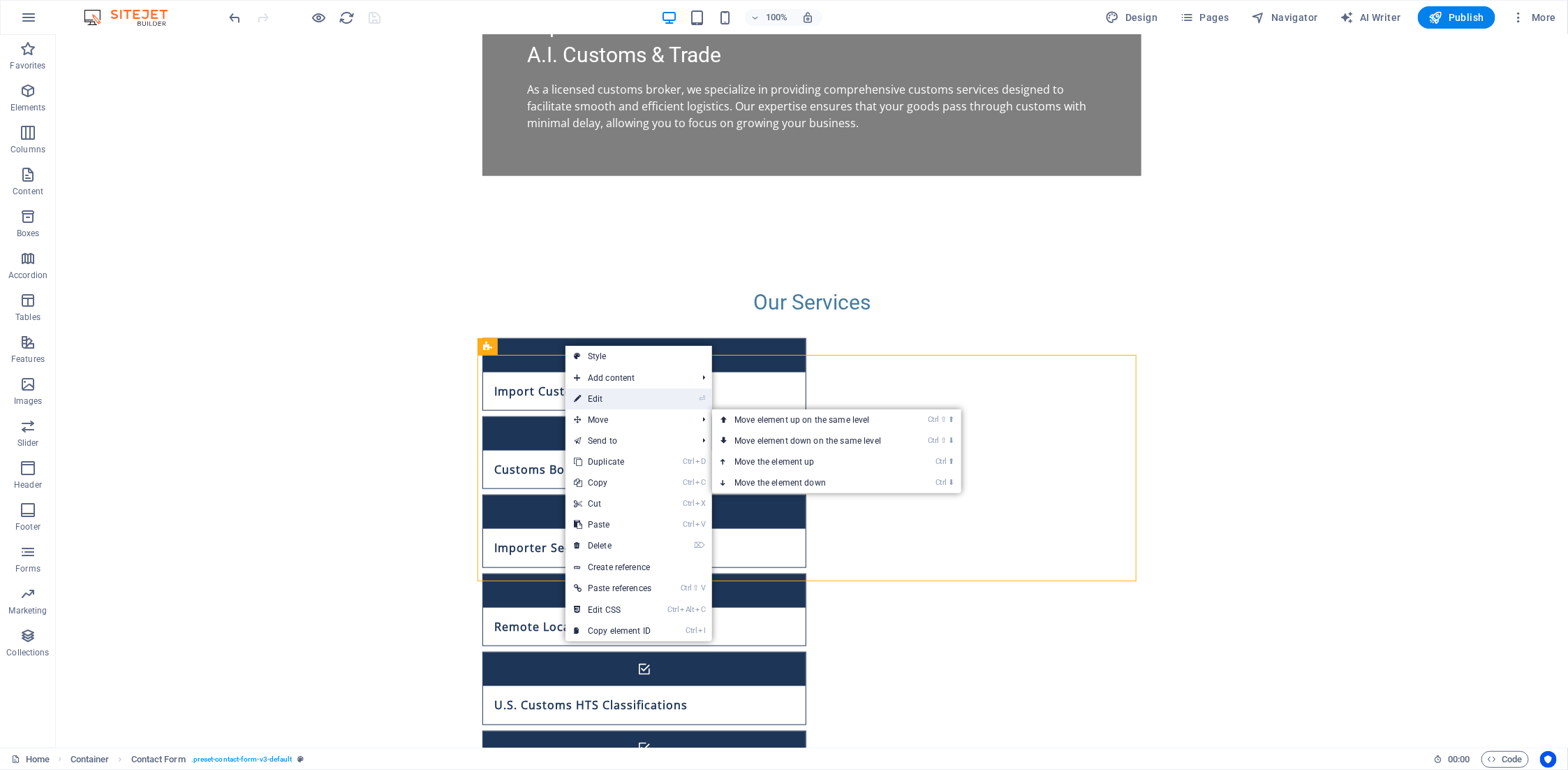
click at [618, 401] on link "⏎ Edit" at bounding box center [613, 399] width 94 height 21
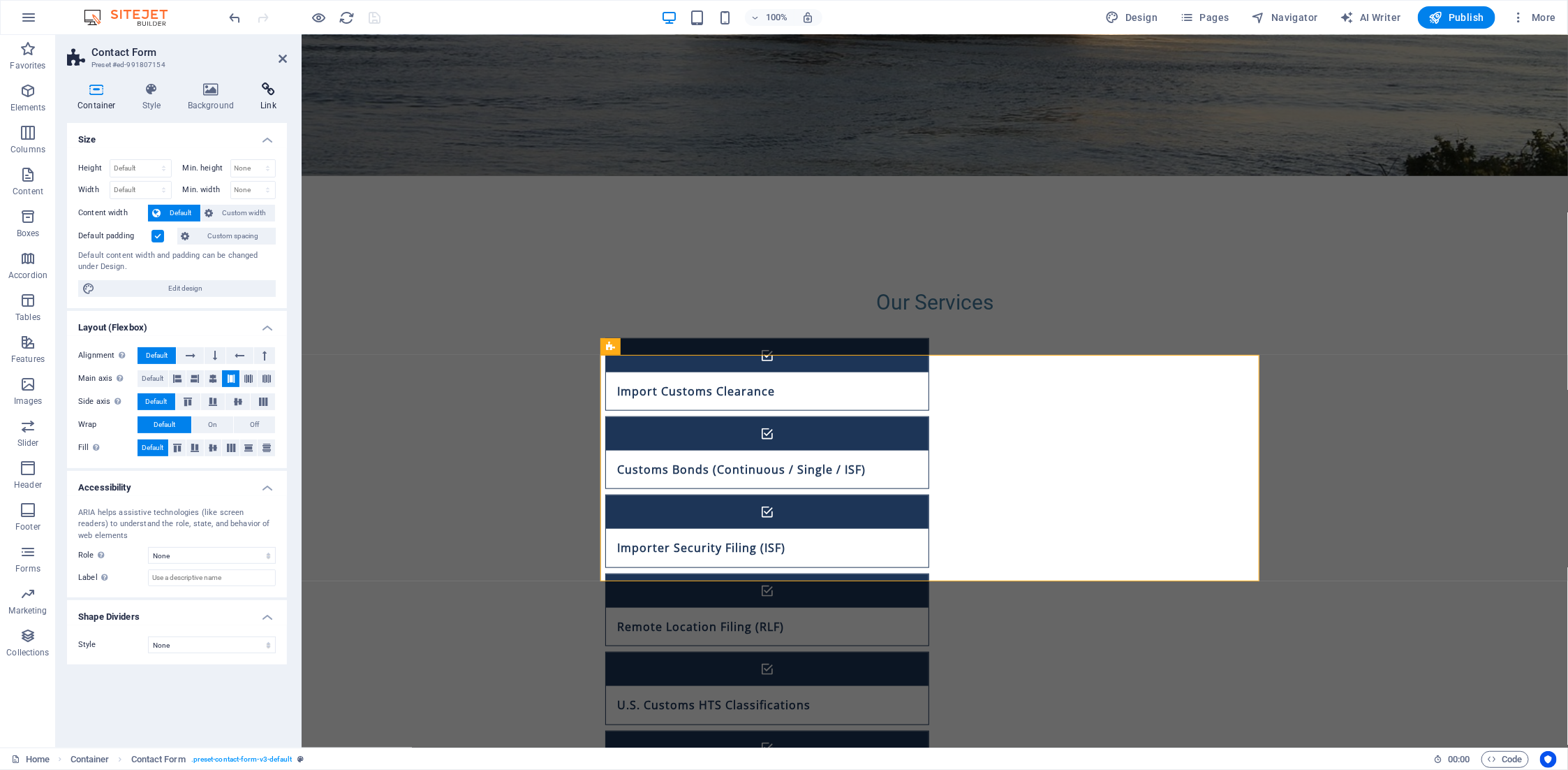
click at [259, 102] on h4 "Link" at bounding box center [268, 97] width 37 height 30
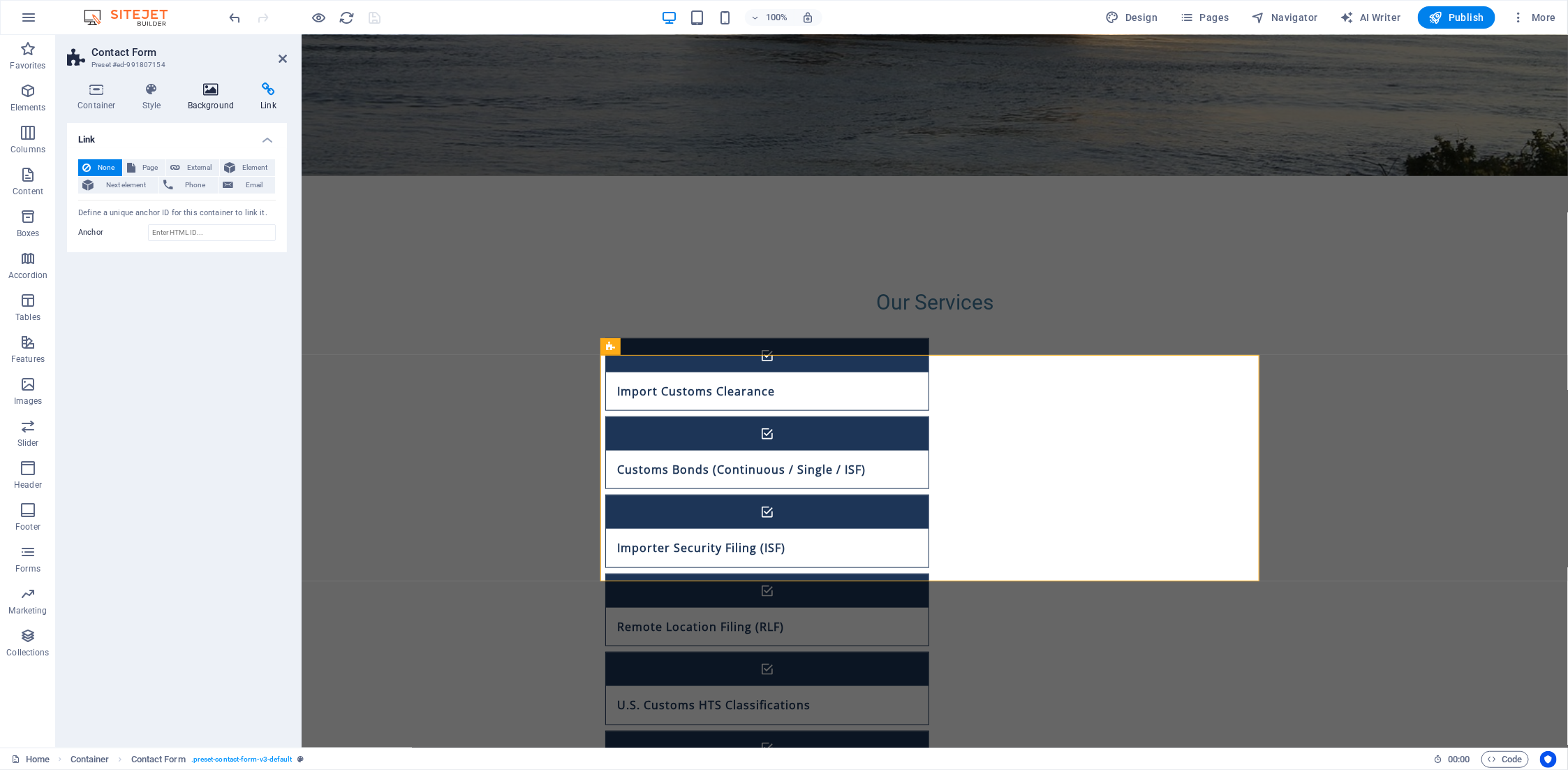
click at [207, 92] on icon at bounding box center [211, 89] width 67 height 14
click at [159, 96] on h4 "Style" at bounding box center [155, 97] width 45 height 30
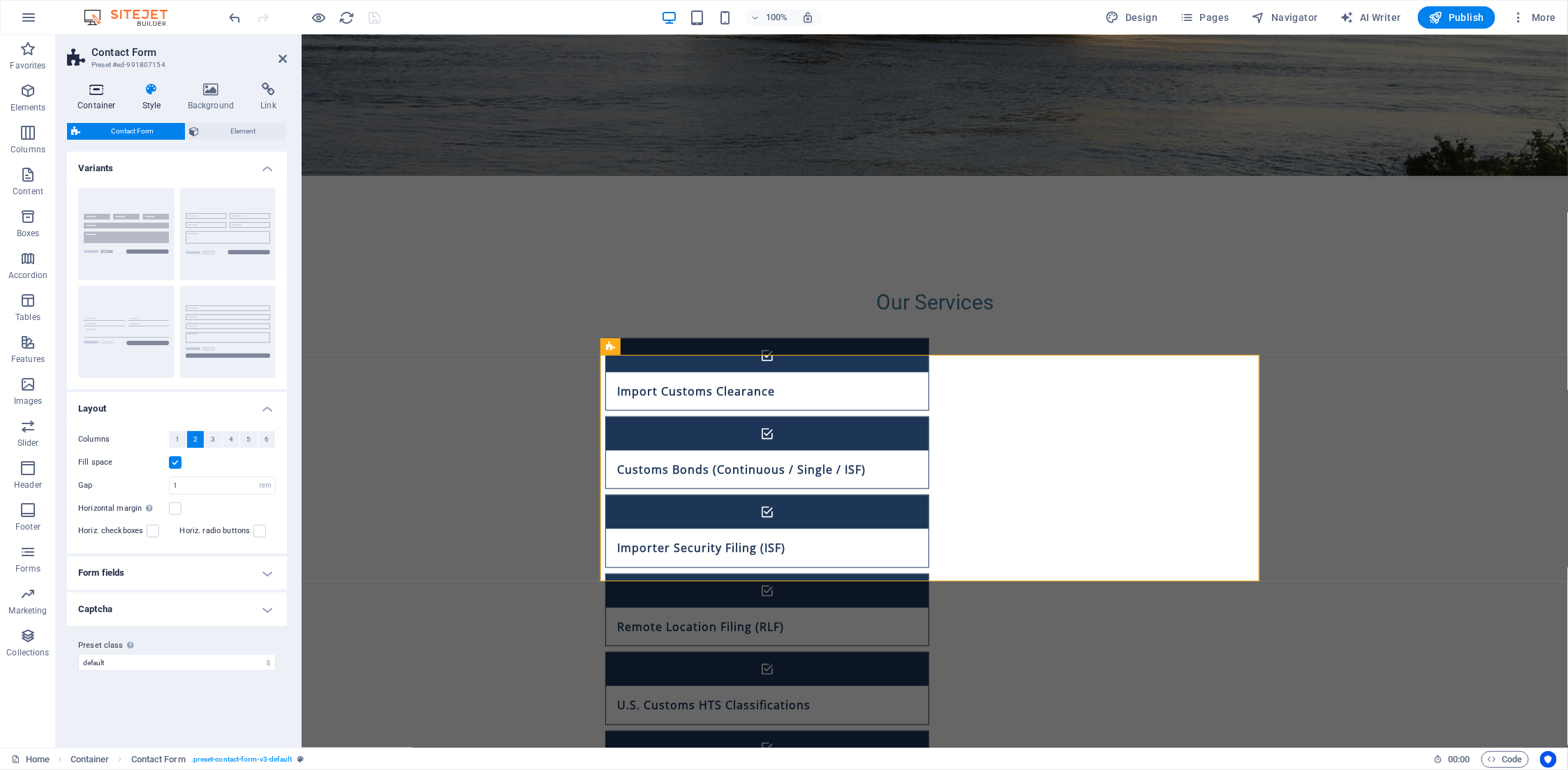
click at [101, 95] on icon at bounding box center [97, 89] width 59 height 14
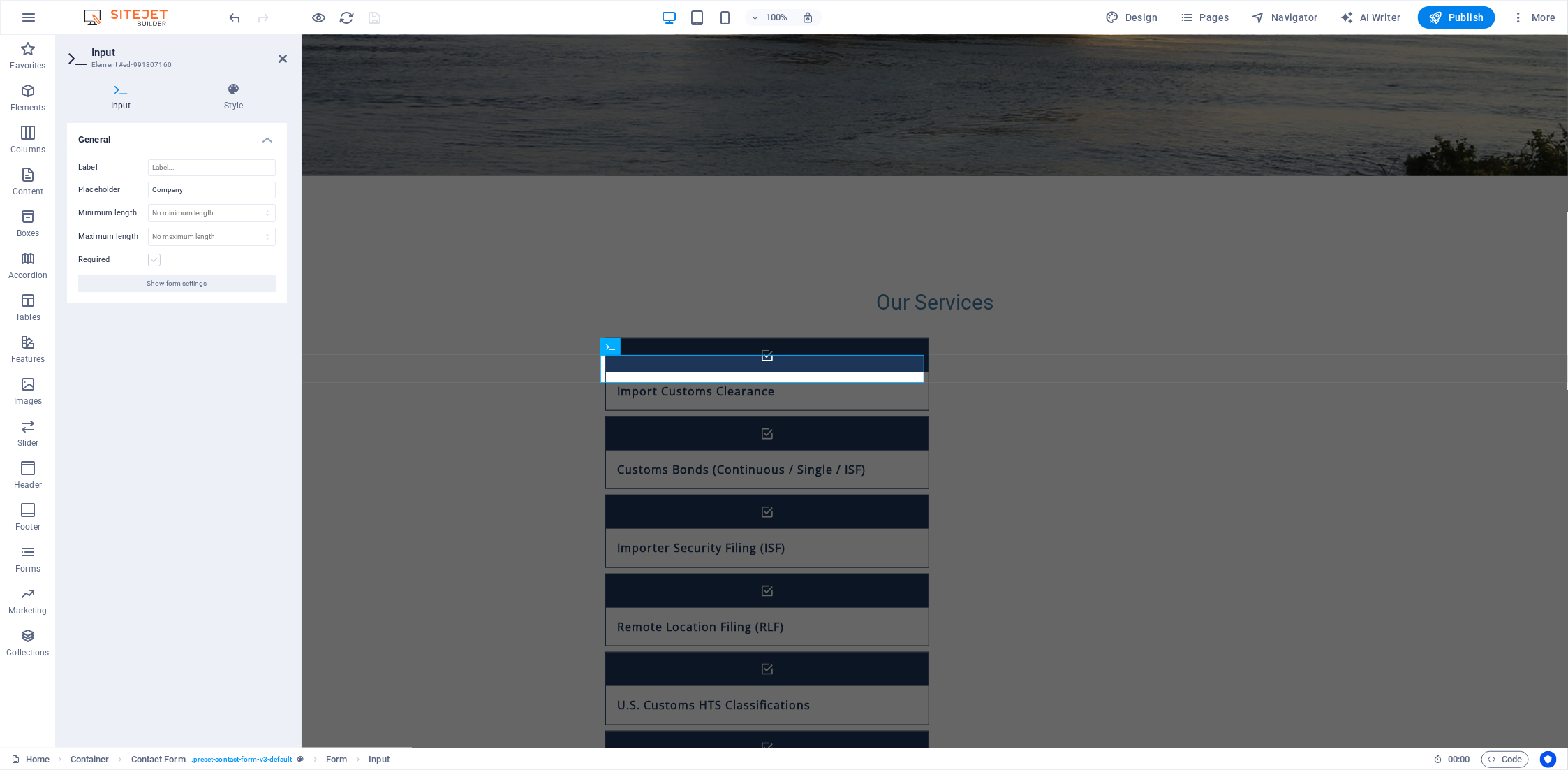
click at [152, 259] on label at bounding box center [154, 260] width 12 height 12
click at [0, 0] on input "Required" at bounding box center [0, 0] width 0 height 0
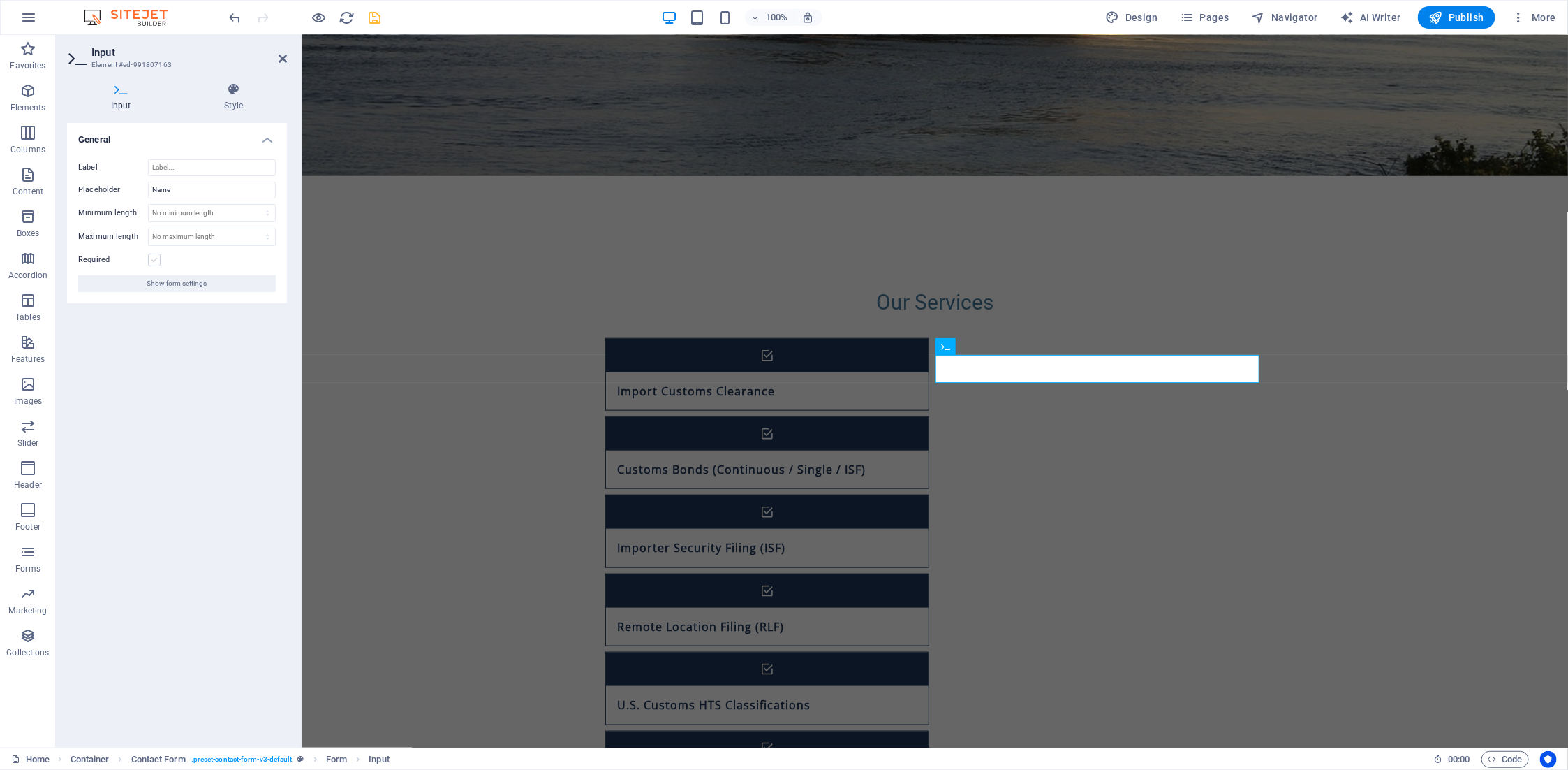
click at [156, 262] on label at bounding box center [154, 260] width 12 height 12
click at [0, 0] on input "Required" at bounding box center [0, 0] width 0 height 0
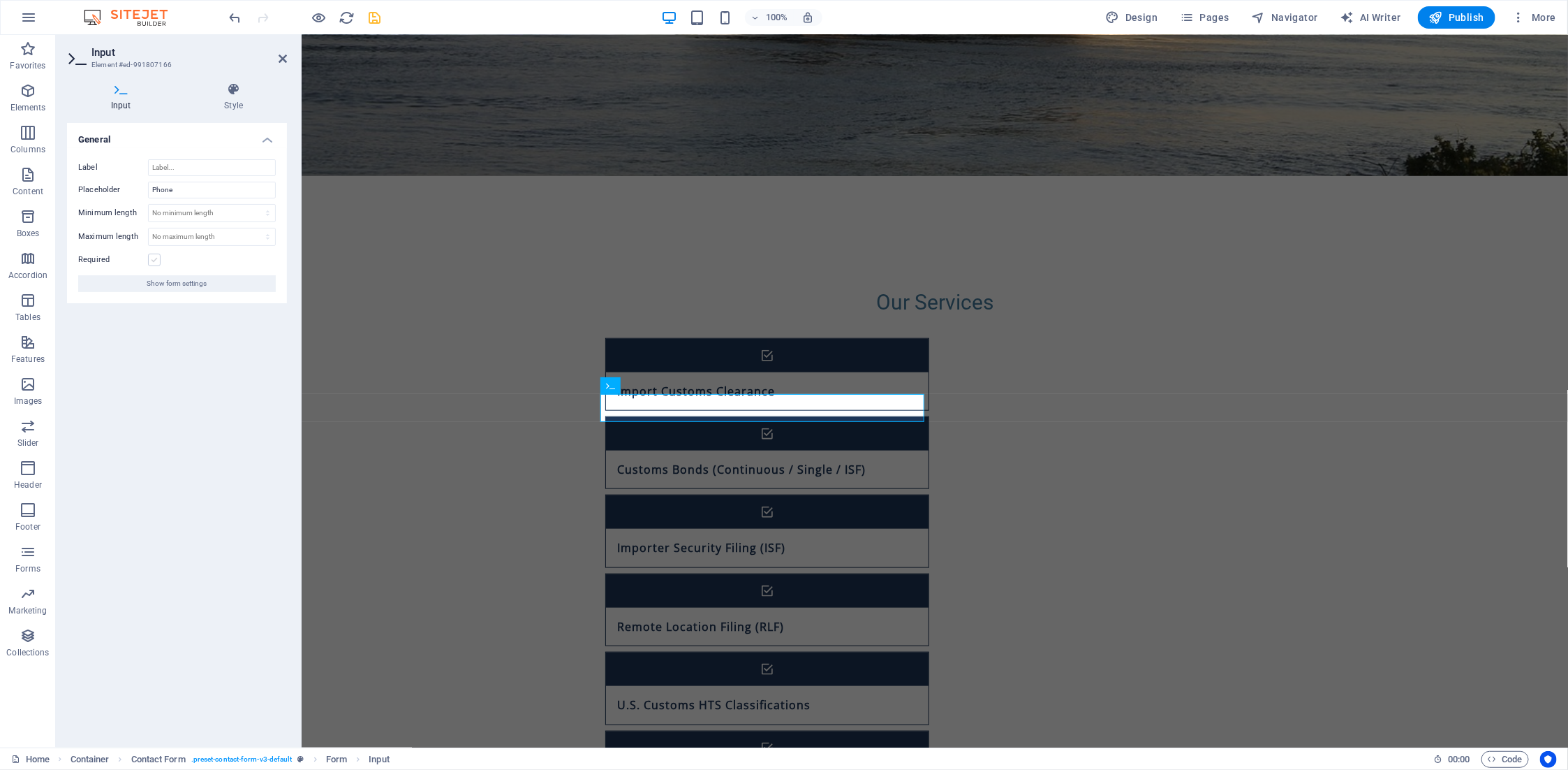
click at [157, 261] on label at bounding box center [154, 260] width 12 height 12
click at [0, 0] on input "Required" at bounding box center [0, 0] width 0 height 0
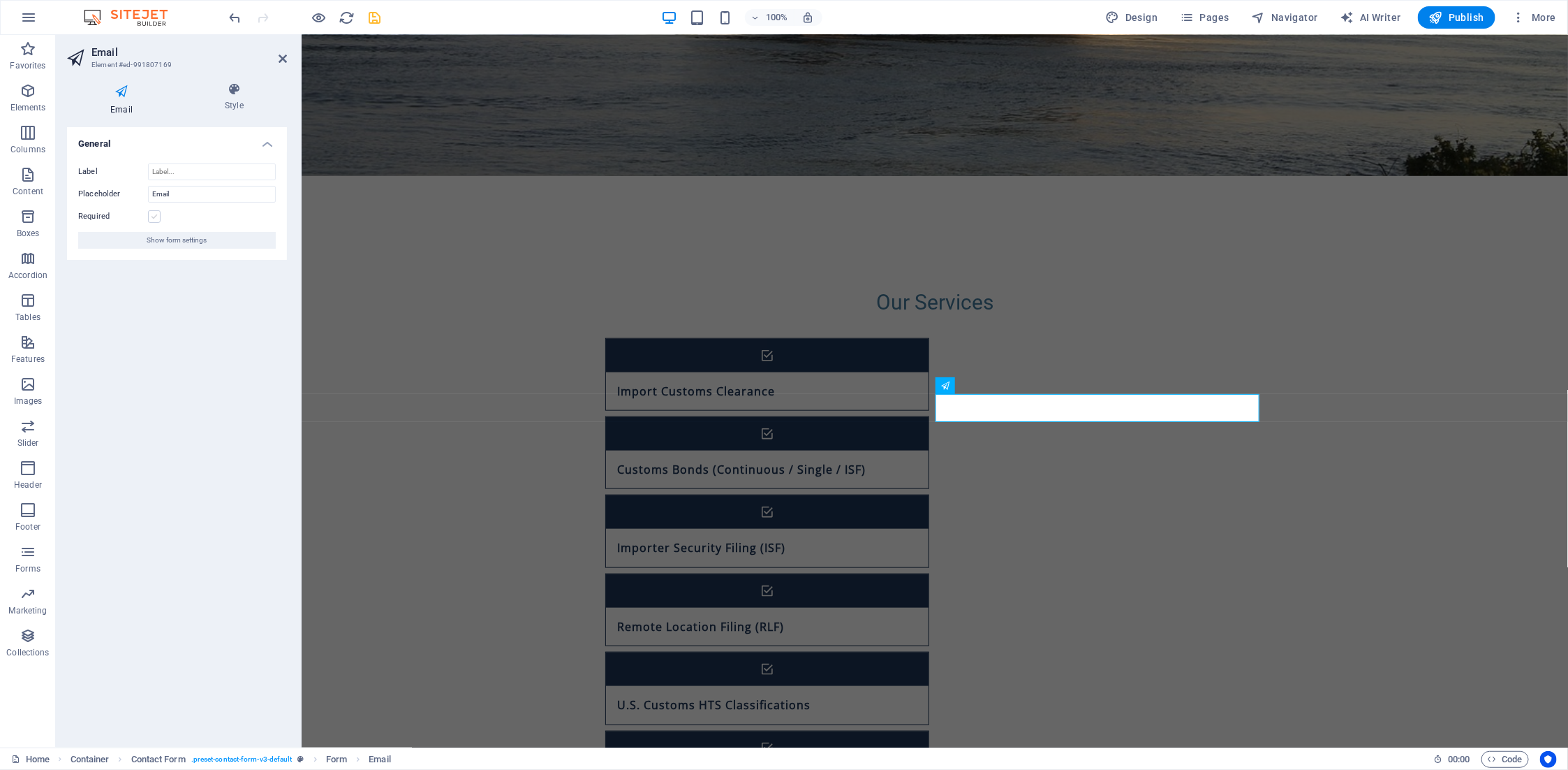
click at [155, 214] on label at bounding box center [154, 216] width 12 height 12
click at [0, 0] on input "Required" at bounding box center [0, 0] width 0 height 0
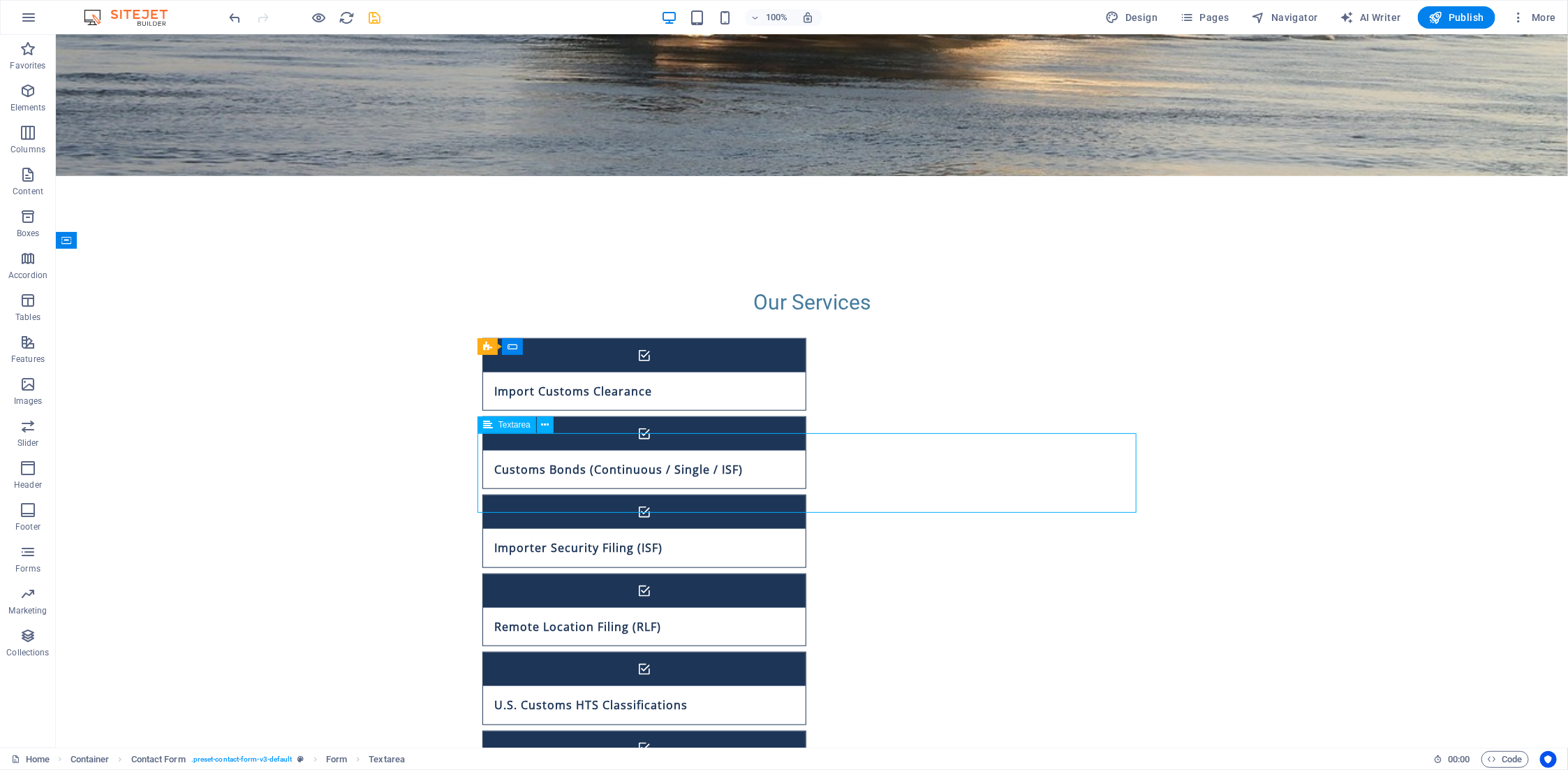
click at [380, 15] on icon "save" at bounding box center [375, 18] width 16 height 16
checkbox input "false"
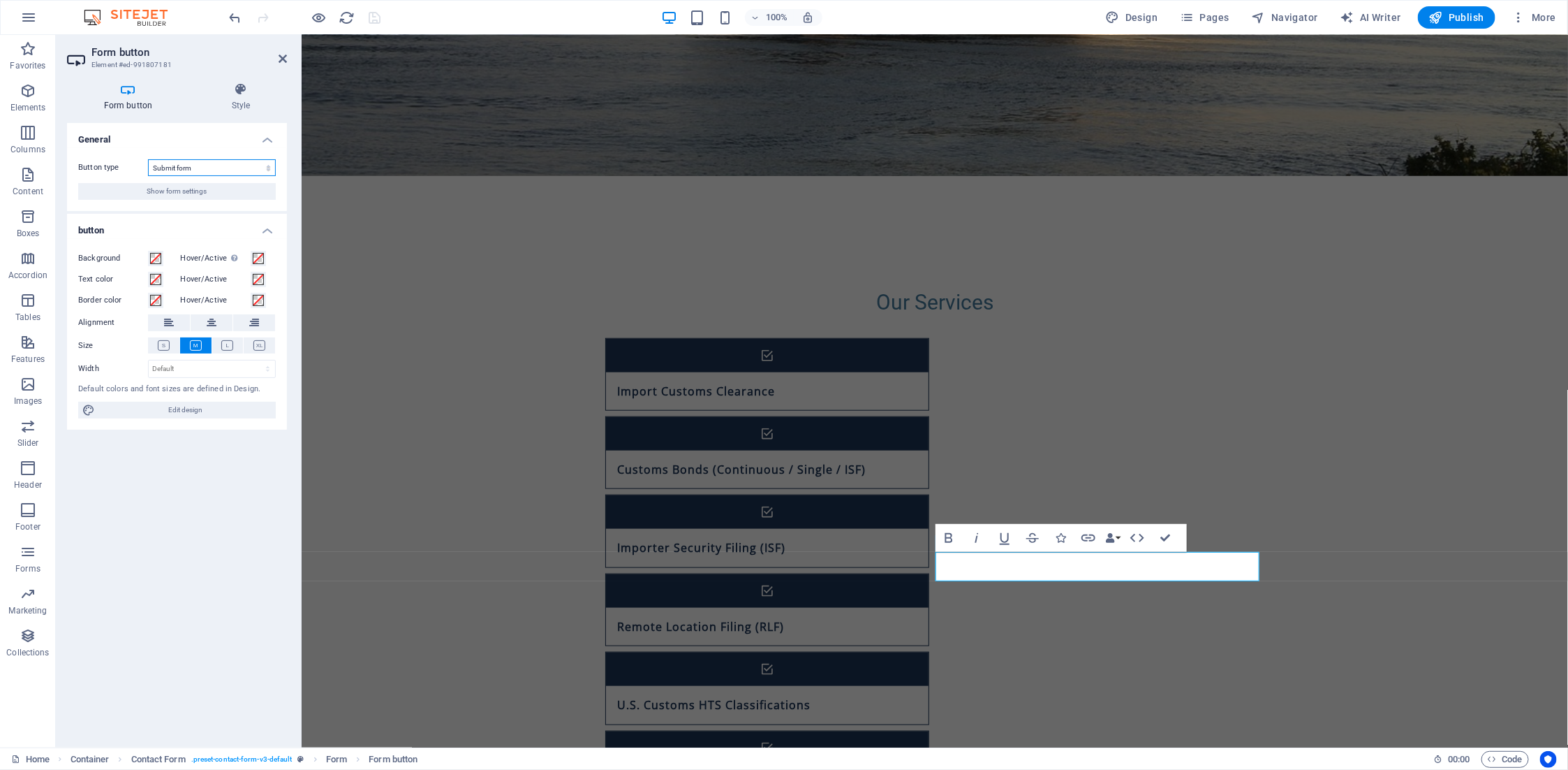
click at [215, 164] on select "Submit form Reset form No action" at bounding box center [212, 167] width 128 height 17
click at [206, 193] on span "Show form settings" at bounding box center [177, 191] width 60 height 17
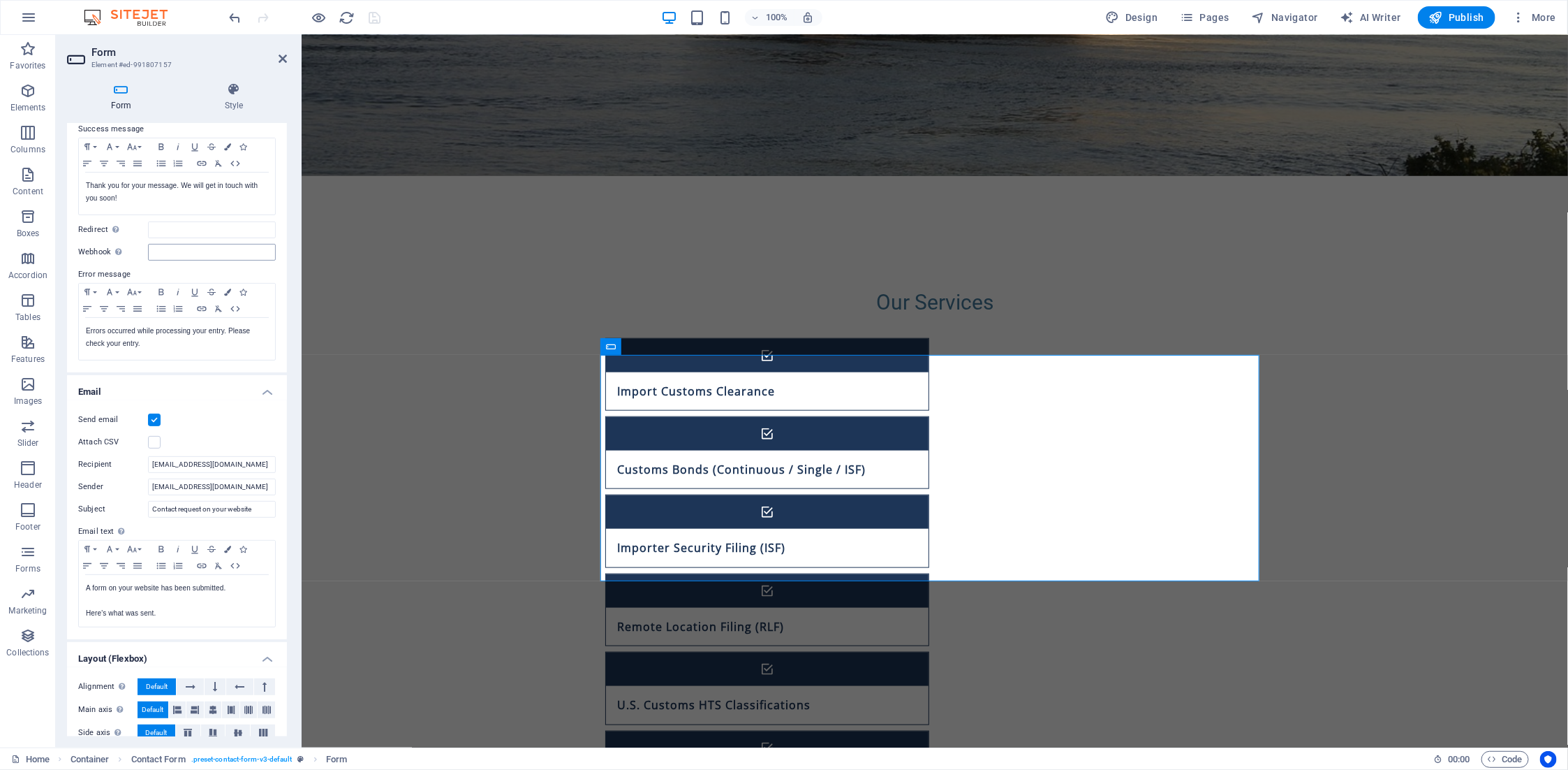
scroll to position [140, 0]
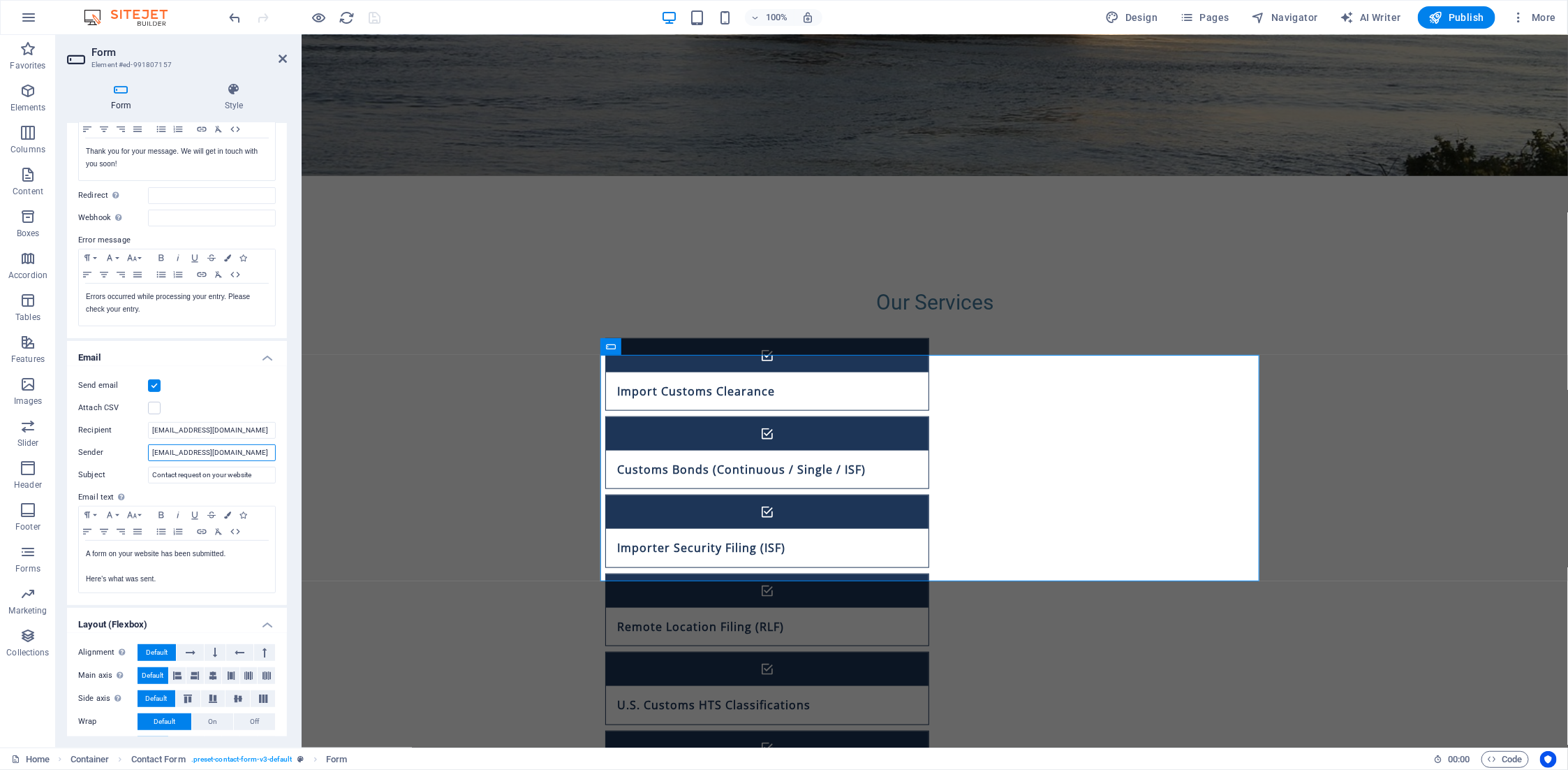
click at [254, 456] on input "[EMAIL_ADDRESS][DOMAIN_NAME]" at bounding box center [212, 452] width 128 height 17
click at [993, 388] on icon at bounding box center [991, 386] width 8 height 15
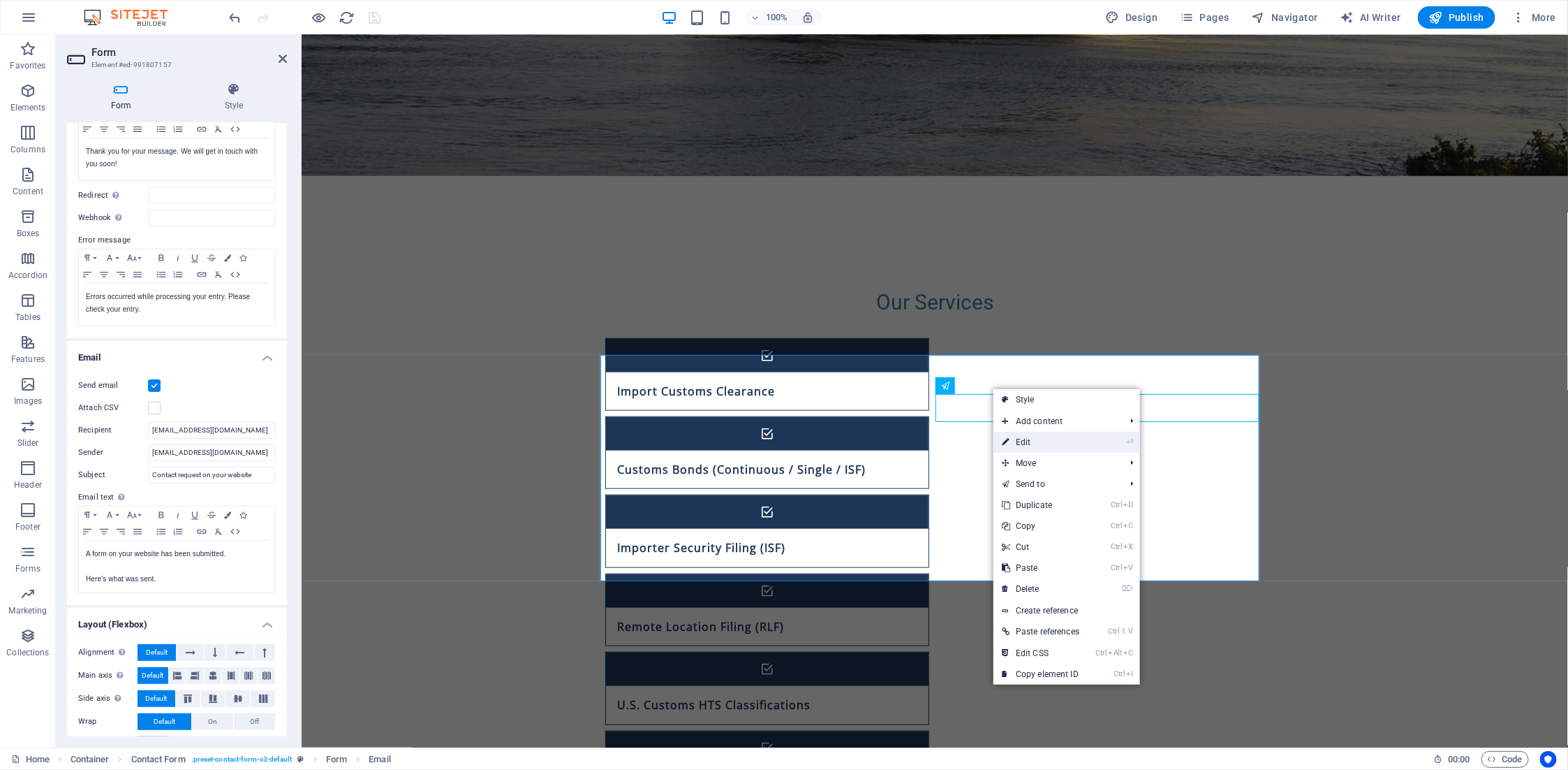
click at [1035, 443] on link "⏎ Edit" at bounding box center [1041, 442] width 94 height 21
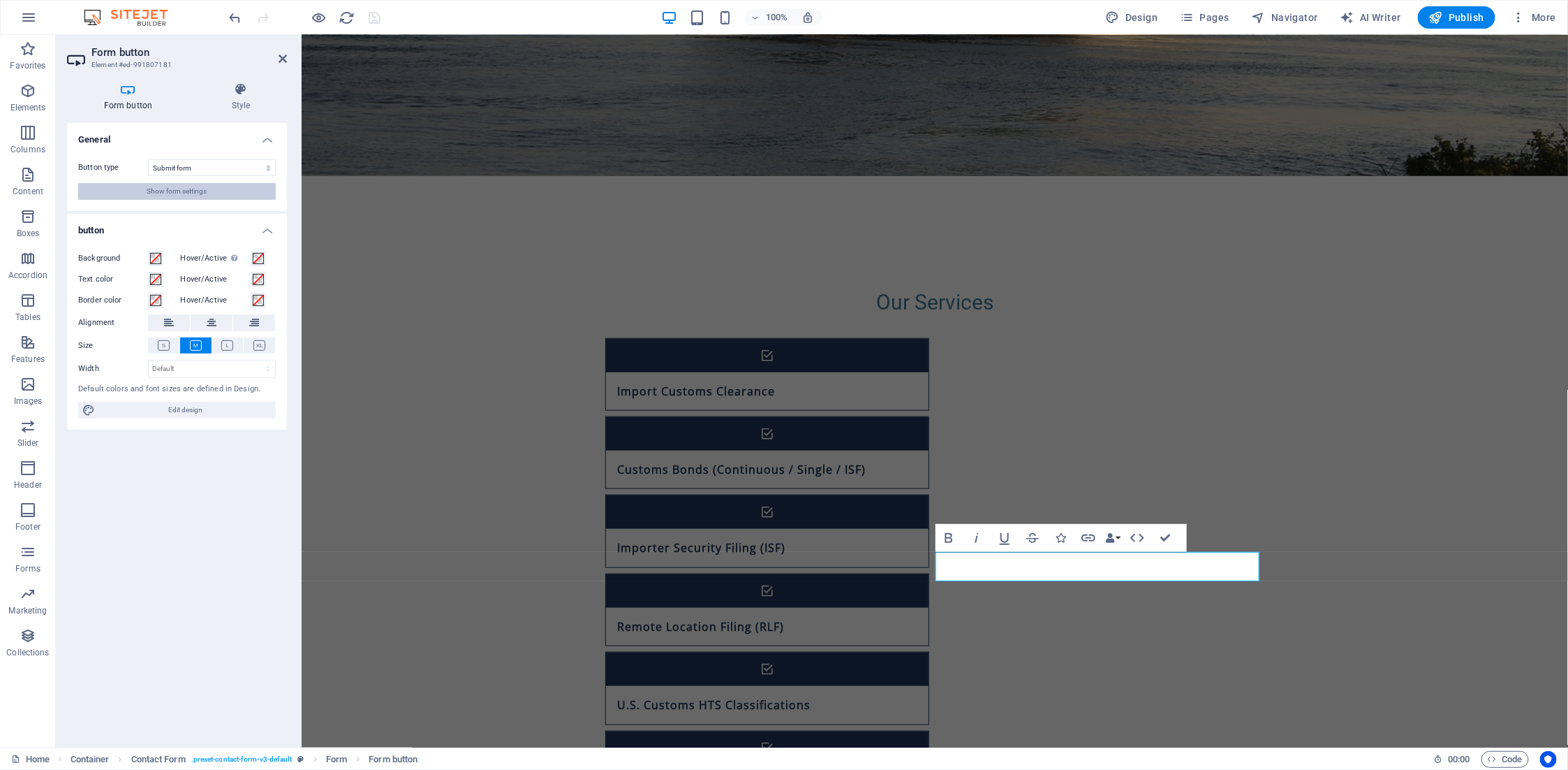
click at [204, 190] on span "Show form settings" at bounding box center [177, 191] width 60 height 17
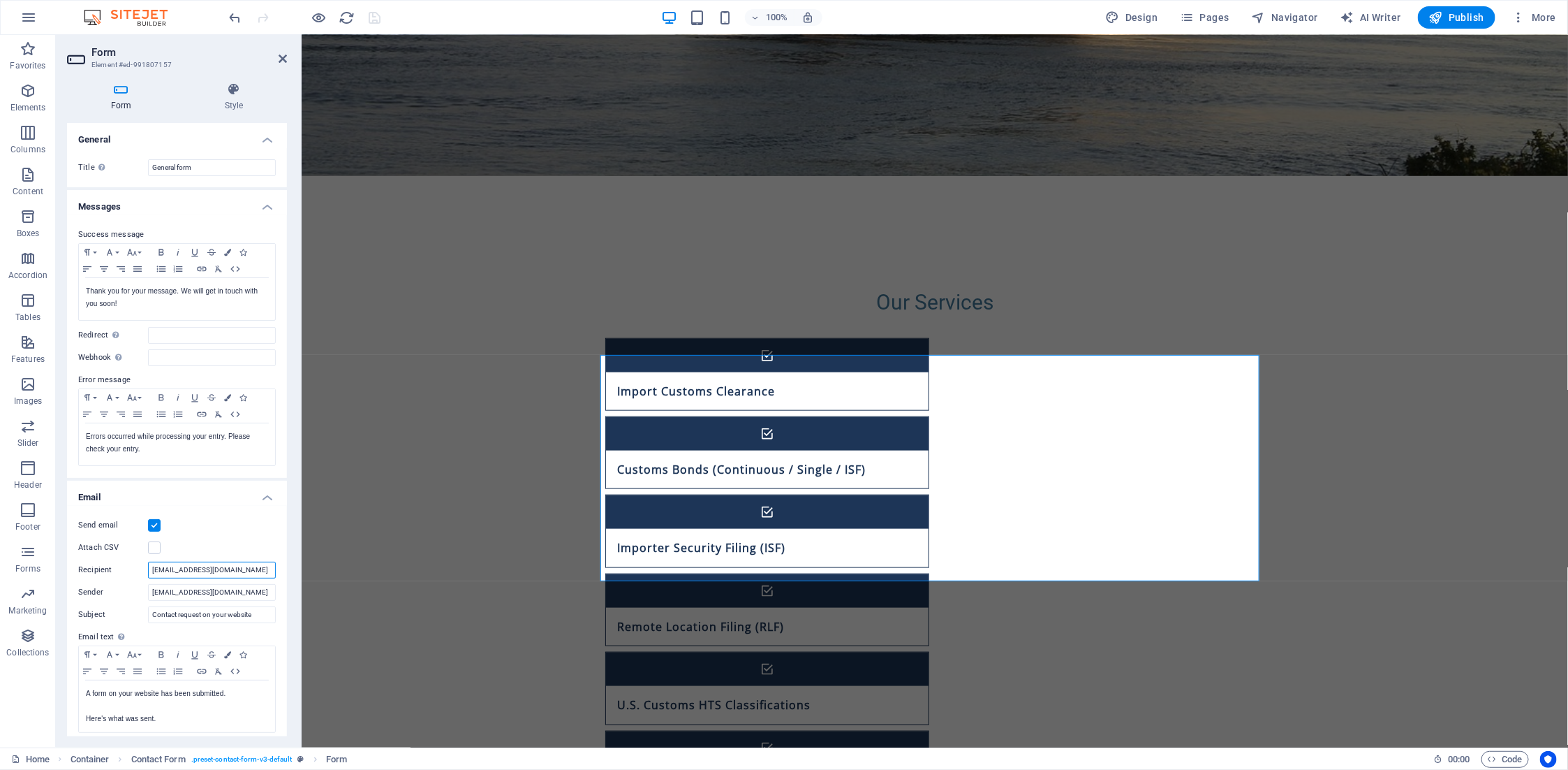
click at [251, 568] on input "[EMAIL_ADDRESS][DOMAIN_NAME]" at bounding box center [212, 570] width 128 height 17
paste input ", {{ email }}"
type input "[EMAIL_ADDRESS][DOMAIN_NAME], {{ email }}"
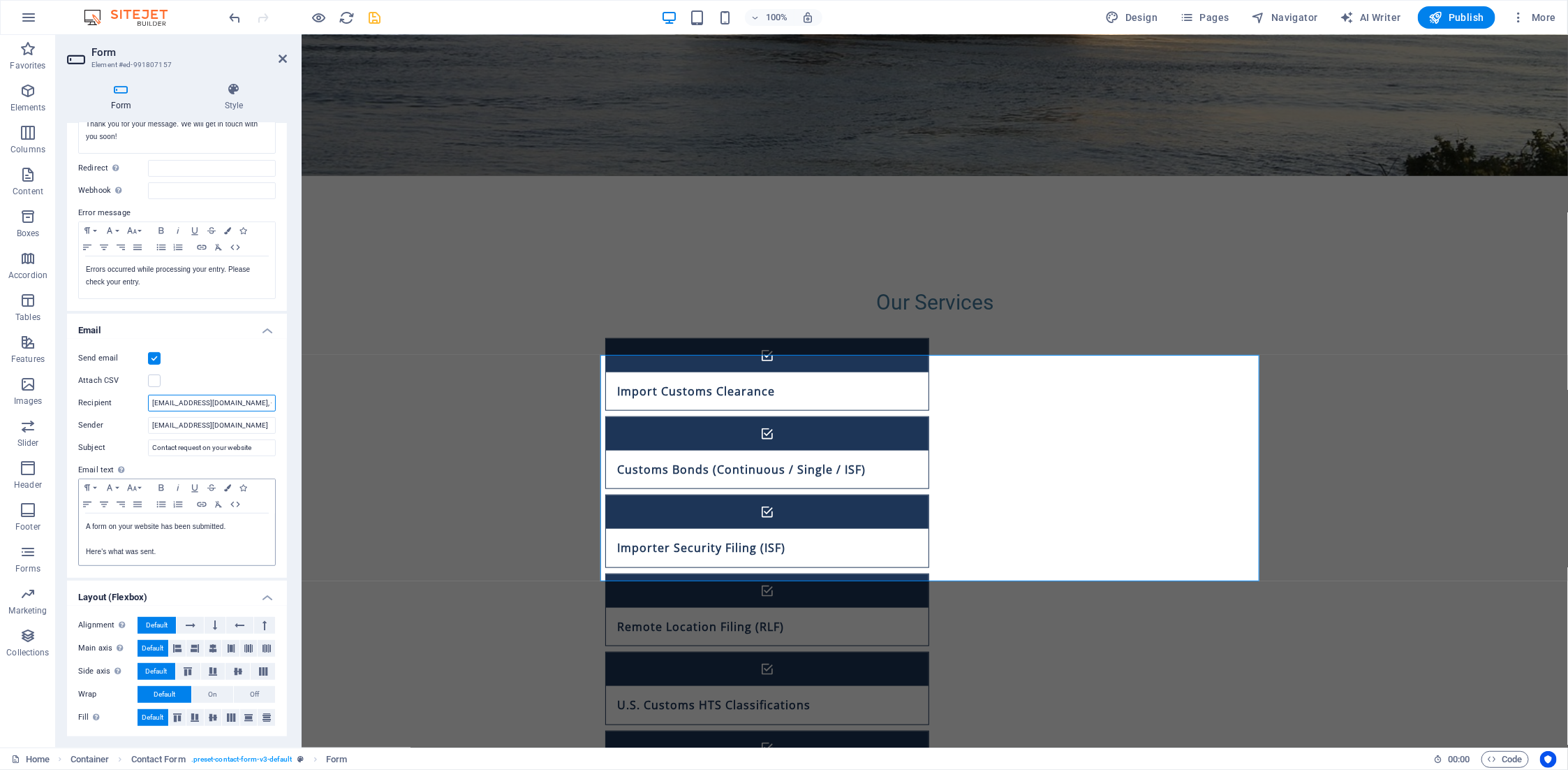
scroll to position [0, 0]
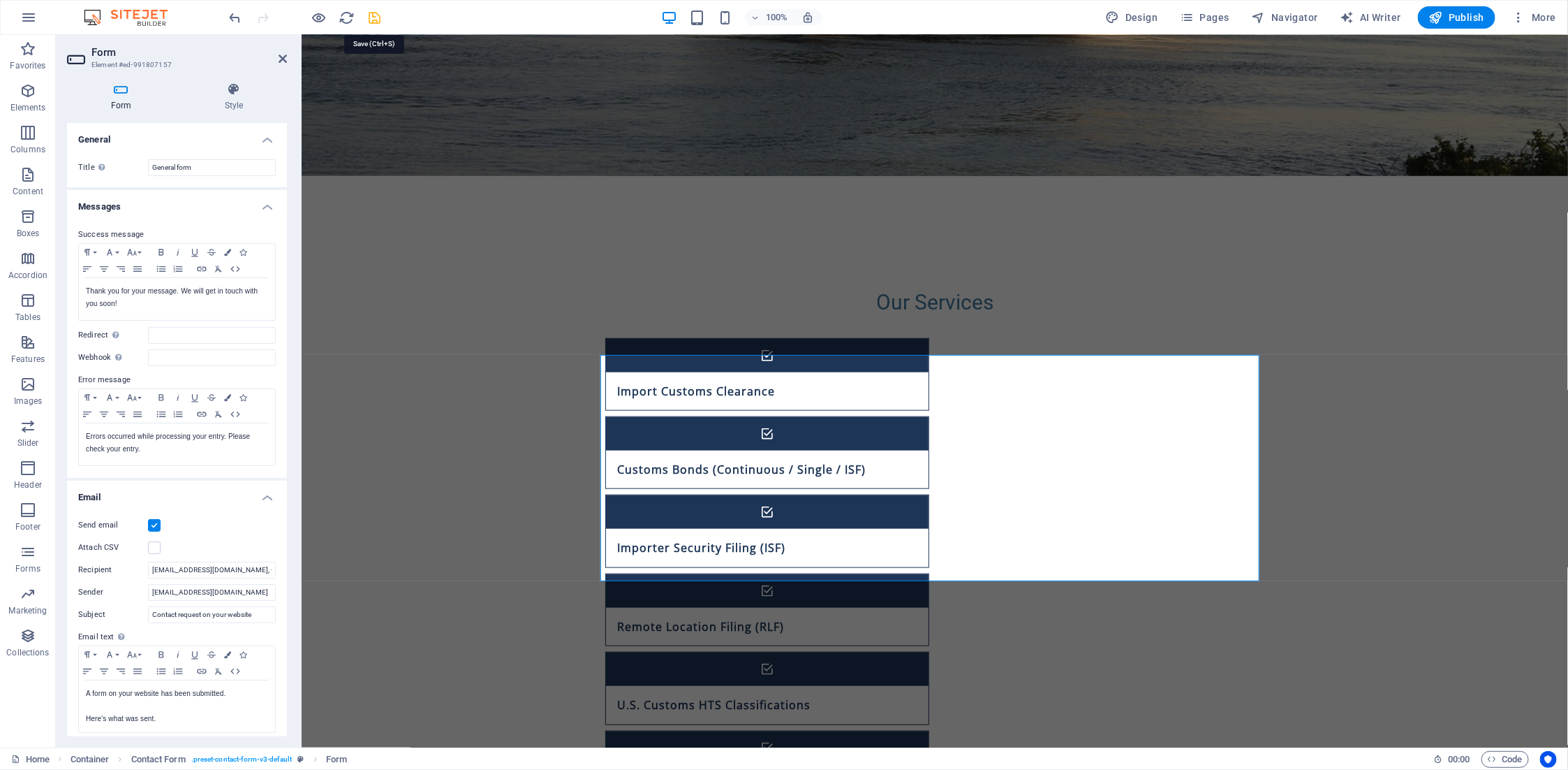
click at [374, 18] on icon "save" at bounding box center [375, 18] width 16 height 16
checkbox input "false"
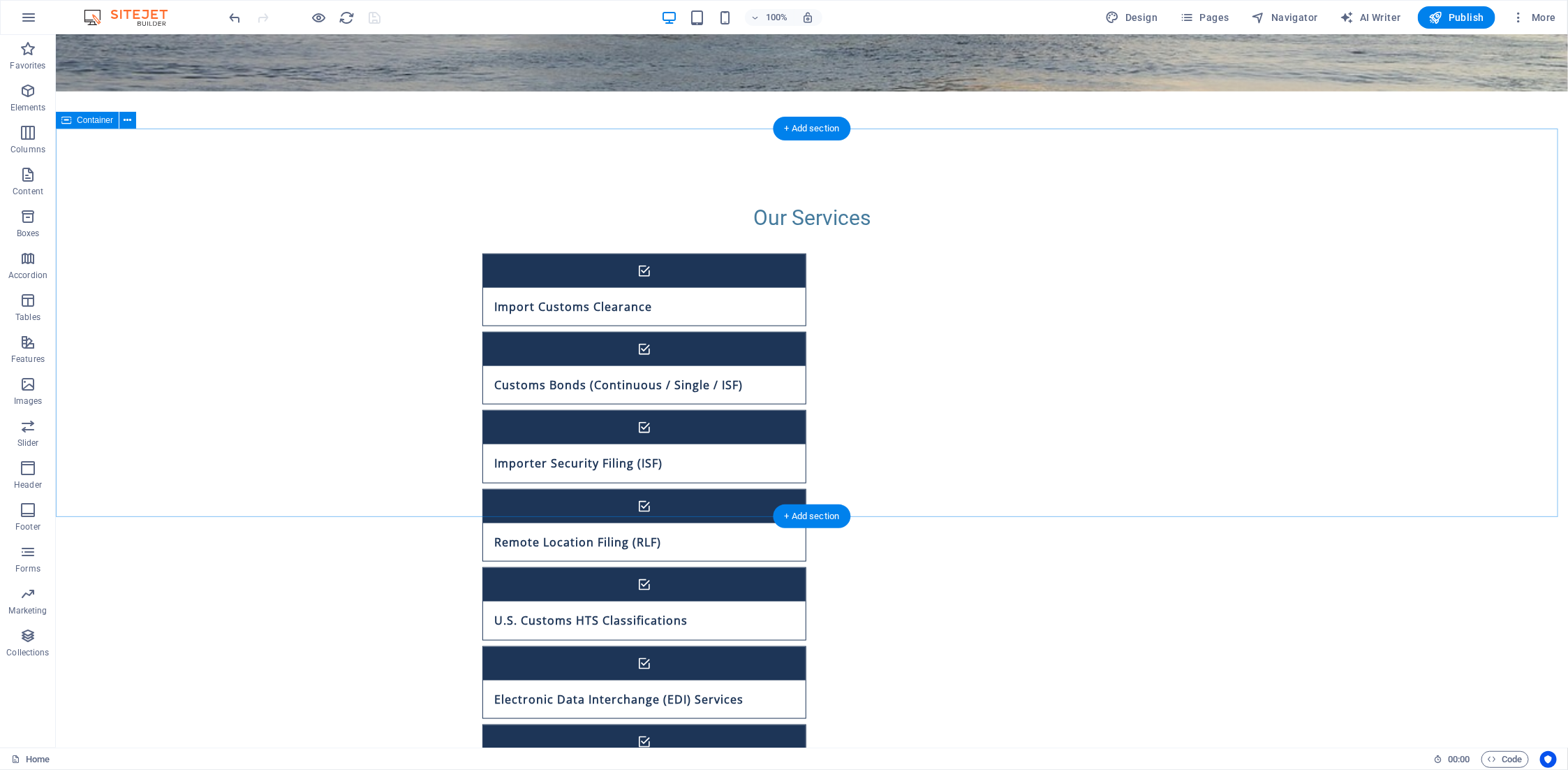
scroll to position [698, 0]
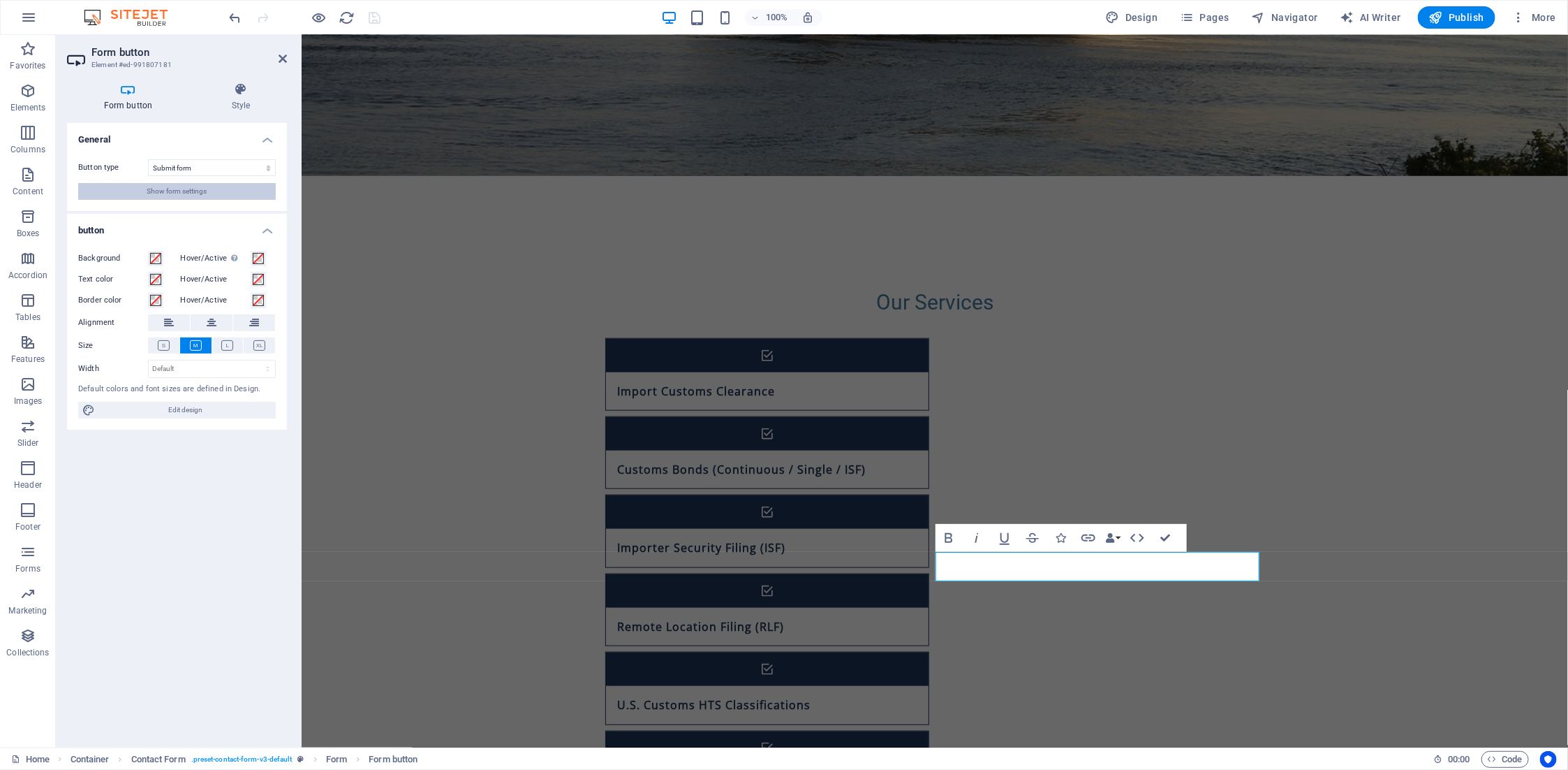
click at [172, 192] on span "Show form settings" at bounding box center [177, 191] width 60 height 17
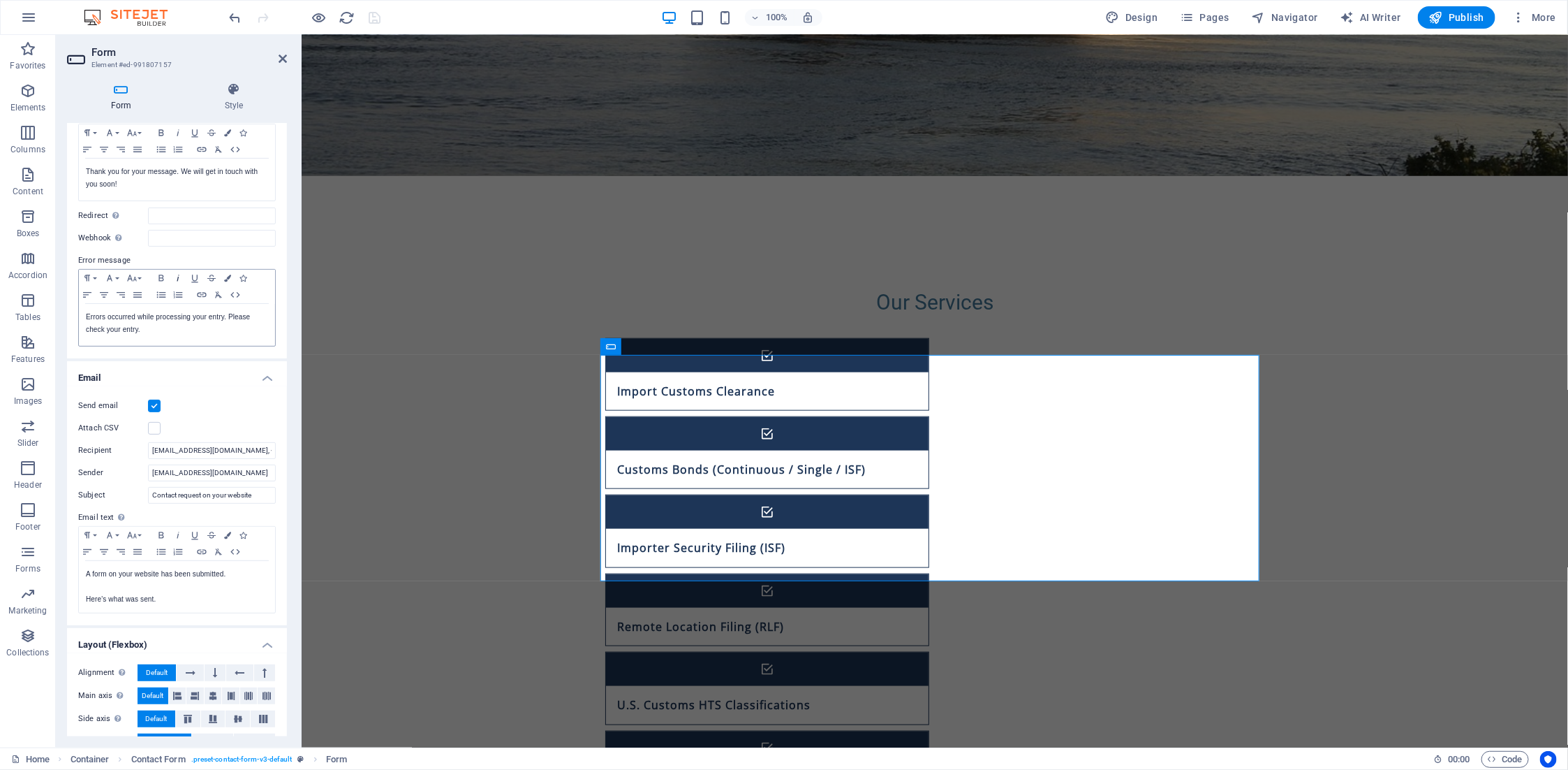
scroll to position [140, 0]
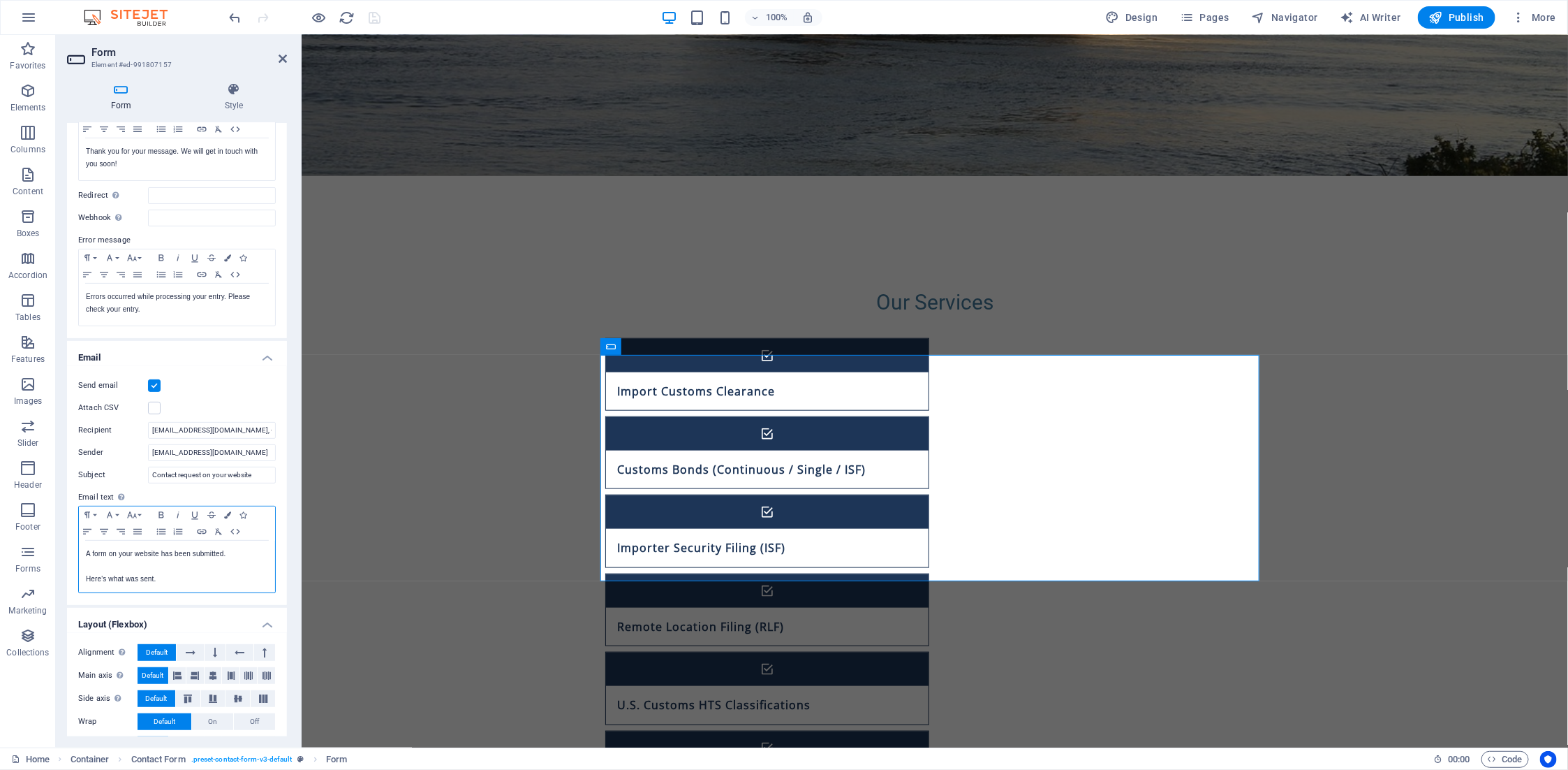
click at [196, 569] on p at bounding box center [177, 566] width 182 height 12
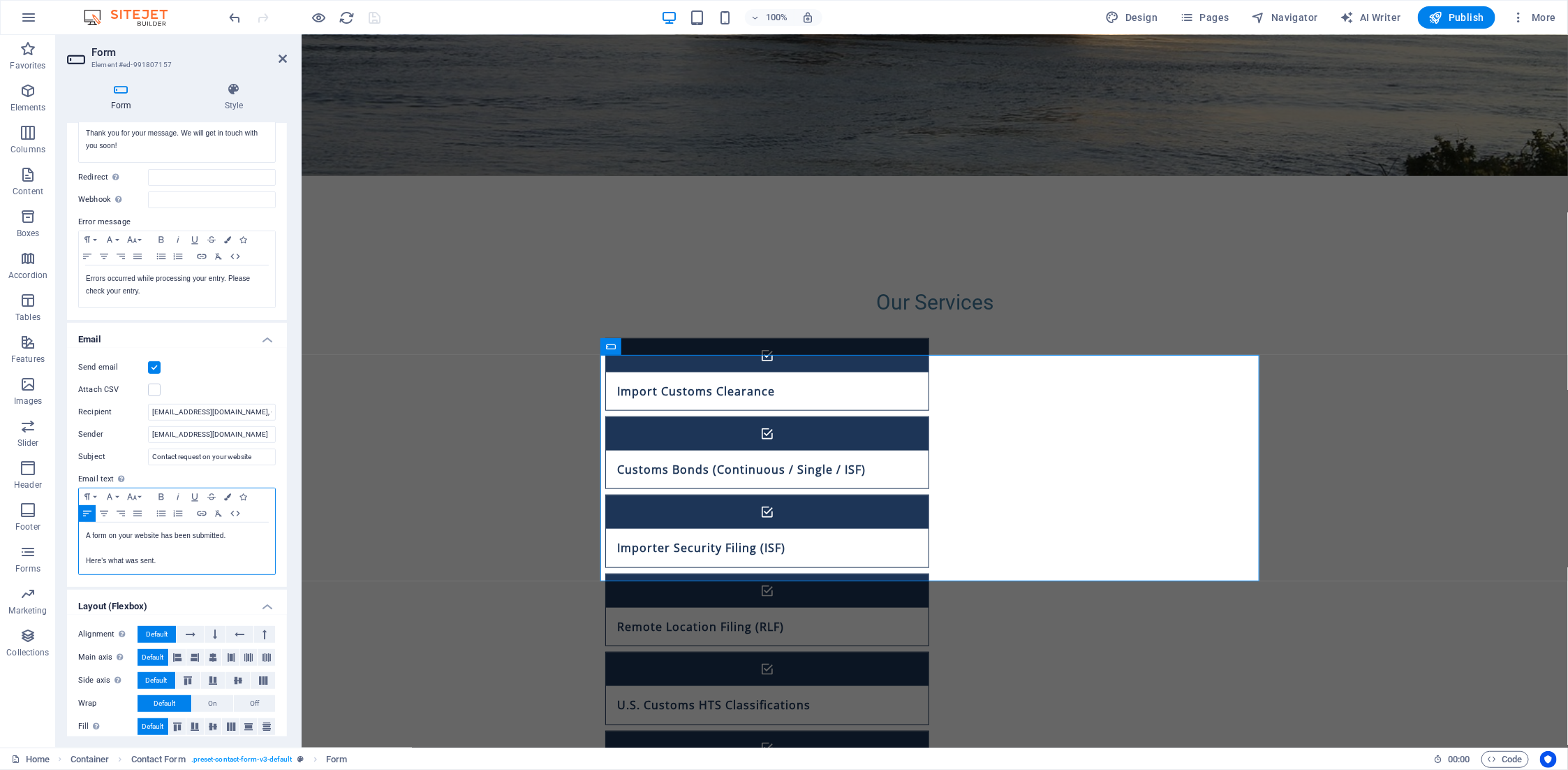
scroll to position [167, 0]
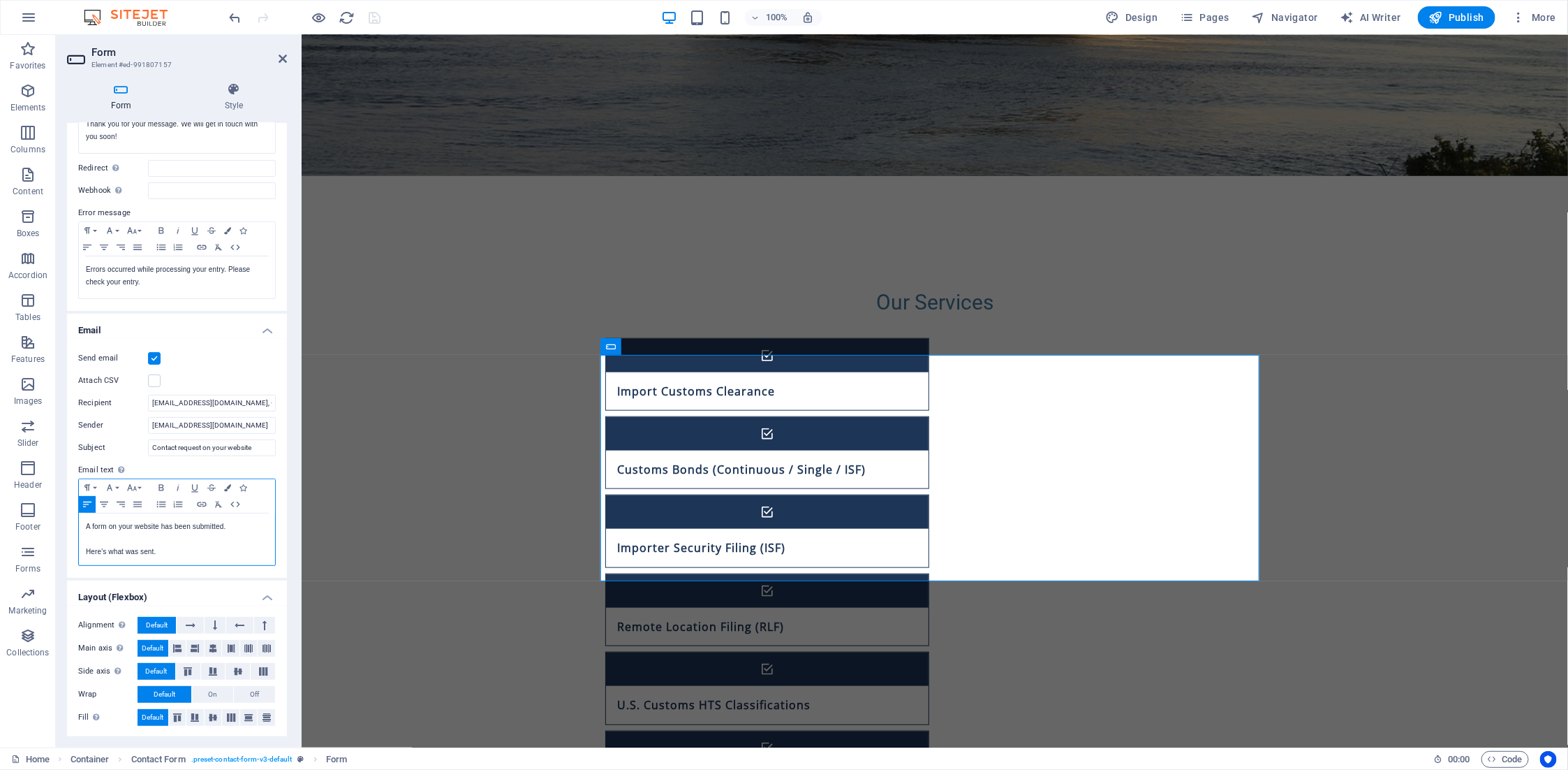
click at [171, 555] on p "Here's what was sent." at bounding box center [177, 552] width 182 height 12
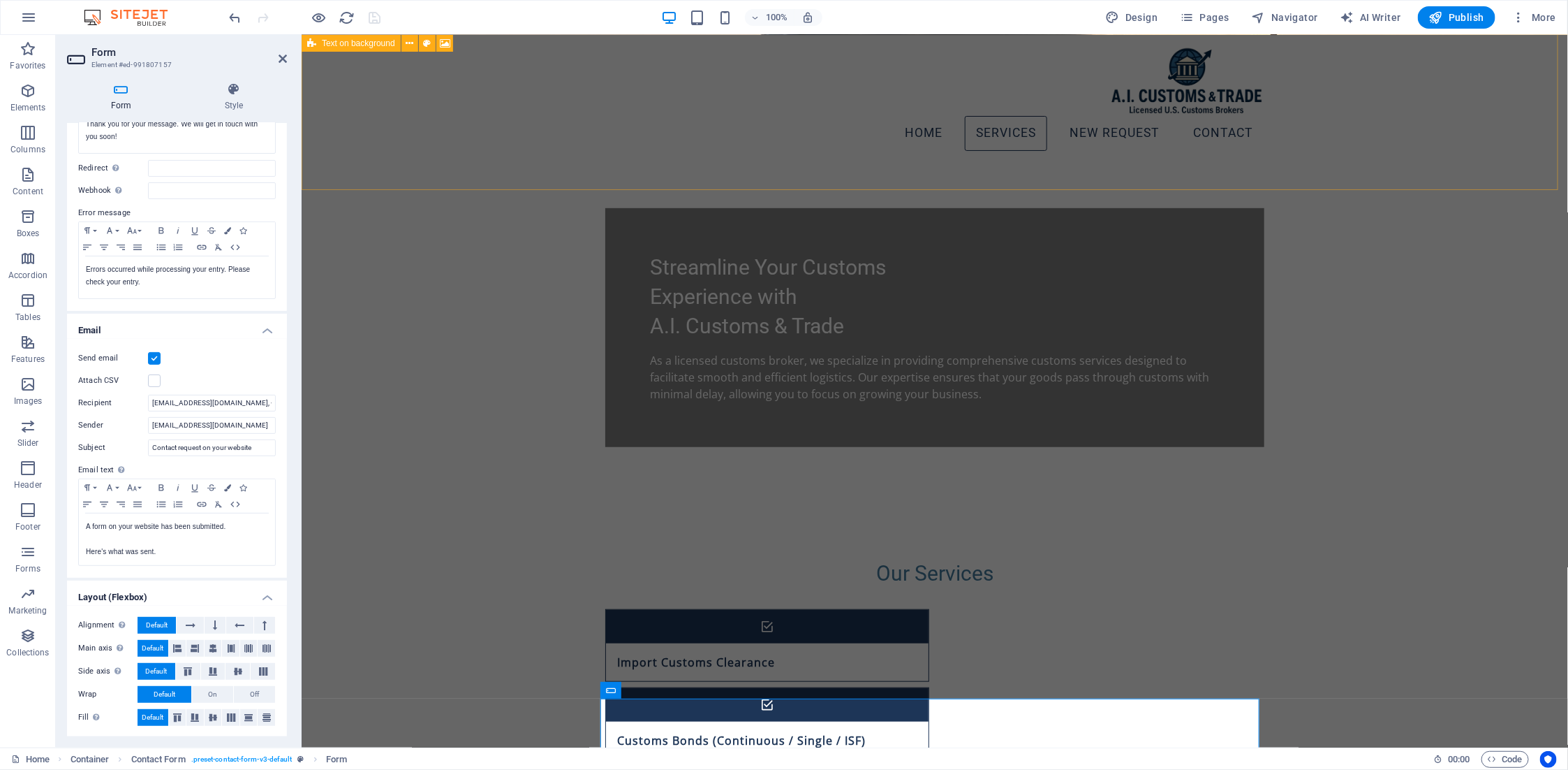
scroll to position [349, 0]
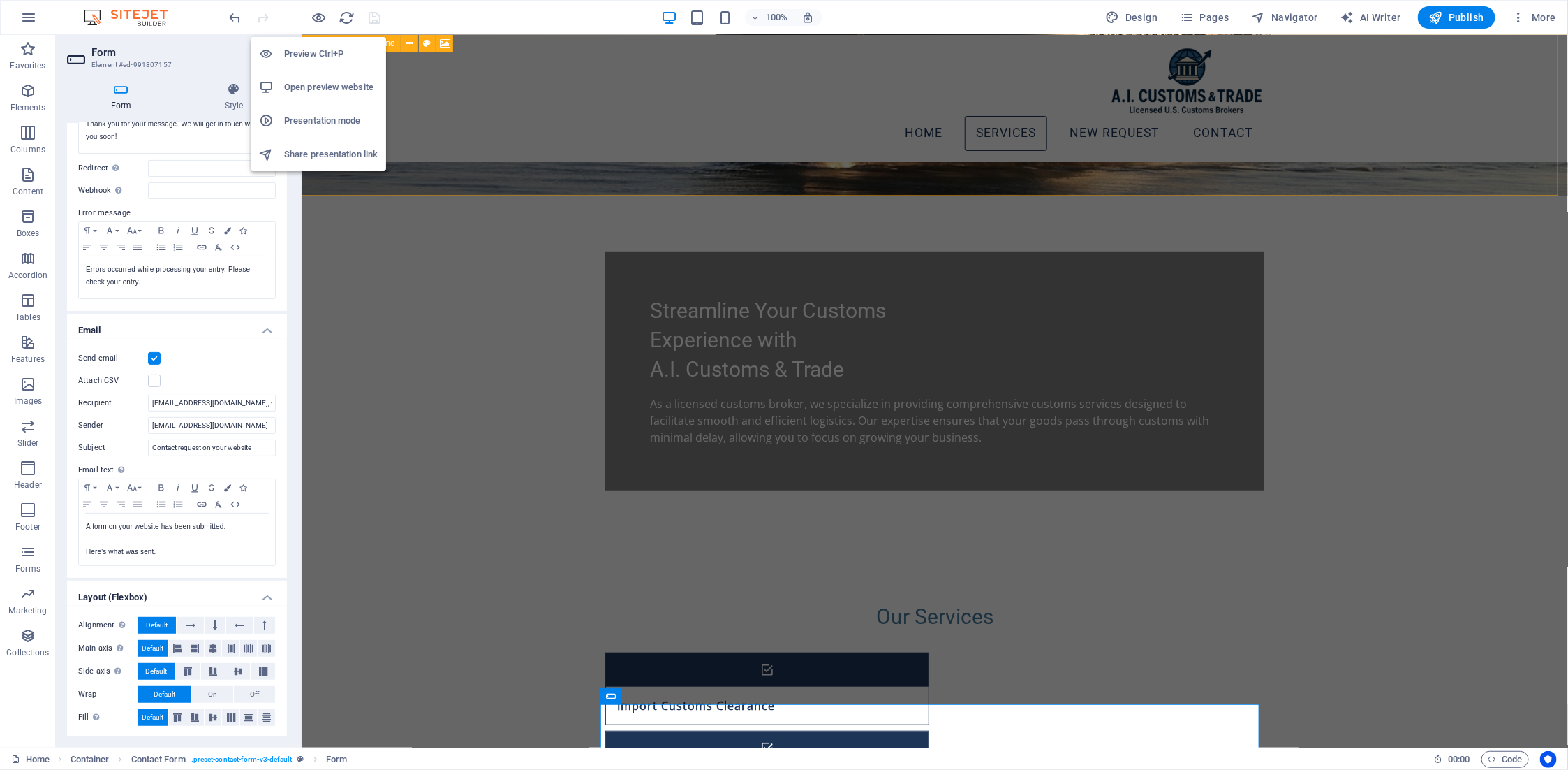
click at [312, 54] on h6 "Preview Ctrl+P" at bounding box center [331, 53] width 94 height 17
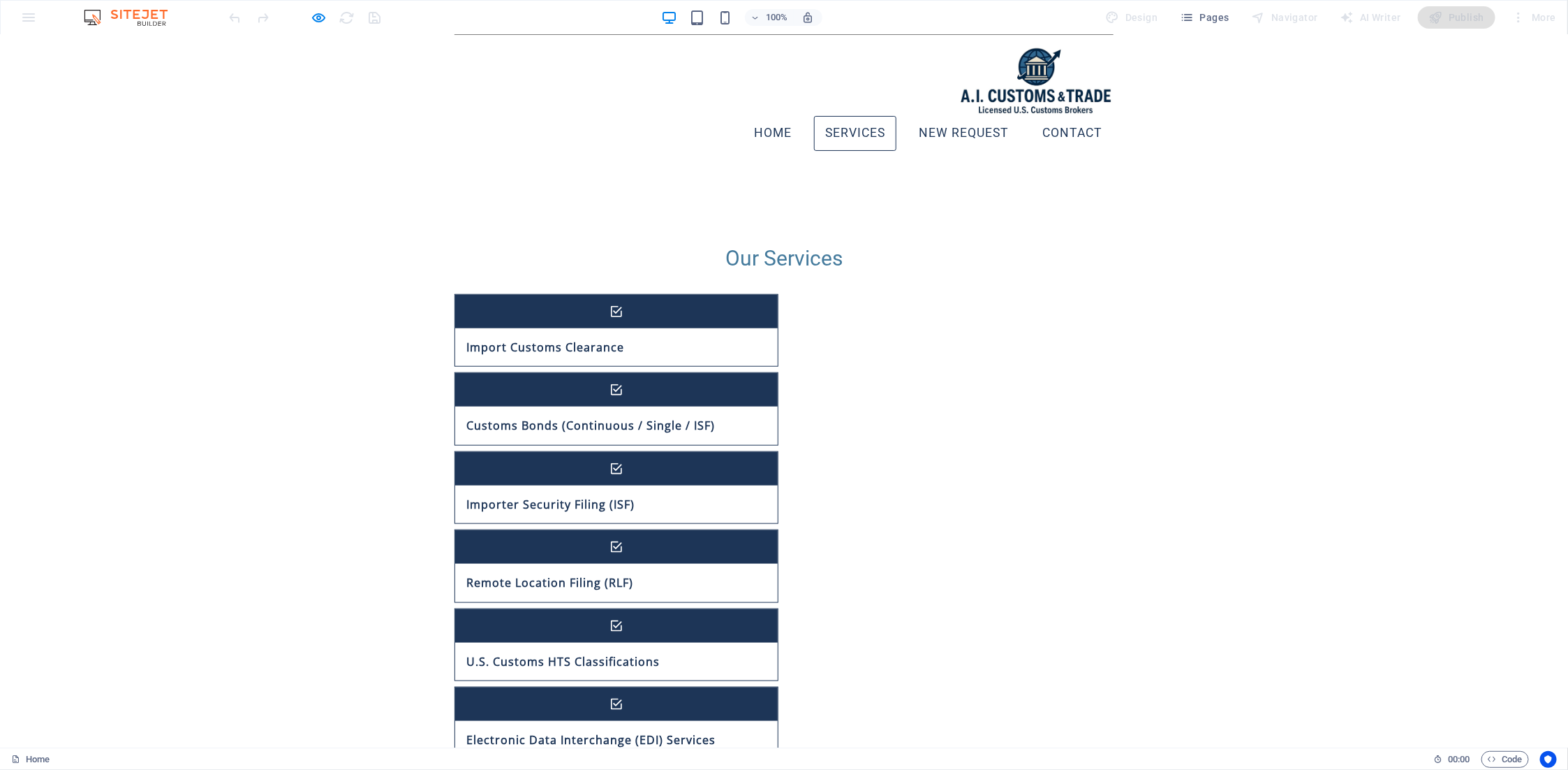
scroll to position [686, 0]
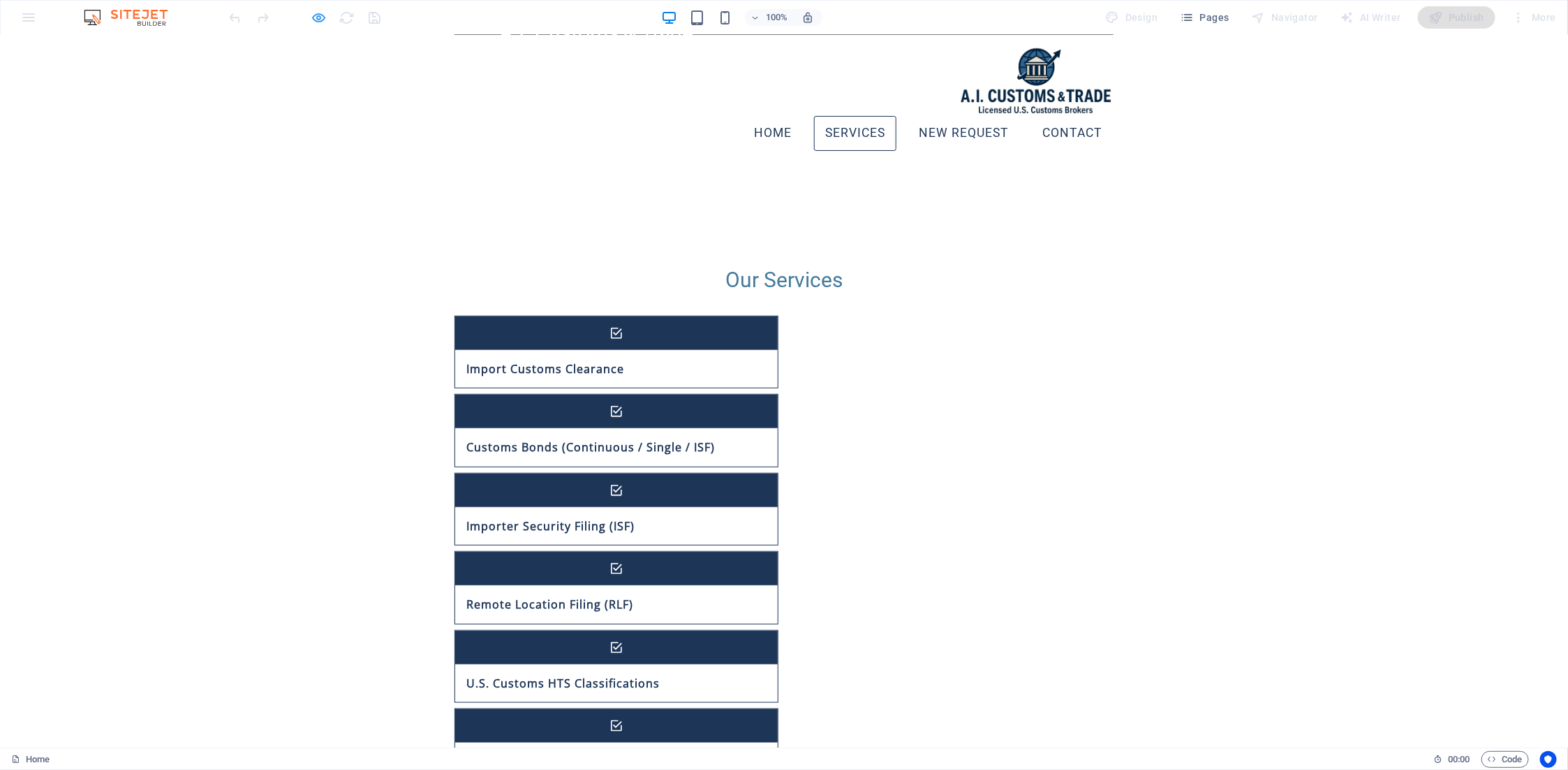
click at [316, 24] on icon "button" at bounding box center [319, 18] width 16 height 16
